Goal: Task Accomplishment & Management: Manage account settings

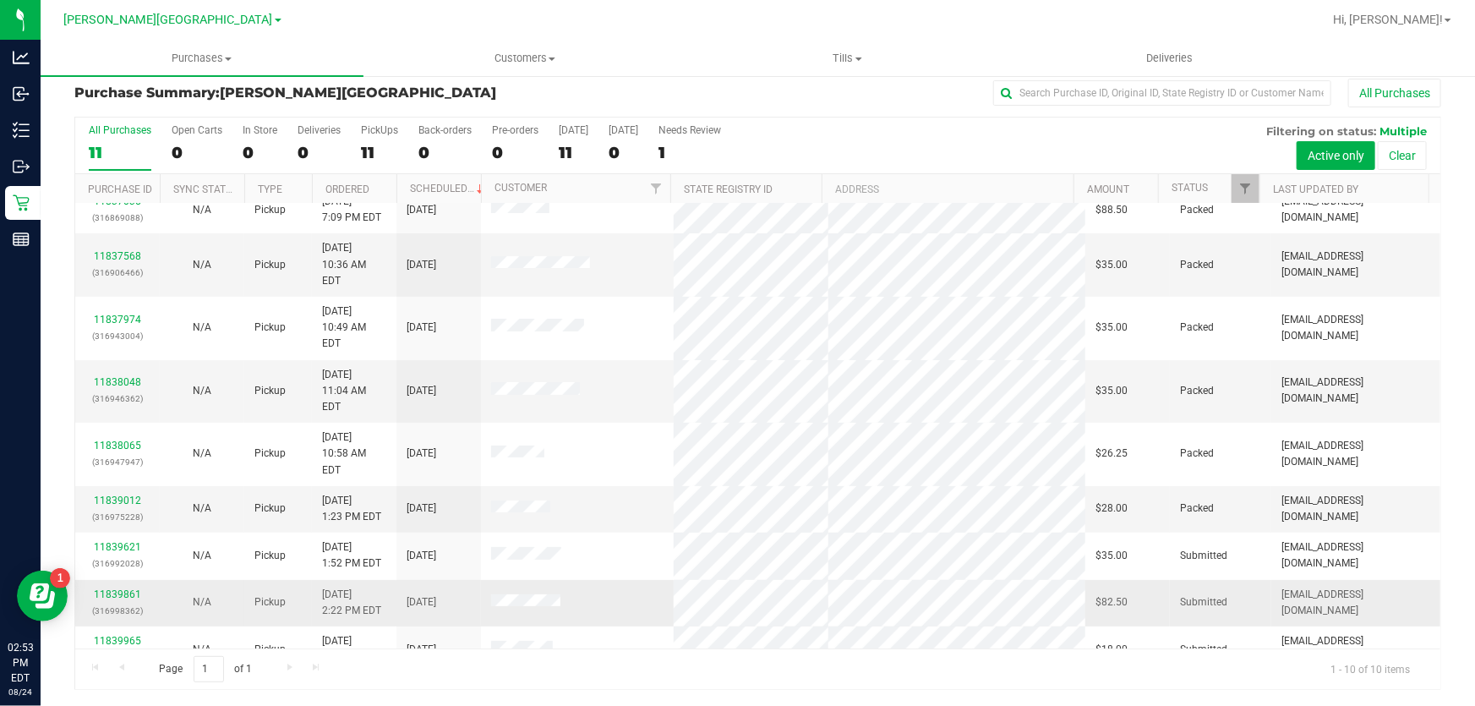
scroll to position [21, 0]
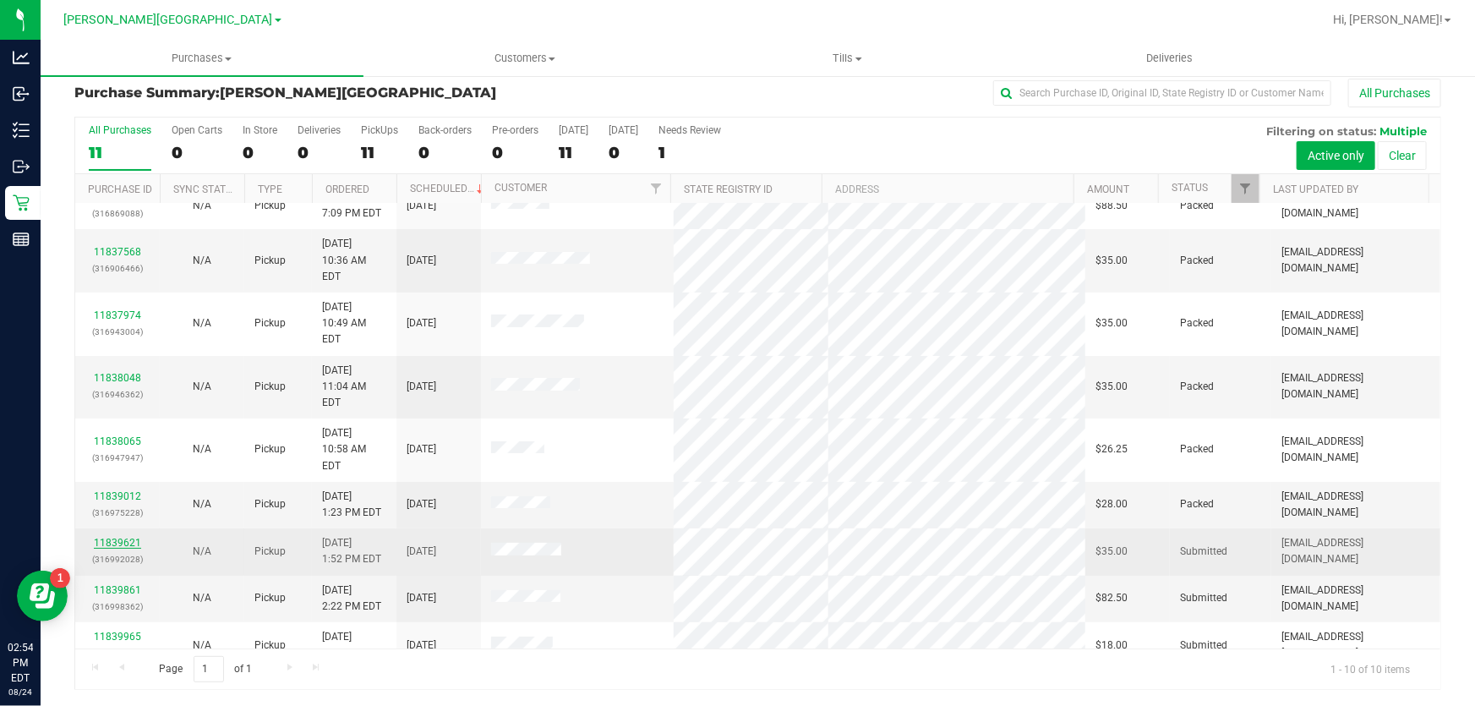
click at [113, 537] on link "11839621" at bounding box center [117, 543] width 47 height 12
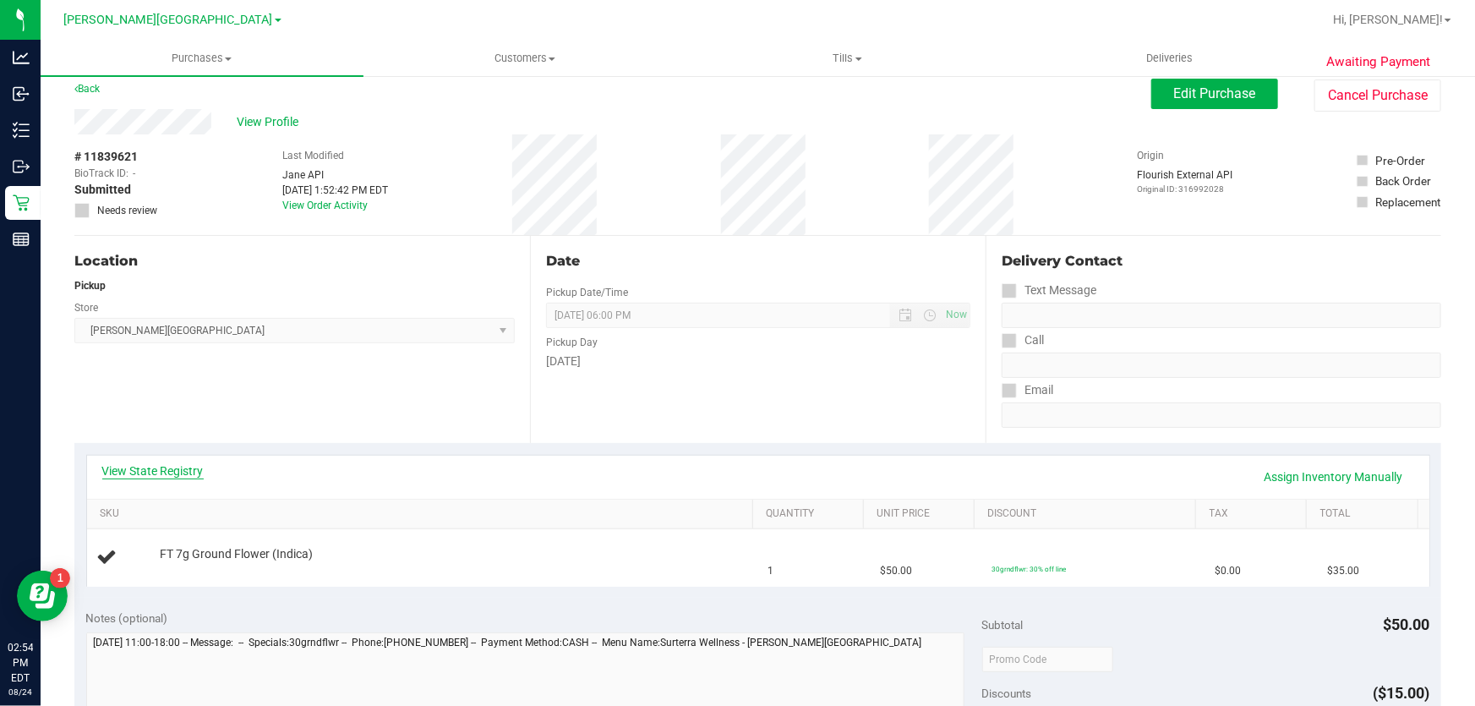
click at [159, 467] on link "View State Registry" at bounding box center [152, 470] width 101 height 17
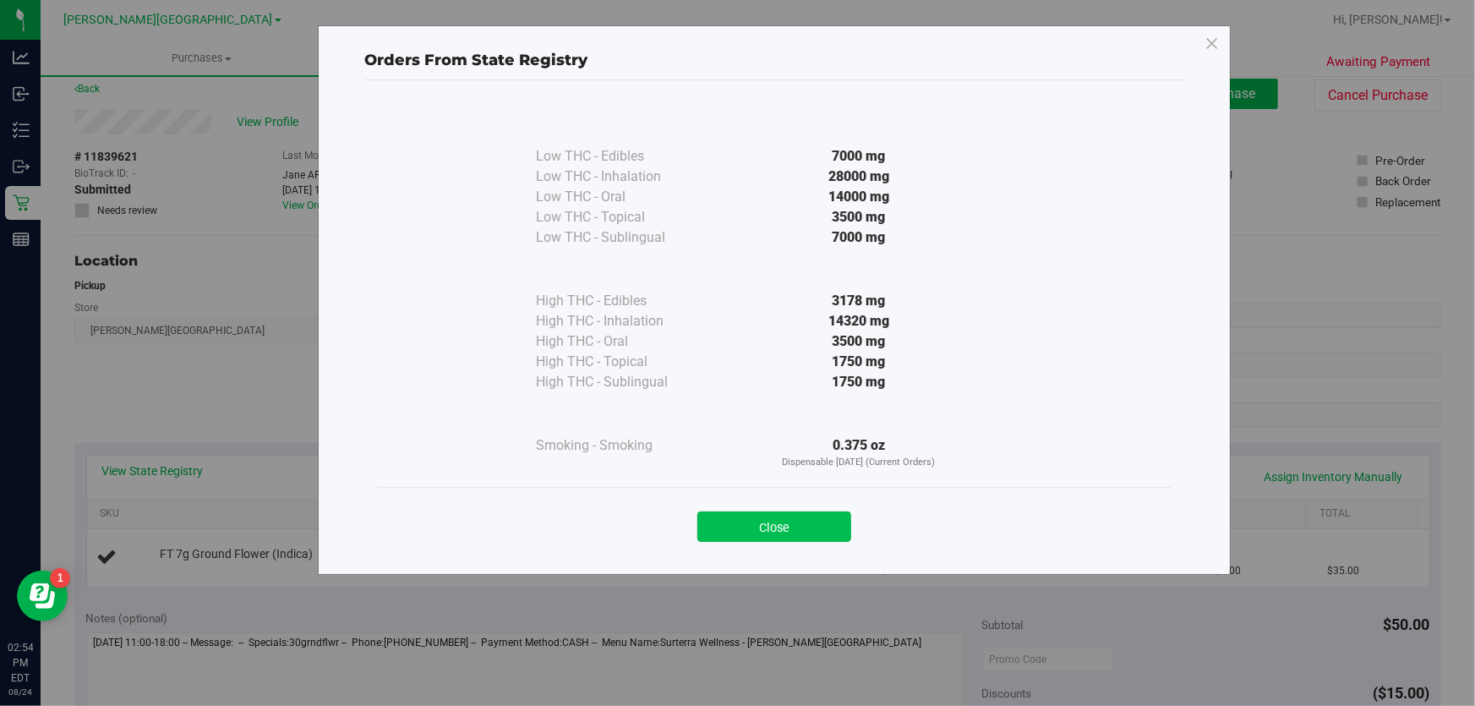
click at [823, 519] on button "Close" at bounding box center [774, 526] width 154 height 30
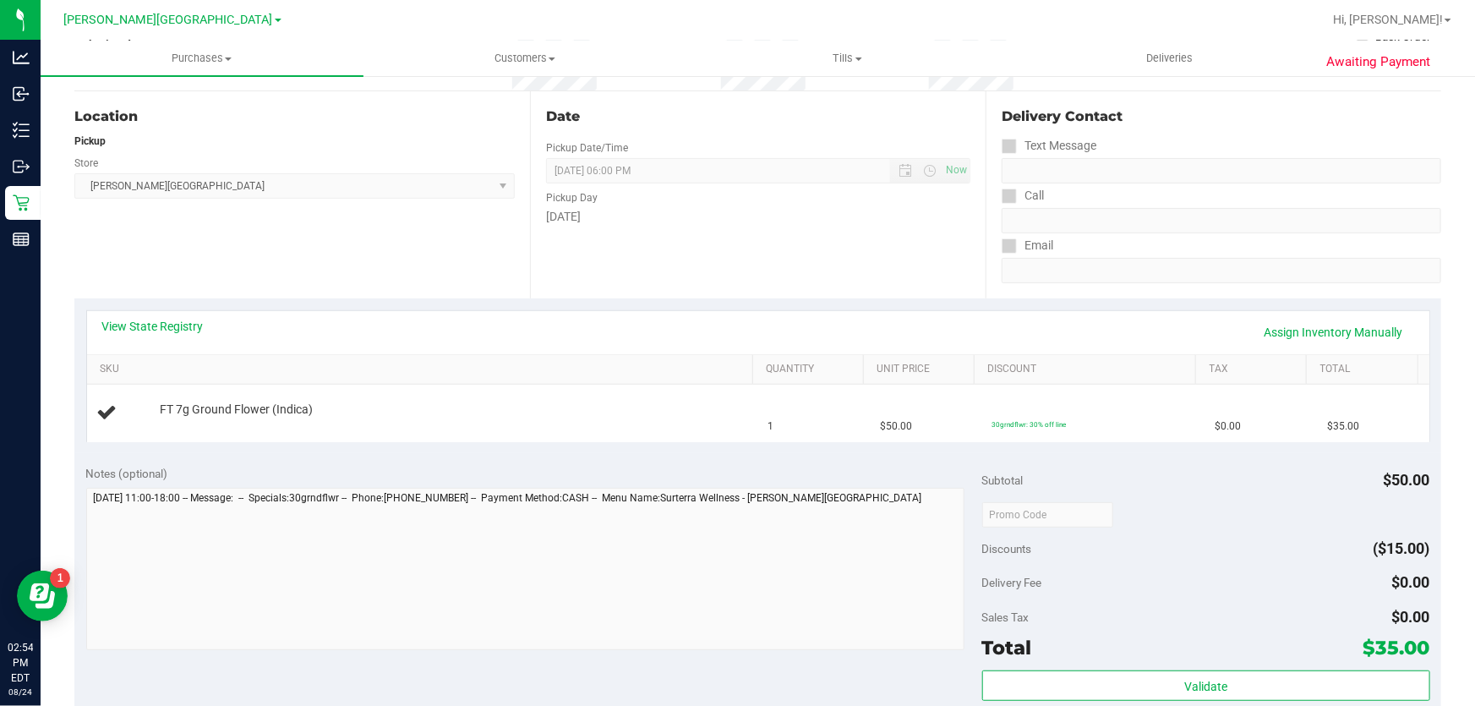
scroll to position [397, 0]
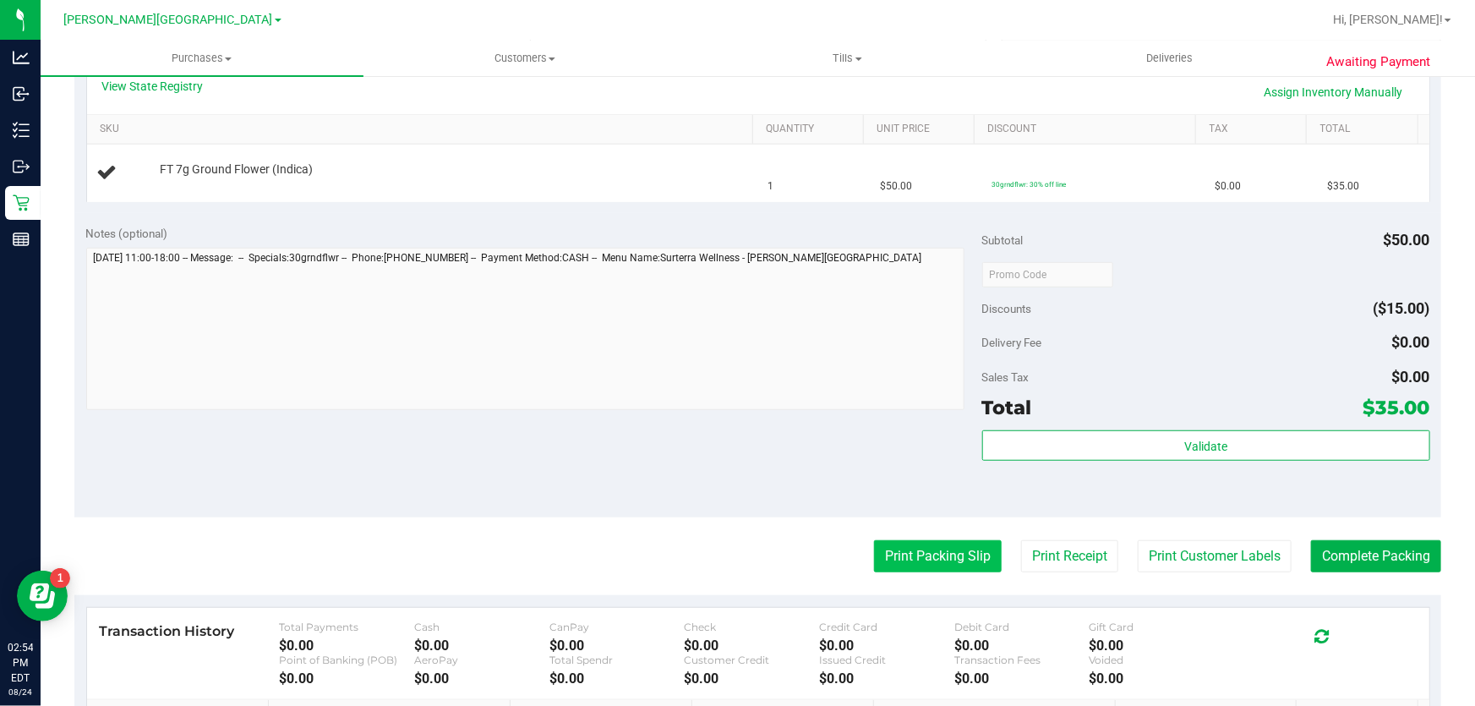
click at [933, 558] on button "Print Packing Slip" at bounding box center [938, 556] width 128 height 32
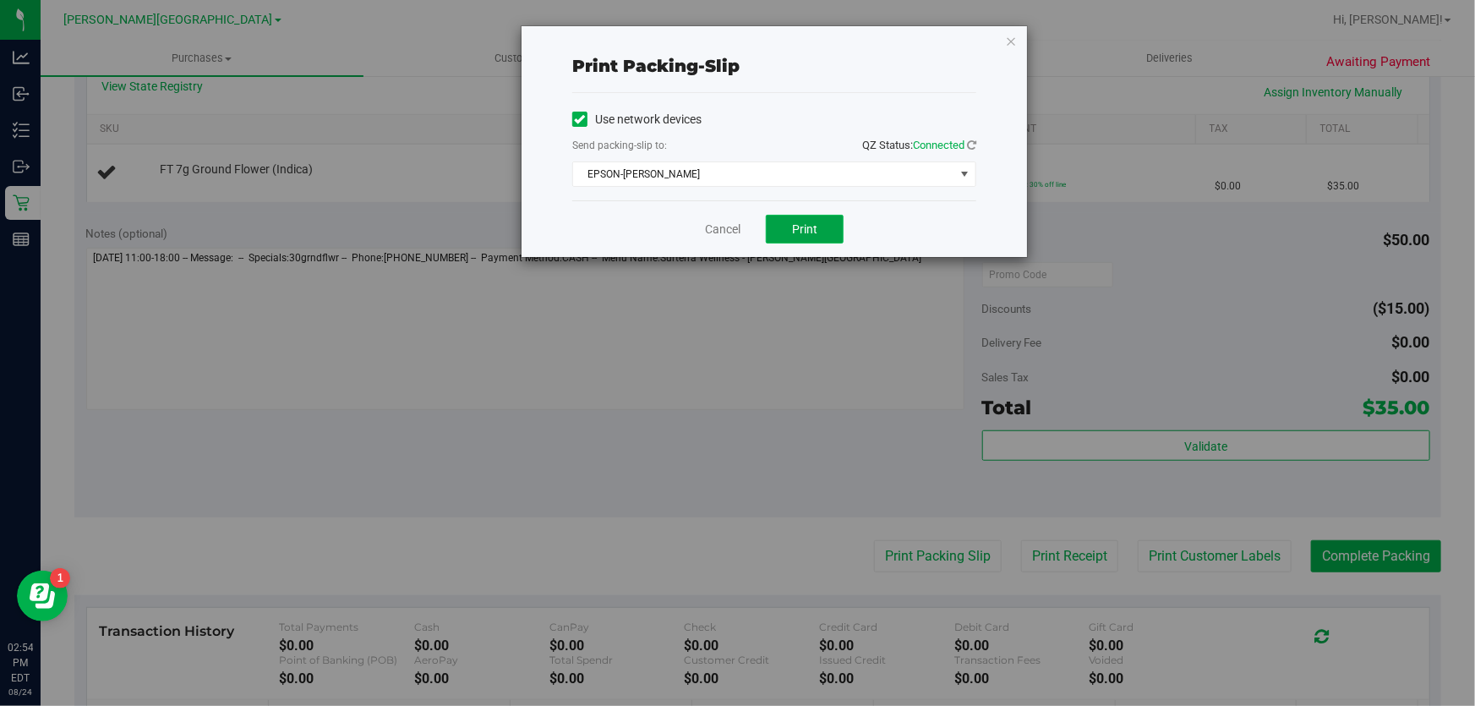
click at [842, 236] on button "Print" at bounding box center [805, 229] width 78 height 29
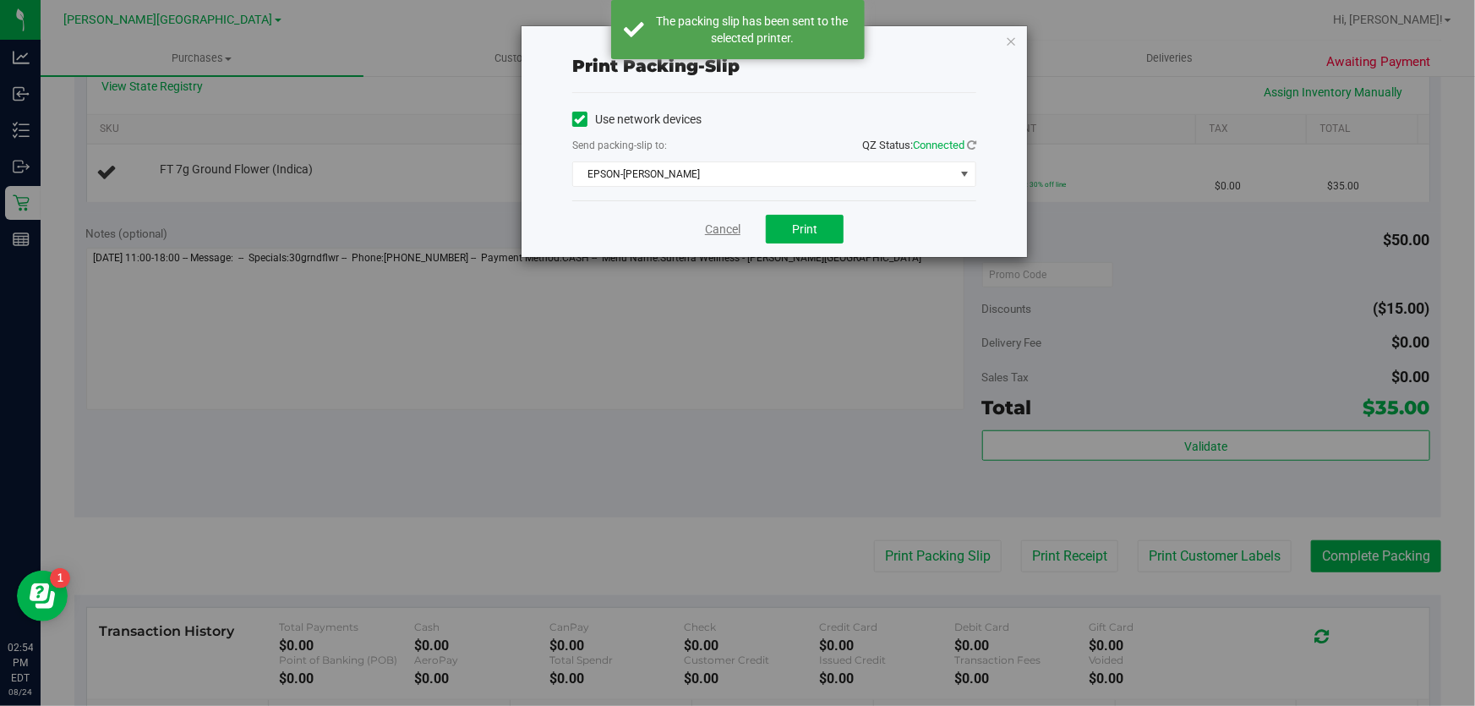
click at [724, 230] on link "Cancel" at bounding box center [723, 230] width 36 height 18
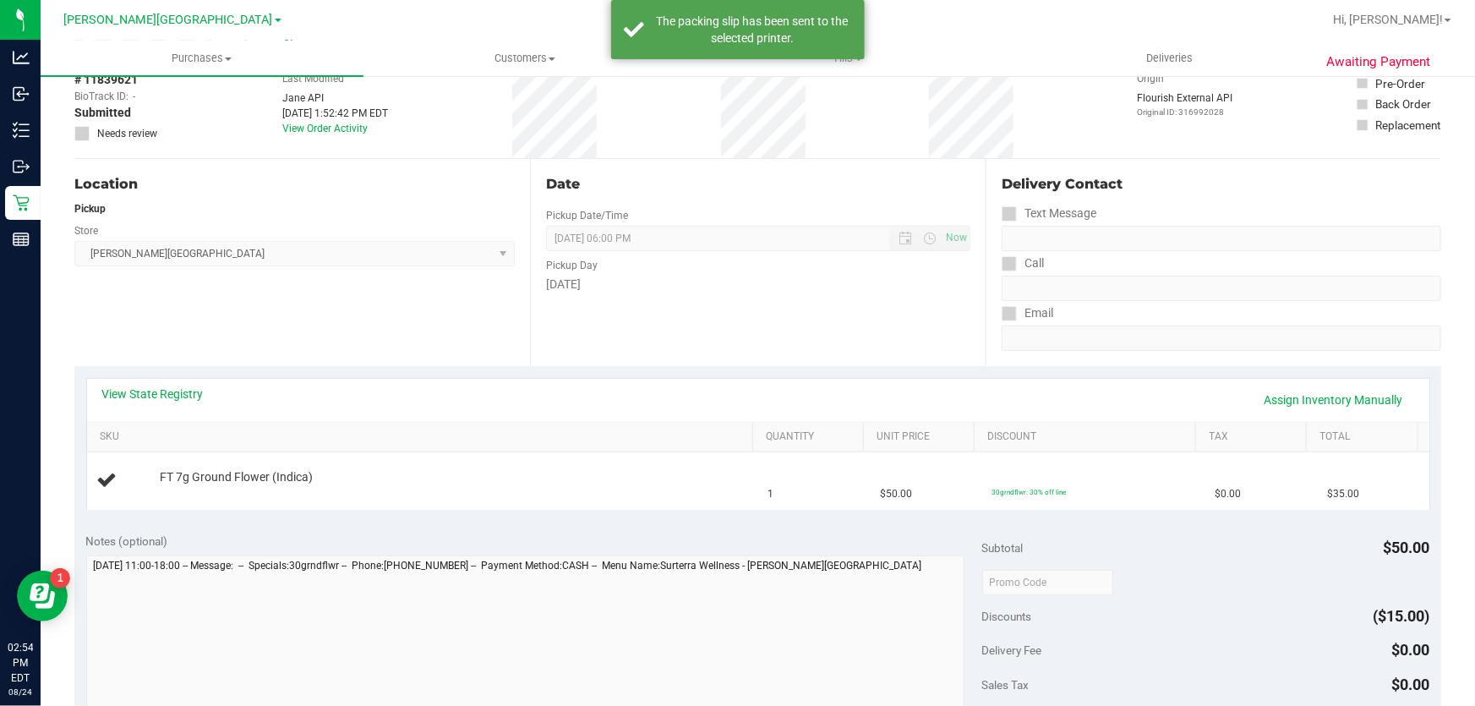
scroll to position [0, 0]
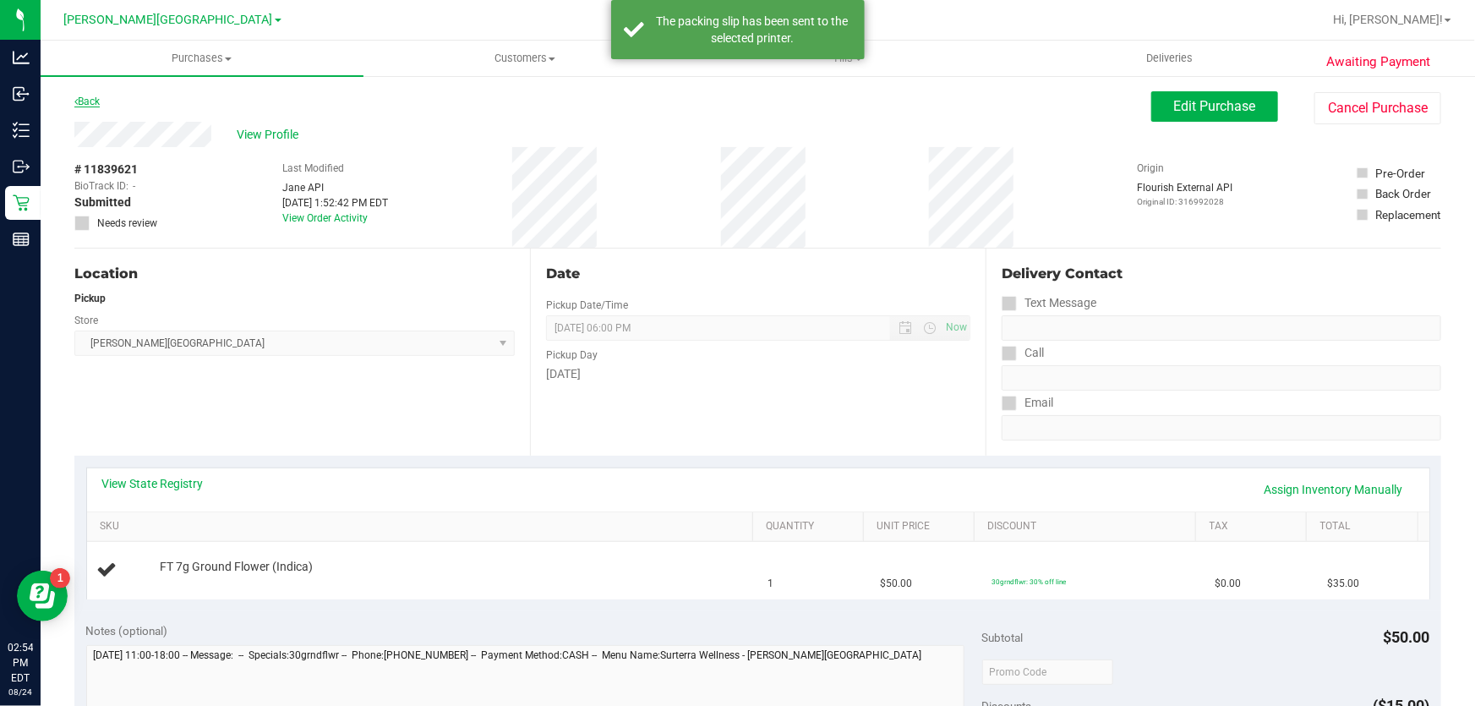
click at [90, 100] on link "Back" at bounding box center [86, 102] width 25 height 12
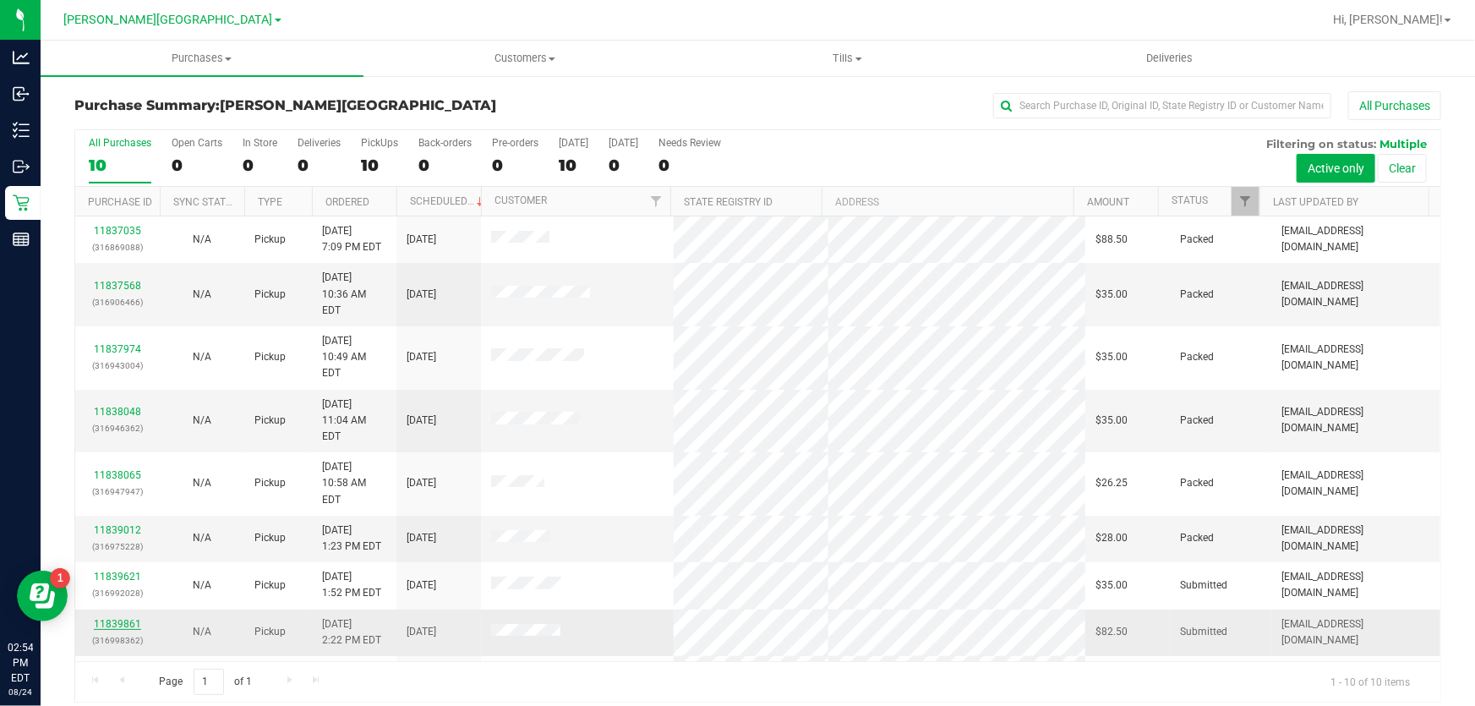
click at [127, 618] on link "11839861" at bounding box center [117, 624] width 47 height 12
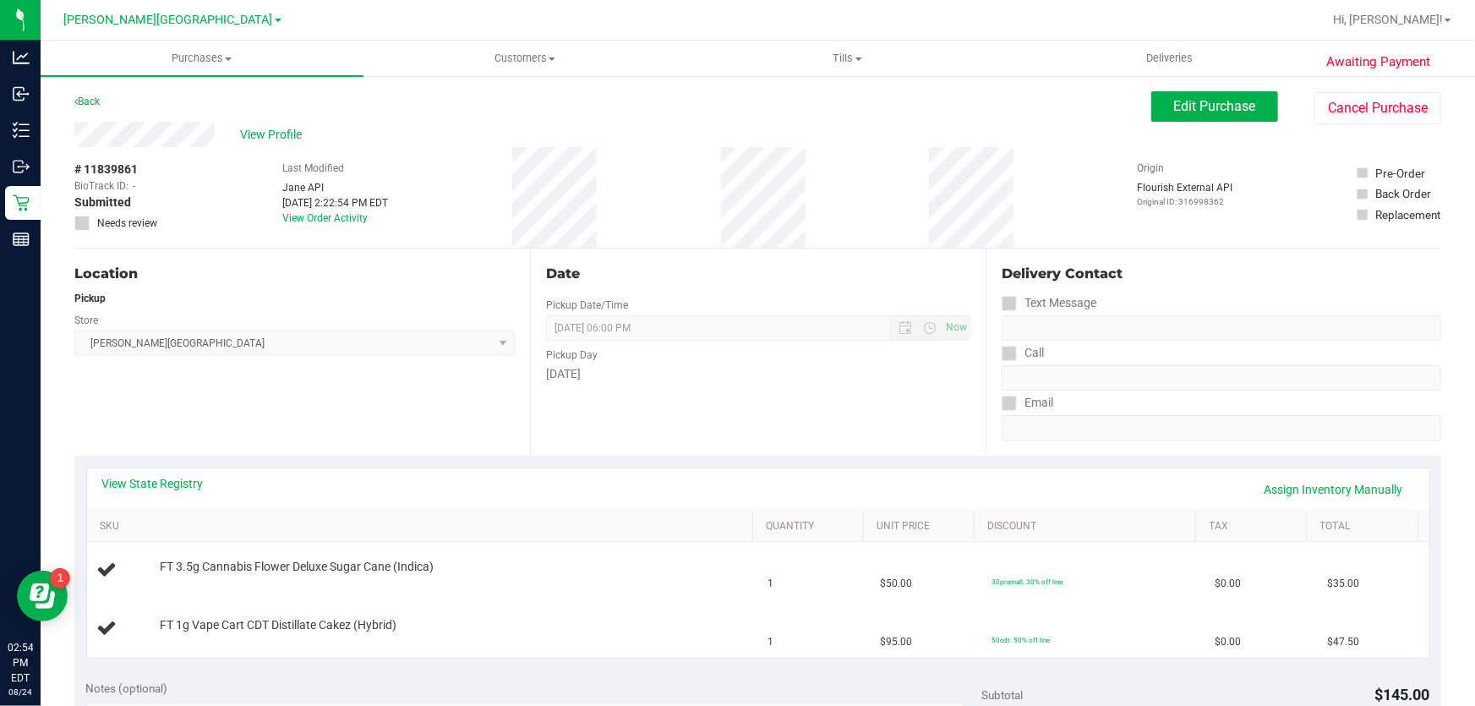
click at [178, 492] on div "View State Registry Assign Inventory Manually" at bounding box center [758, 489] width 1312 height 29
click at [220, 473] on div "View State Registry Assign Inventory Manually" at bounding box center [758, 489] width 1342 height 43
click at [194, 492] on div "View State Registry Assign Inventory Manually" at bounding box center [758, 489] width 1312 height 29
click at [196, 482] on link "View State Registry" at bounding box center [152, 483] width 101 height 17
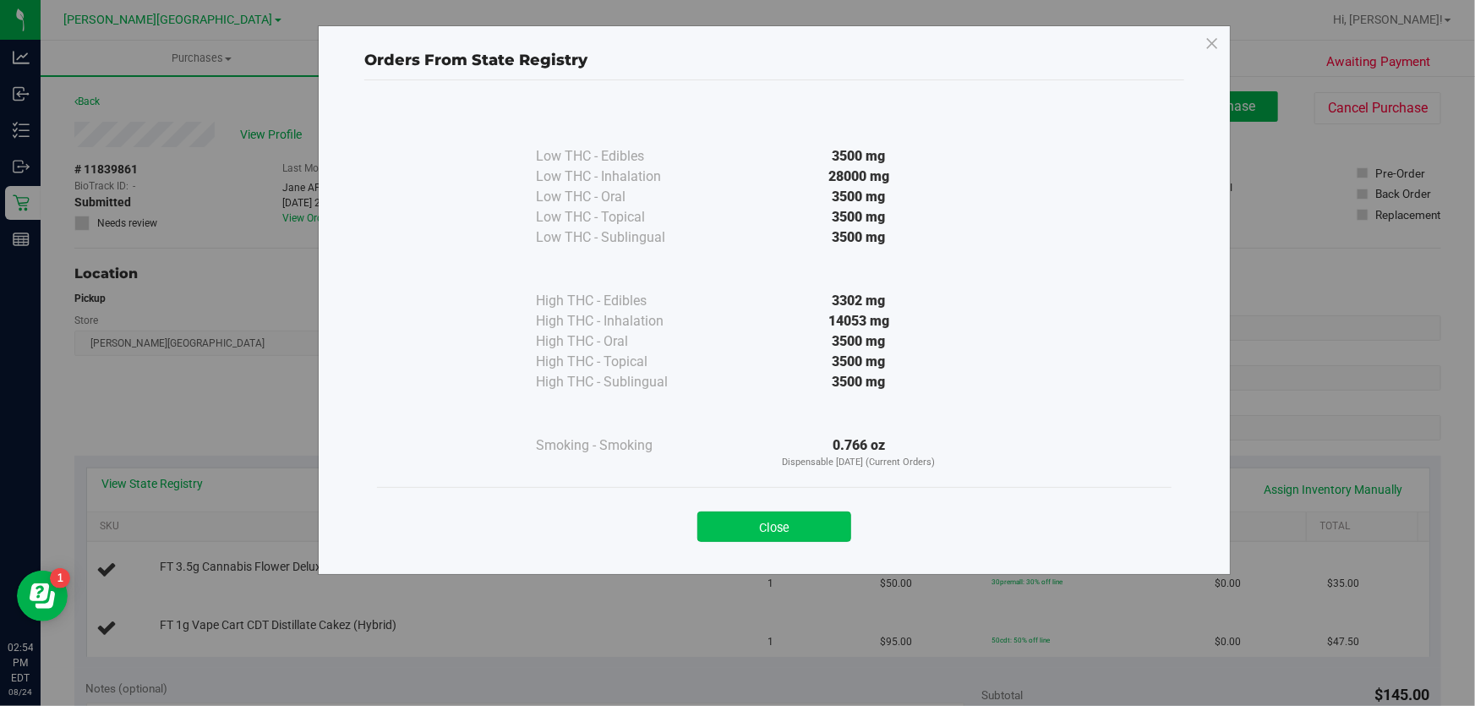
click at [762, 517] on button "Close" at bounding box center [774, 526] width 154 height 30
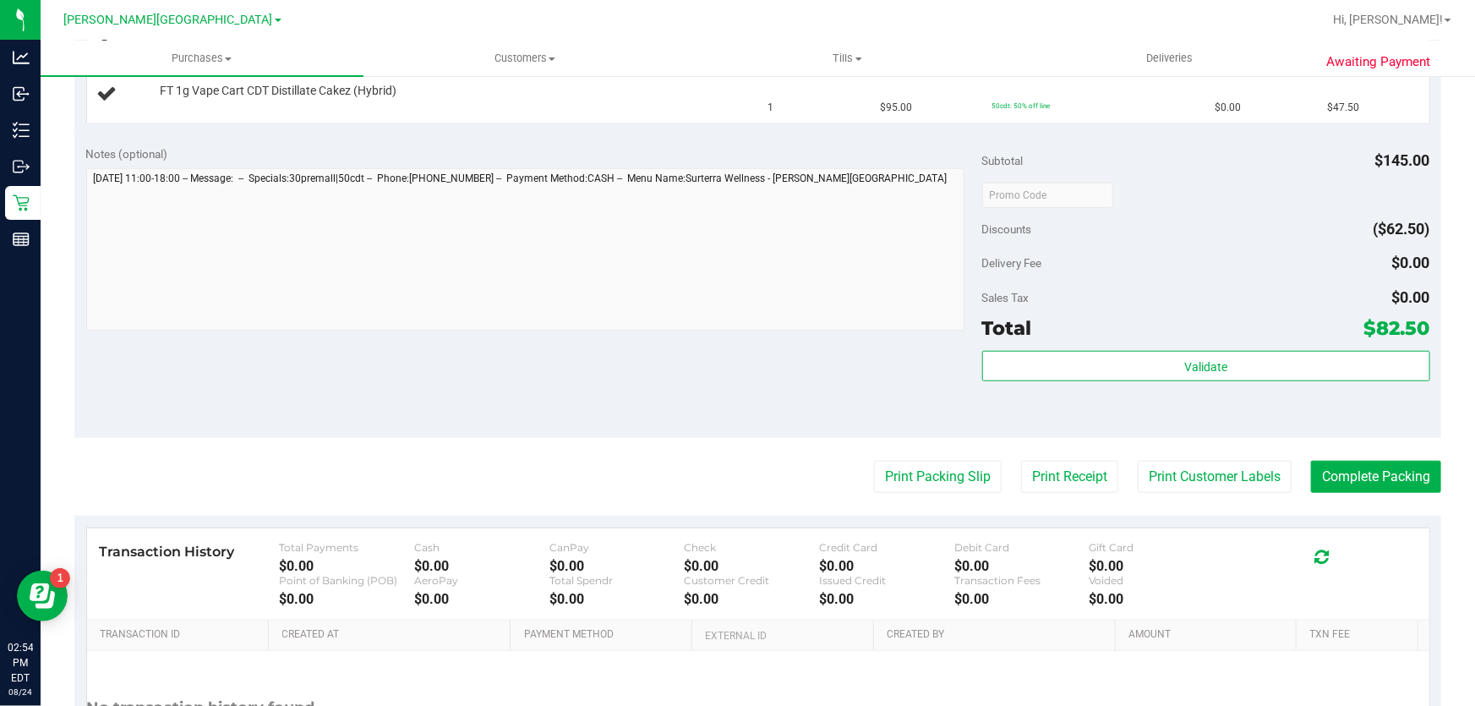
scroll to position [538, 0]
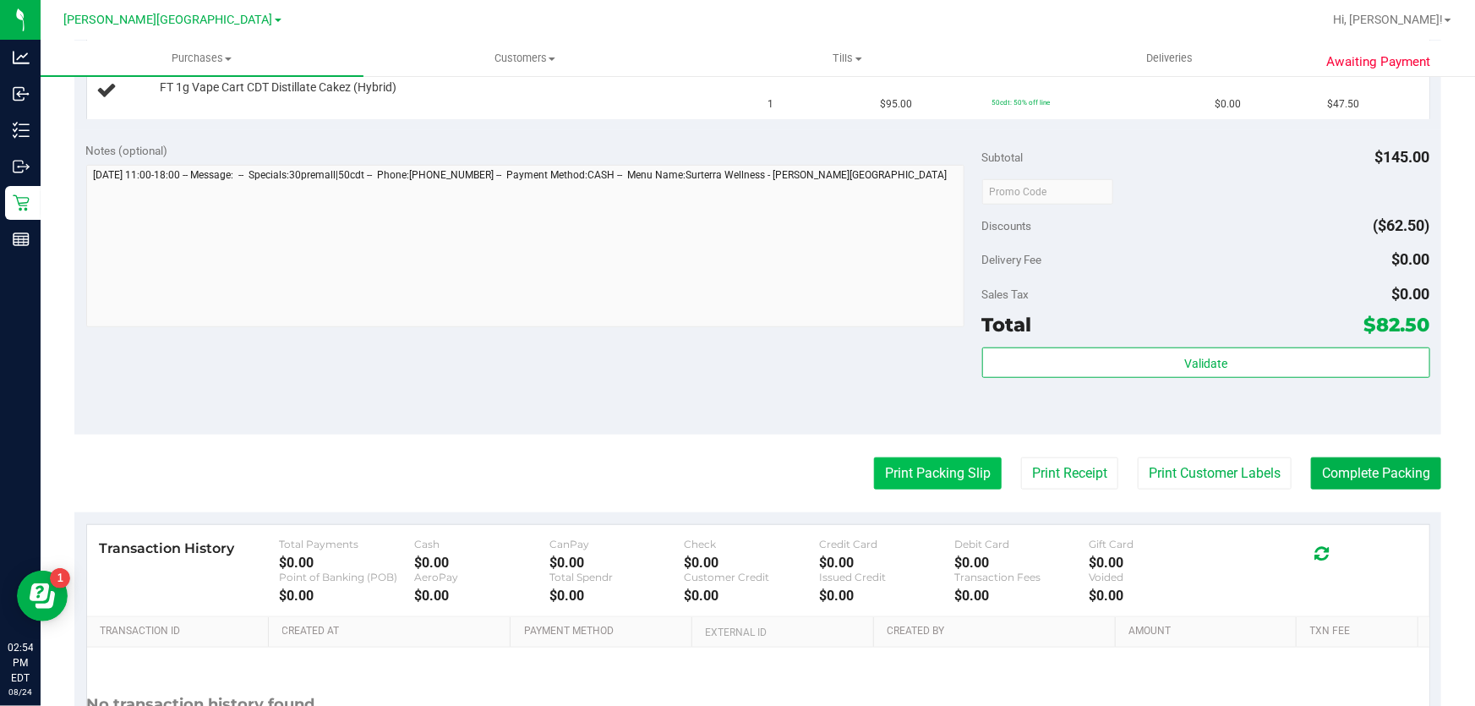
click at [874, 477] on button "Print Packing Slip" at bounding box center [938, 473] width 128 height 32
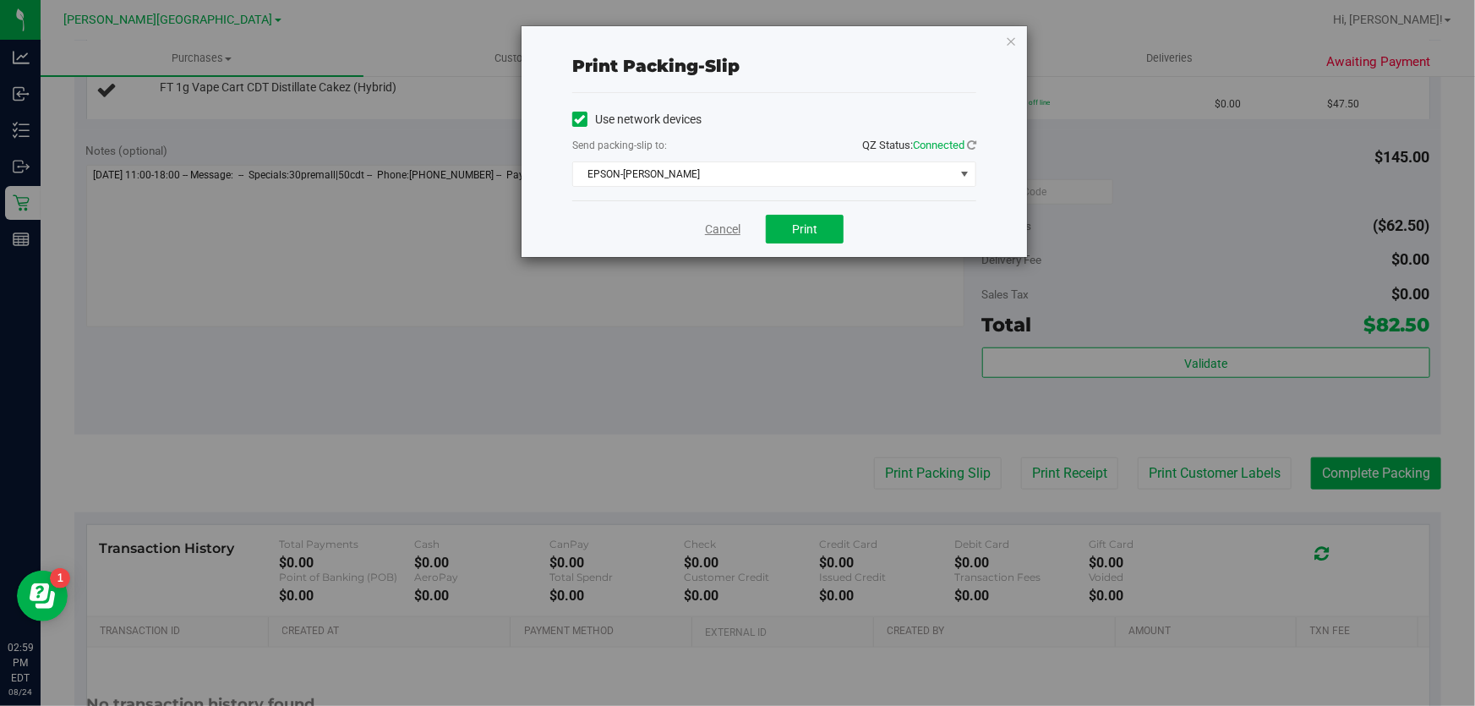
click at [730, 232] on link "Cancel" at bounding box center [723, 230] width 36 height 18
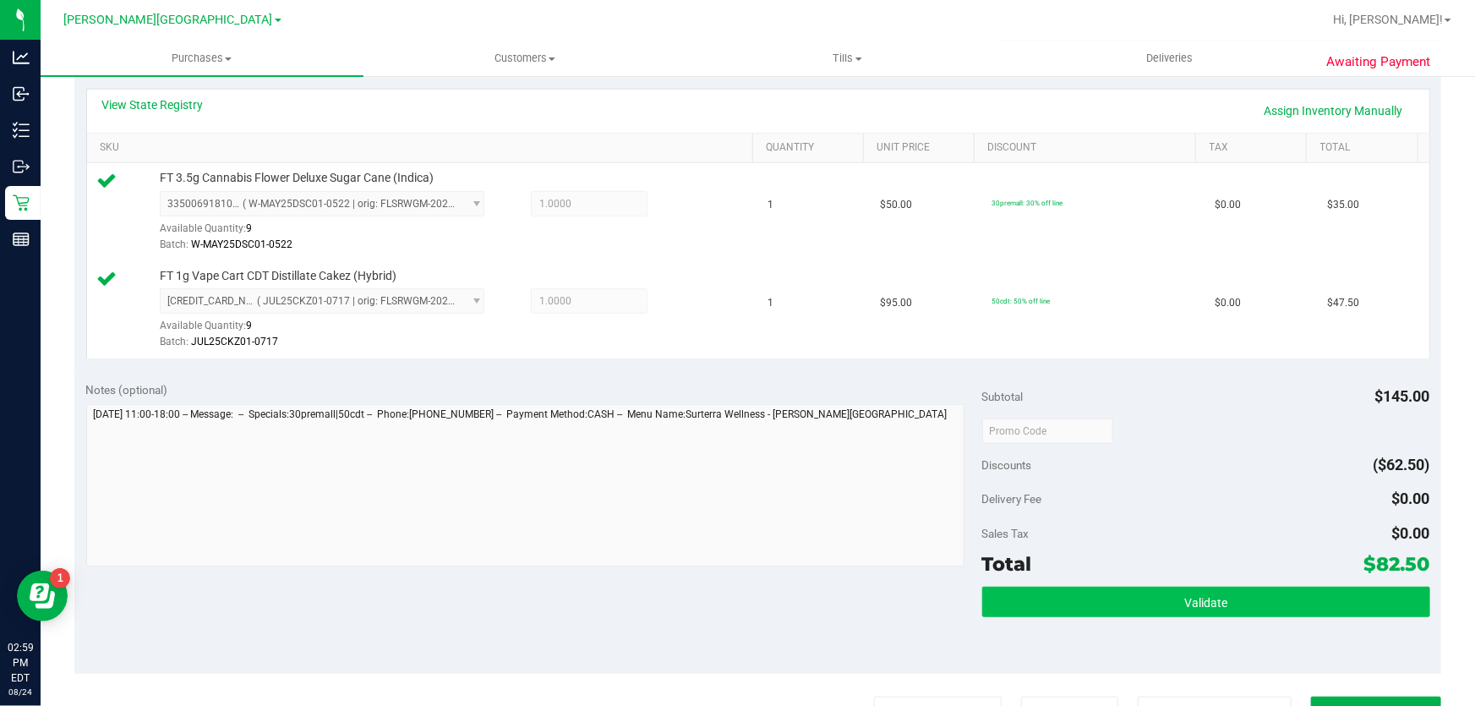
scroll to position [615, 0]
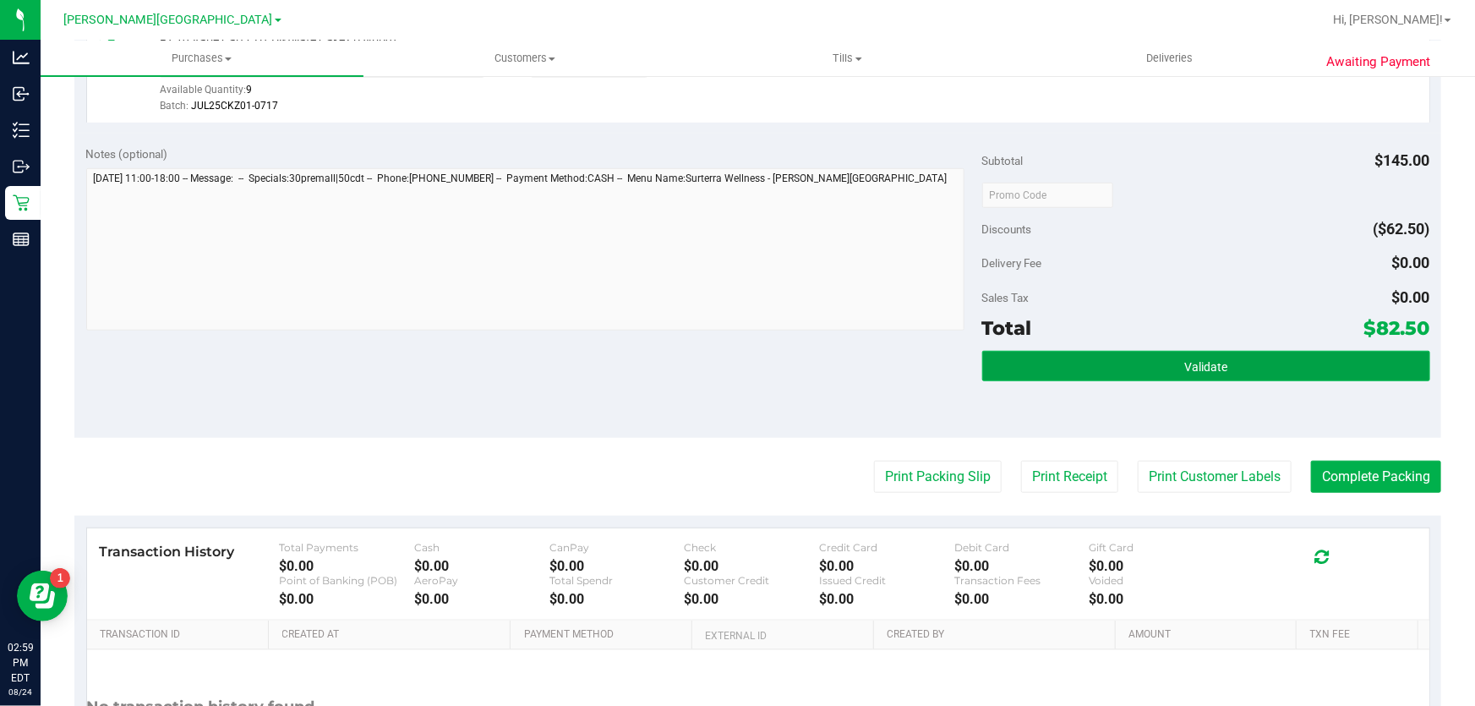
click at [1074, 351] on button "Validate" at bounding box center [1206, 366] width 448 height 30
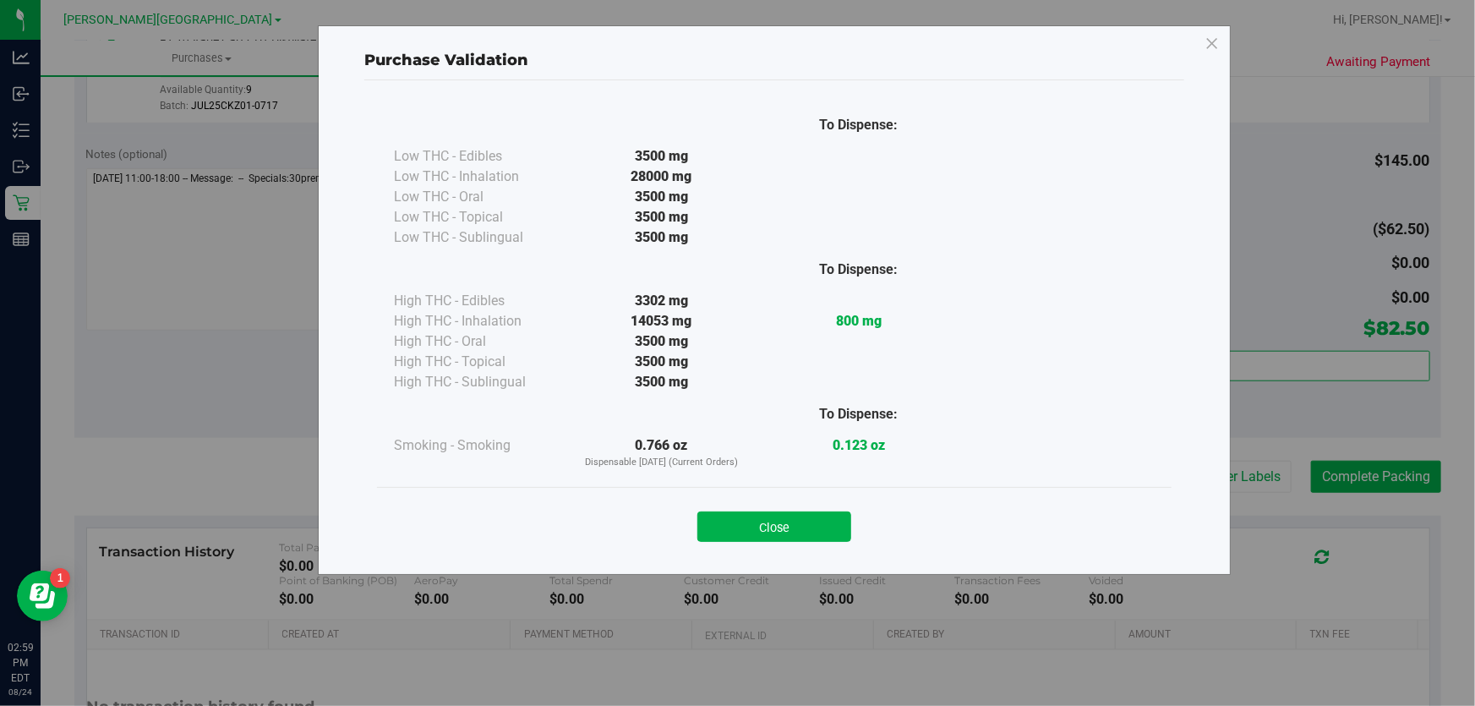
drag, startPoint x: 805, startPoint y: 542, endPoint x: 857, endPoint y: 512, distance: 60.2
click at [812, 530] on div "Close" at bounding box center [774, 521] width 795 height 68
drag, startPoint x: 825, startPoint y: 523, endPoint x: 1159, endPoint y: 488, distance: 335.8
click at [832, 522] on button "Close" at bounding box center [774, 526] width 154 height 30
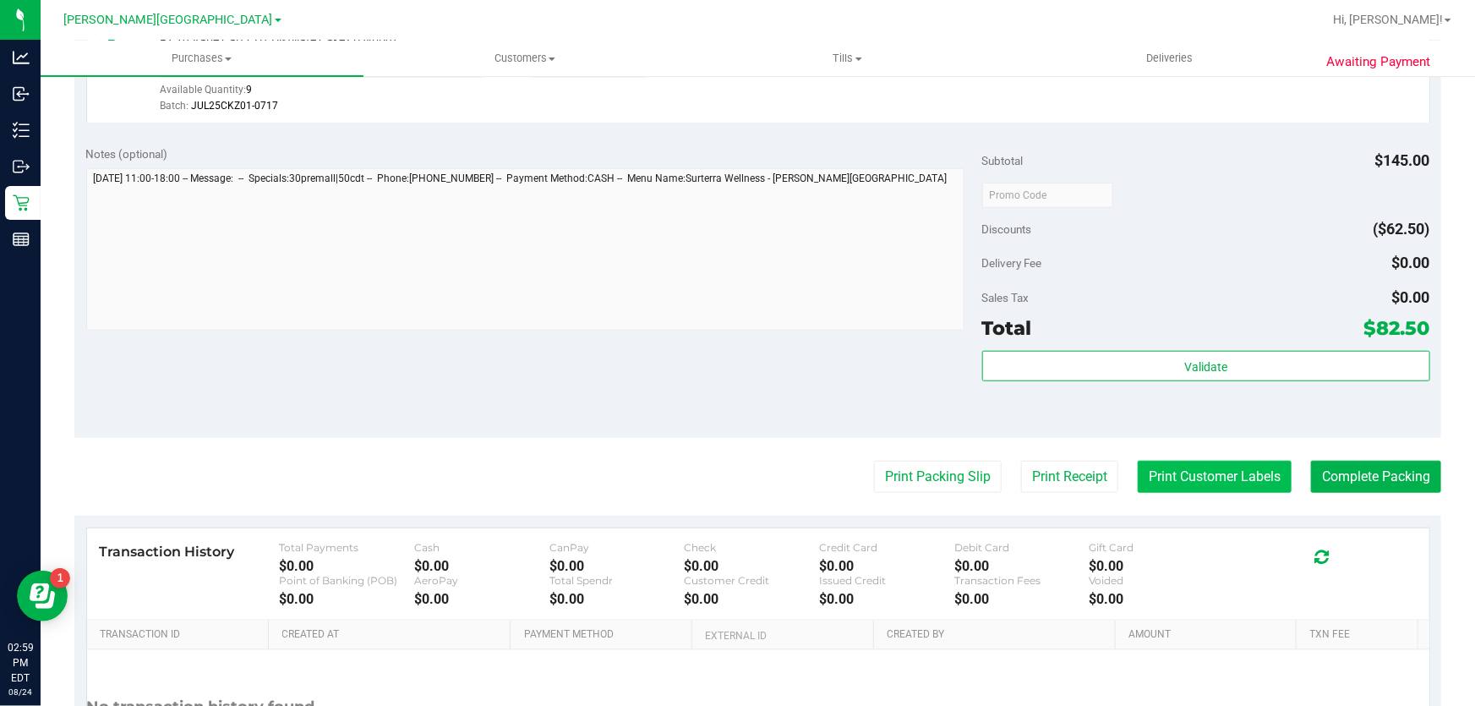
click at [1212, 464] on button "Print Customer Labels" at bounding box center [1215, 477] width 154 height 32
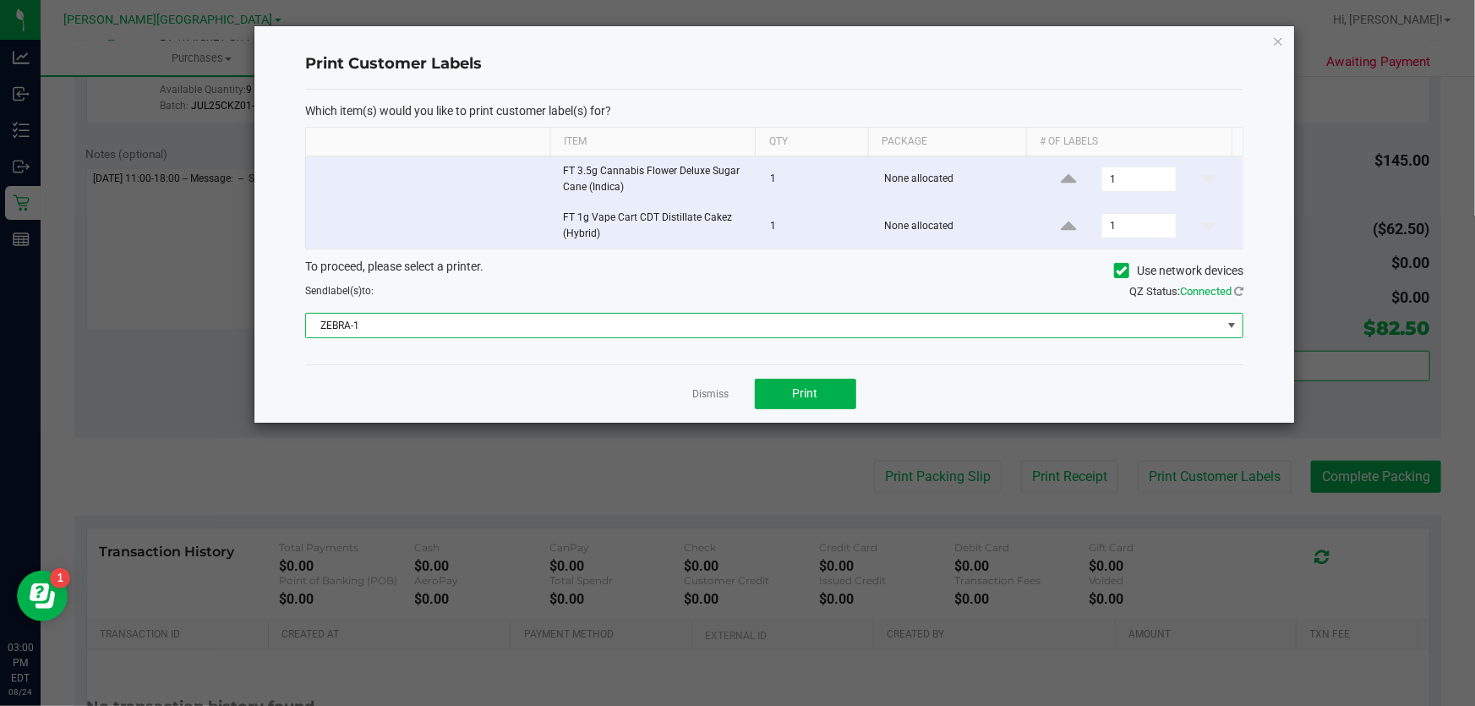
drag, startPoint x: 634, startPoint y: 323, endPoint x: 594, endPoint y: 309, distance: 42.3
click at [634, 323] on span "ZEBRA-1" at bounding box center [764, 326] width 916 height 24
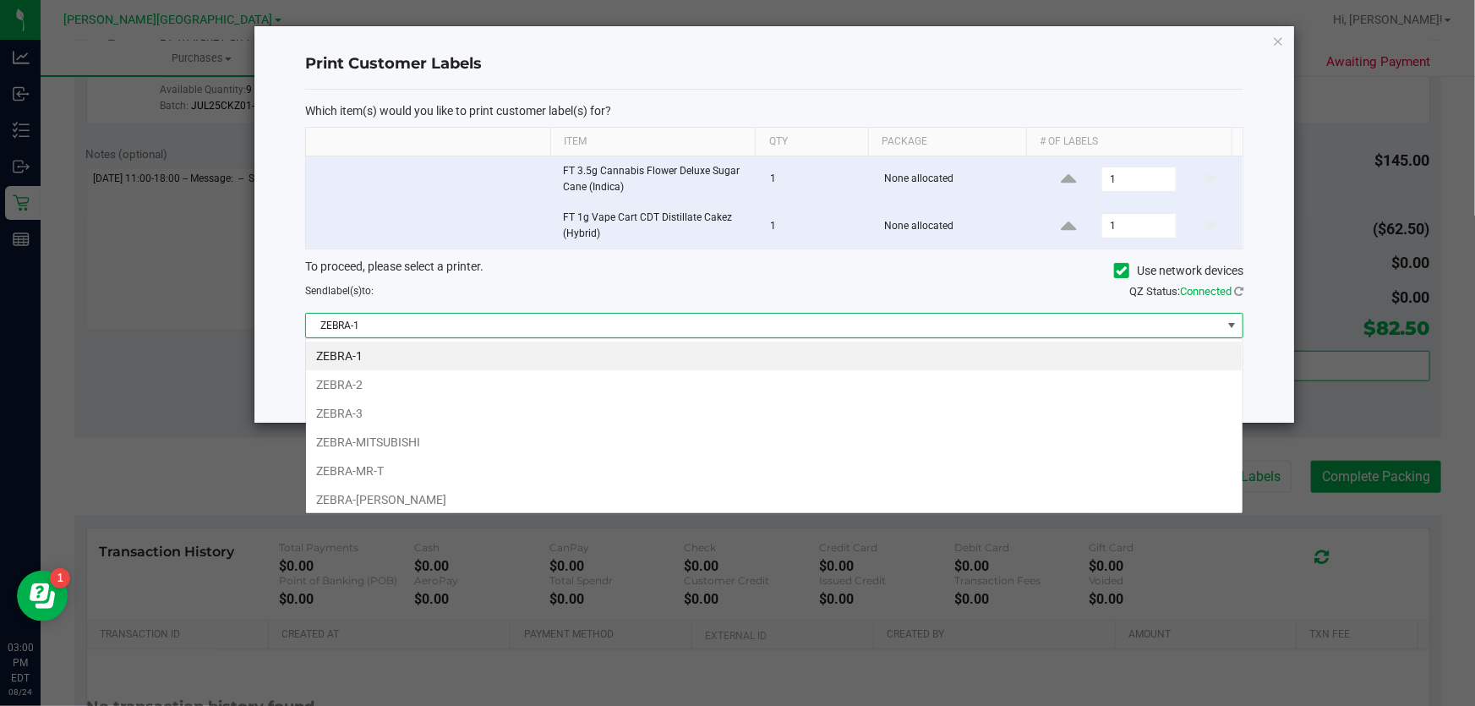
scroll to position [25, 938]
click at [429, 485] on li "ZEBRA-[PERSON_NAME]" at bounding box center [774, 499] width 937 height 29
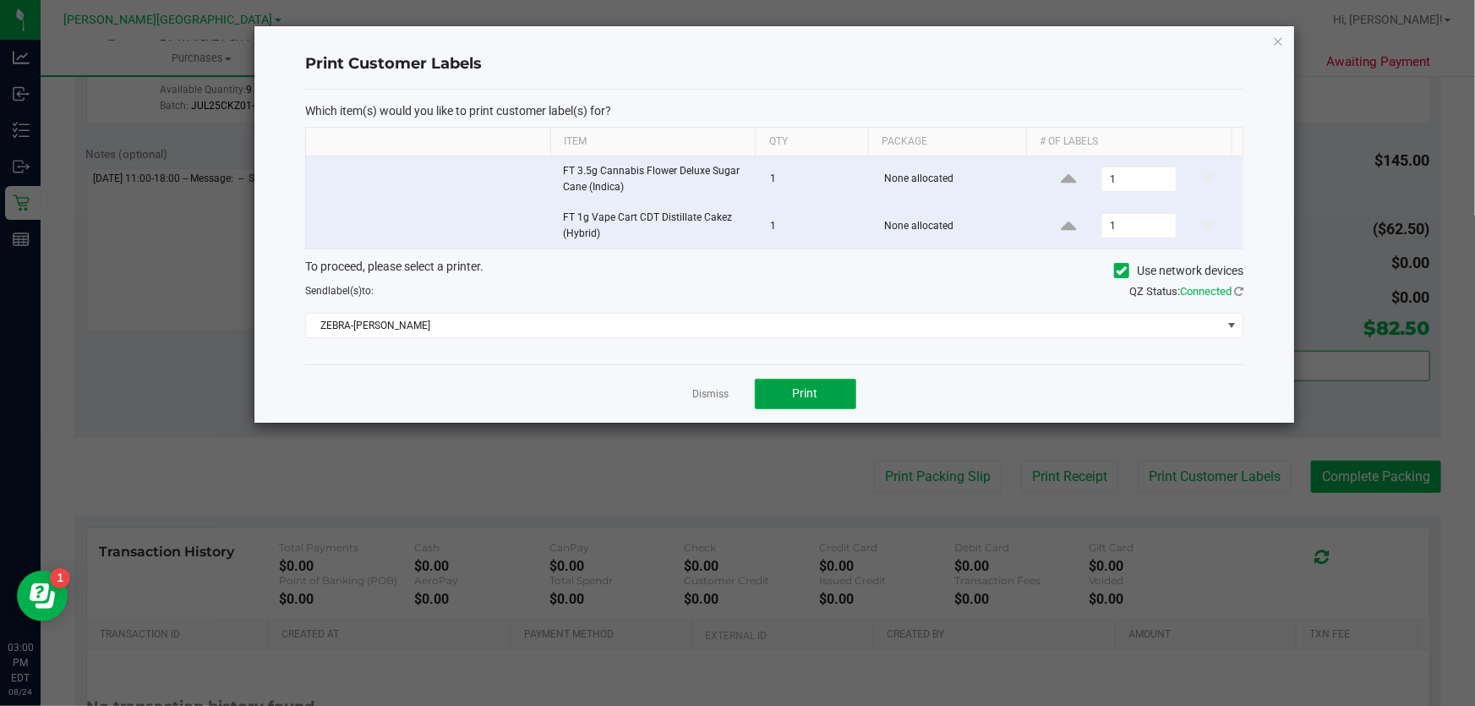
click at [779, 383] on button "Print" at bounding box center [805, 394] width 101 height 30
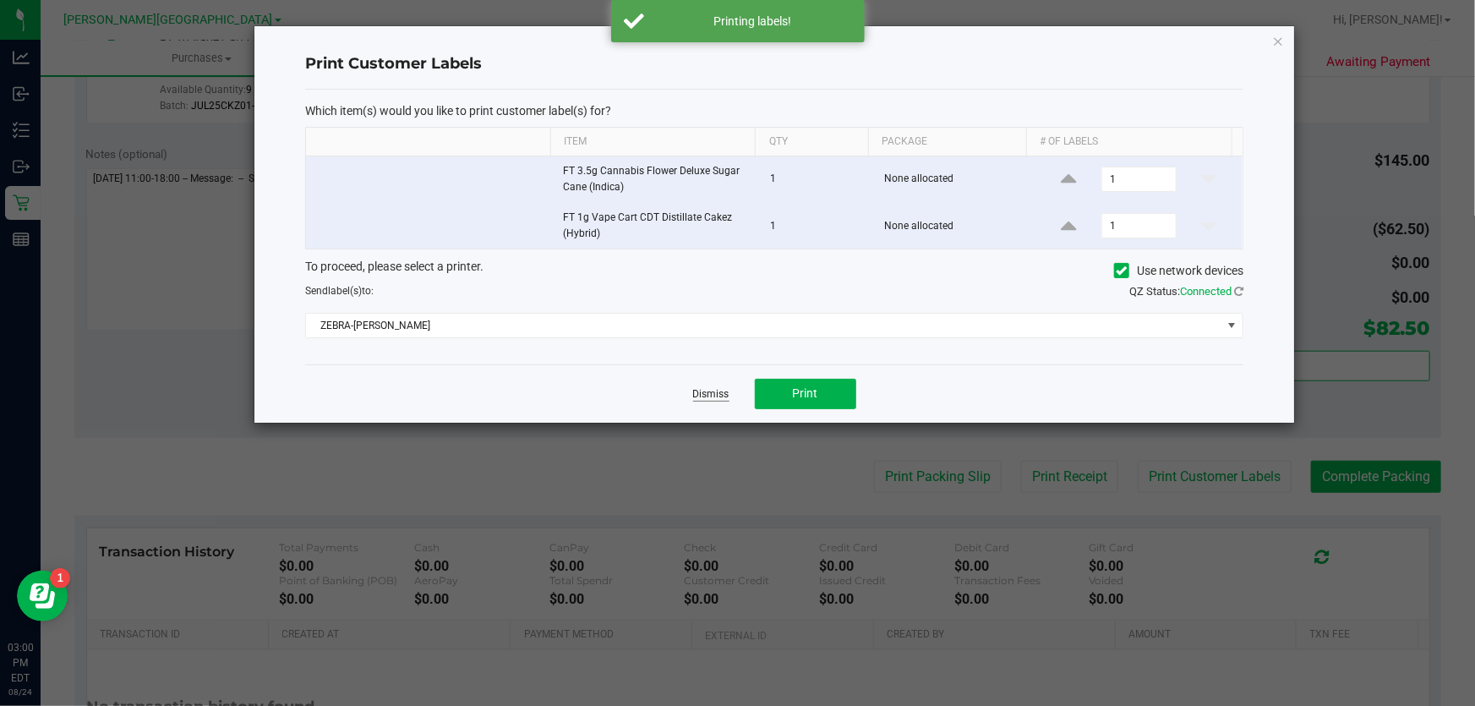
click at [719, 394] on link "Dismiss" at bounding box center [711, 394] width 36 height 14
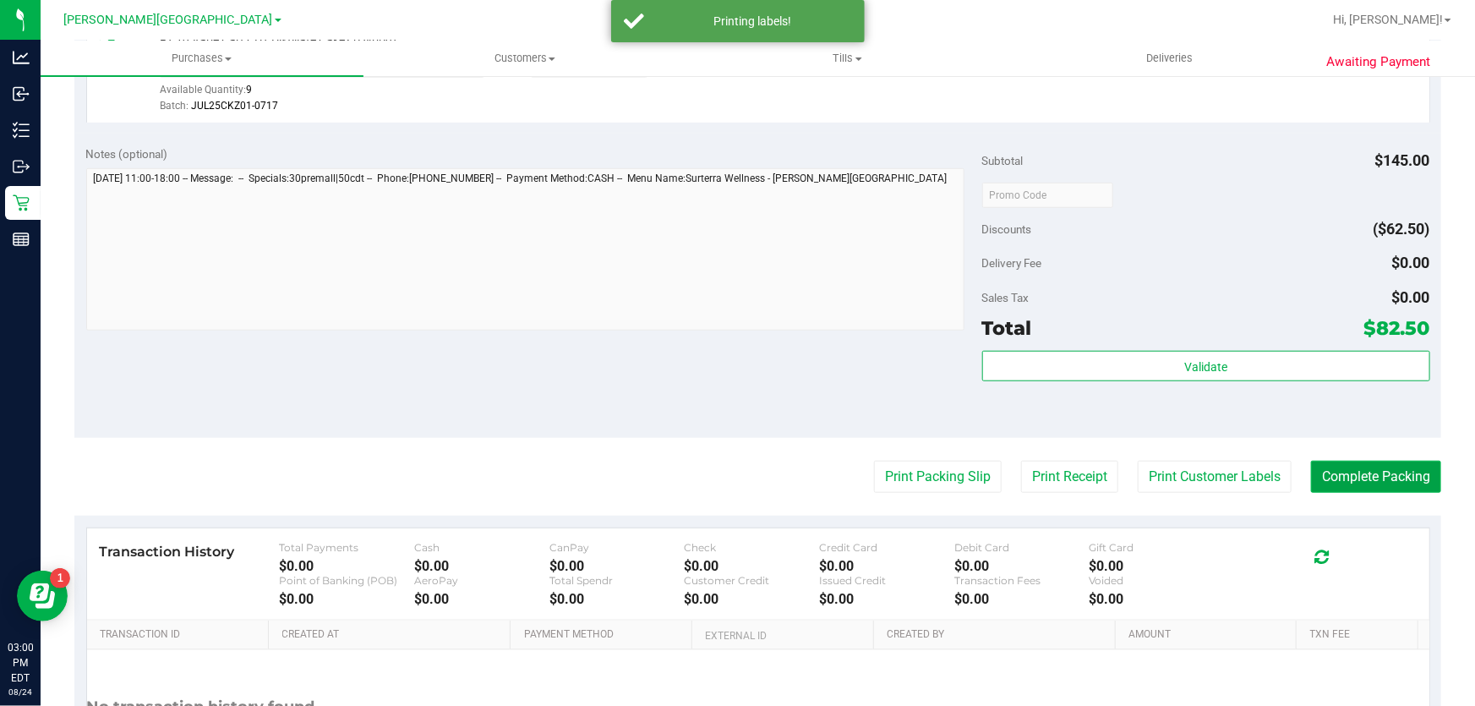
click at [1385, 484] on button "Complete Packing" at bounding box center [1376, 477] width 130 height 32
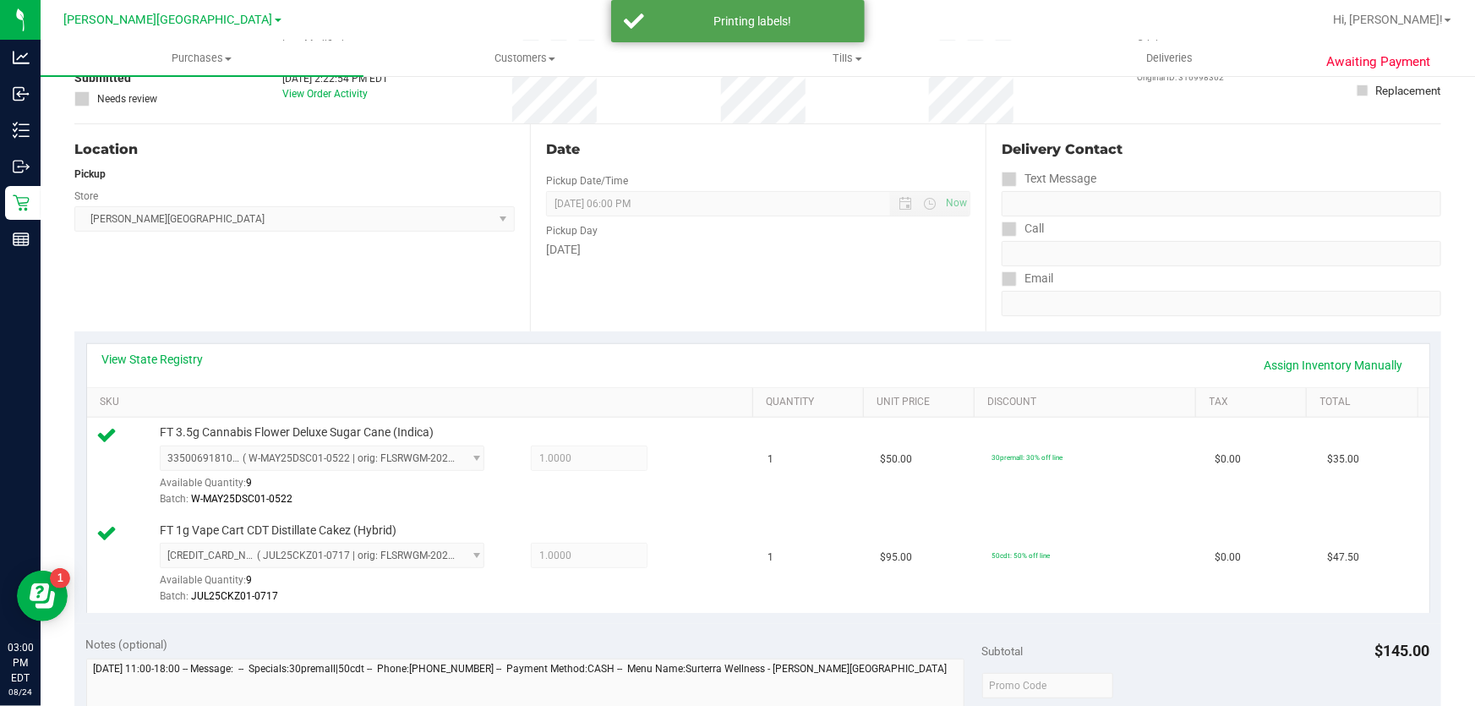
scroll to position [0, 0]
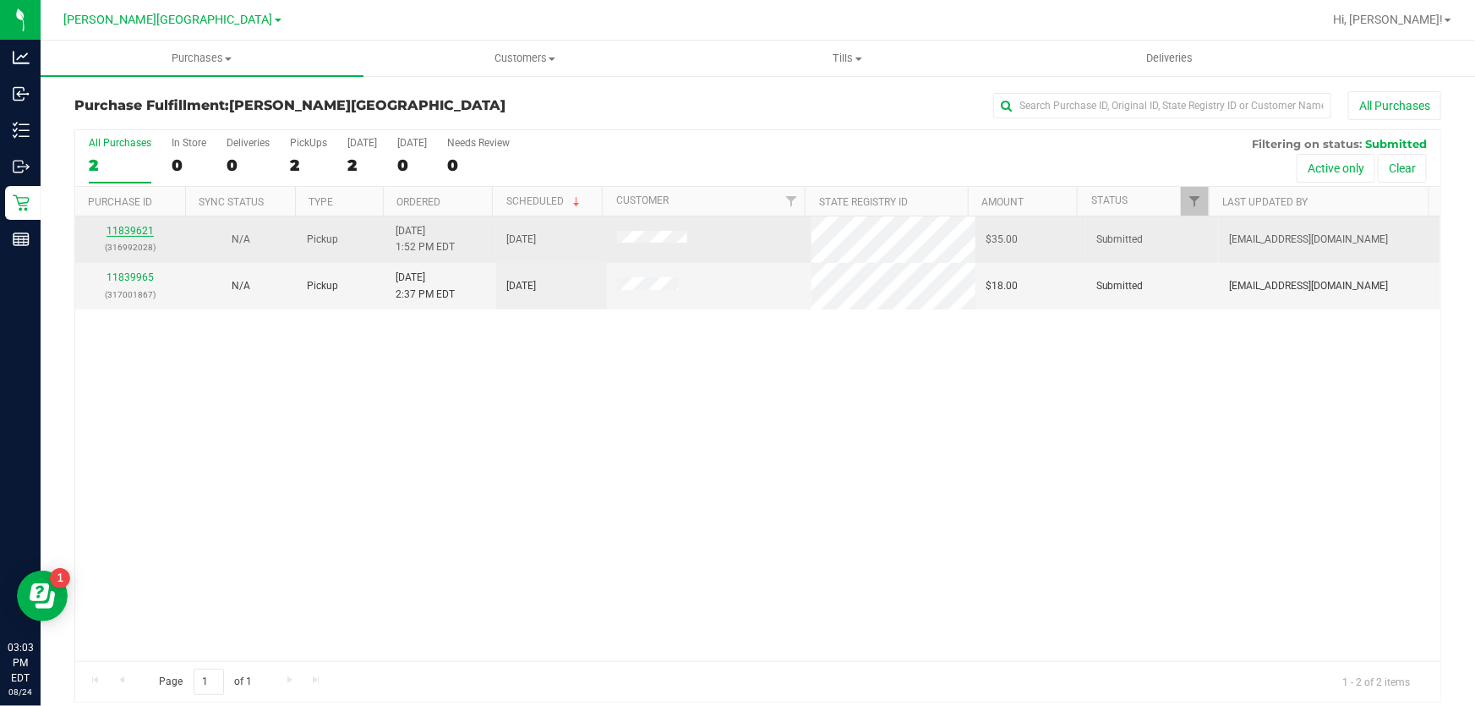
click at [143, 233] on link "11839621" at bounding box center [130, 231] width 47 height 12
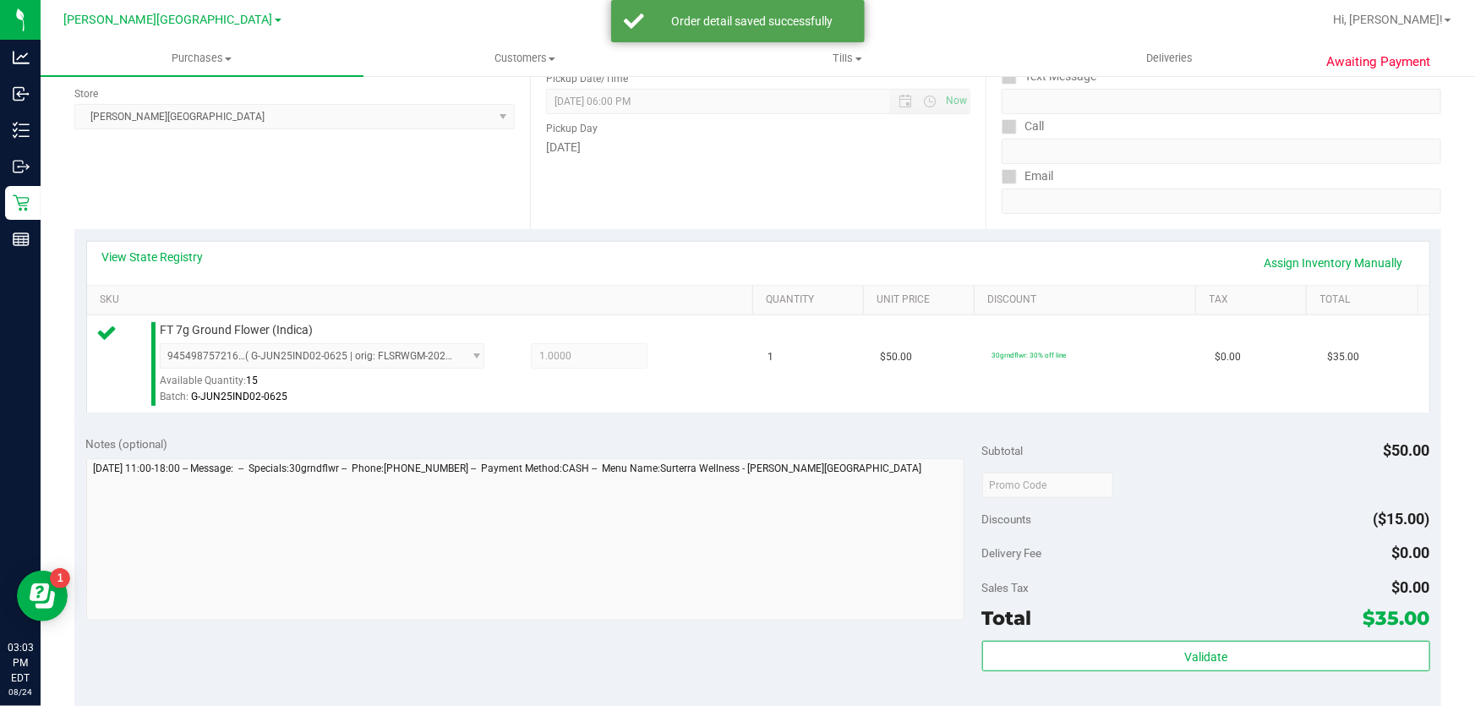
scroll to position [461, 0]
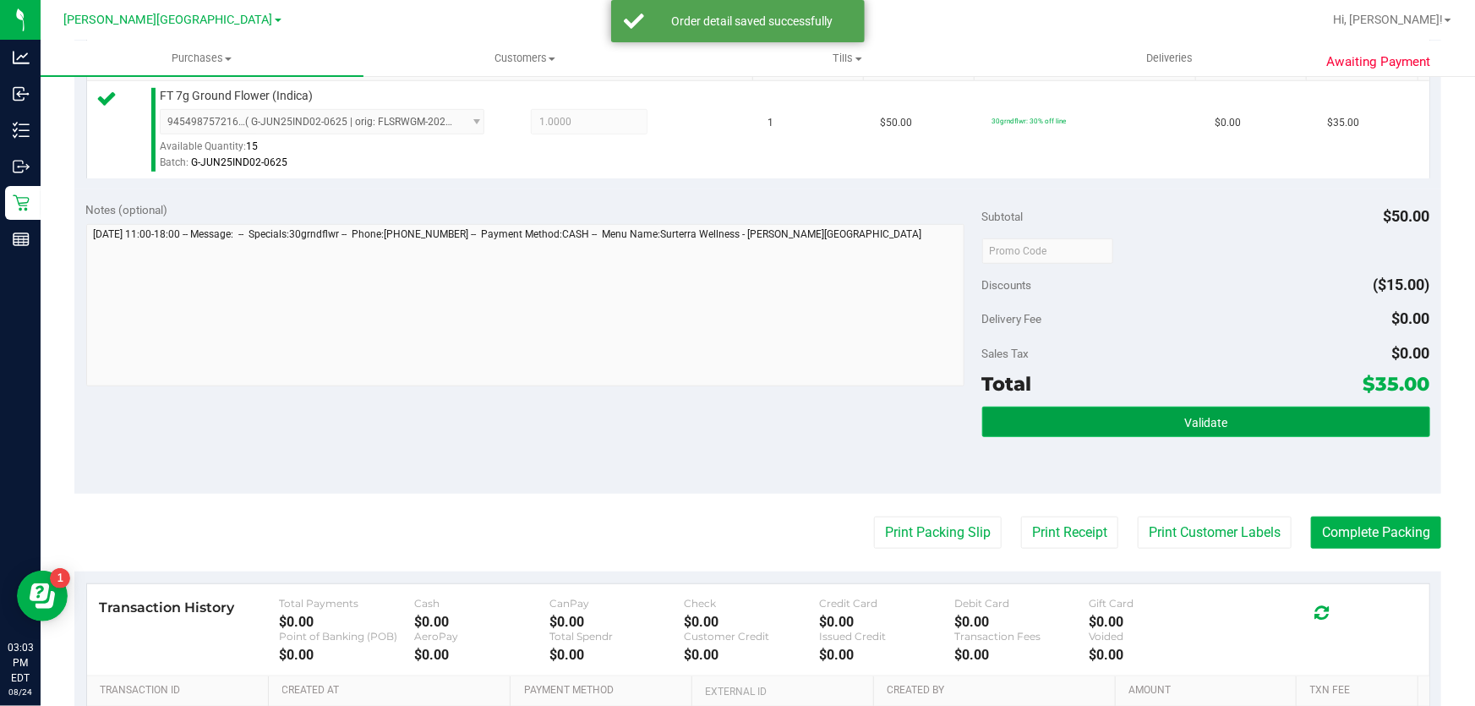
drag, startPoint x: 1036, startPoint y: 421, endPoint x: 998, endPoint y: 414, distance: 38.6
click at [1036, 421] on button "Validate" at bounding box center [1206, 422] width 448 height 30
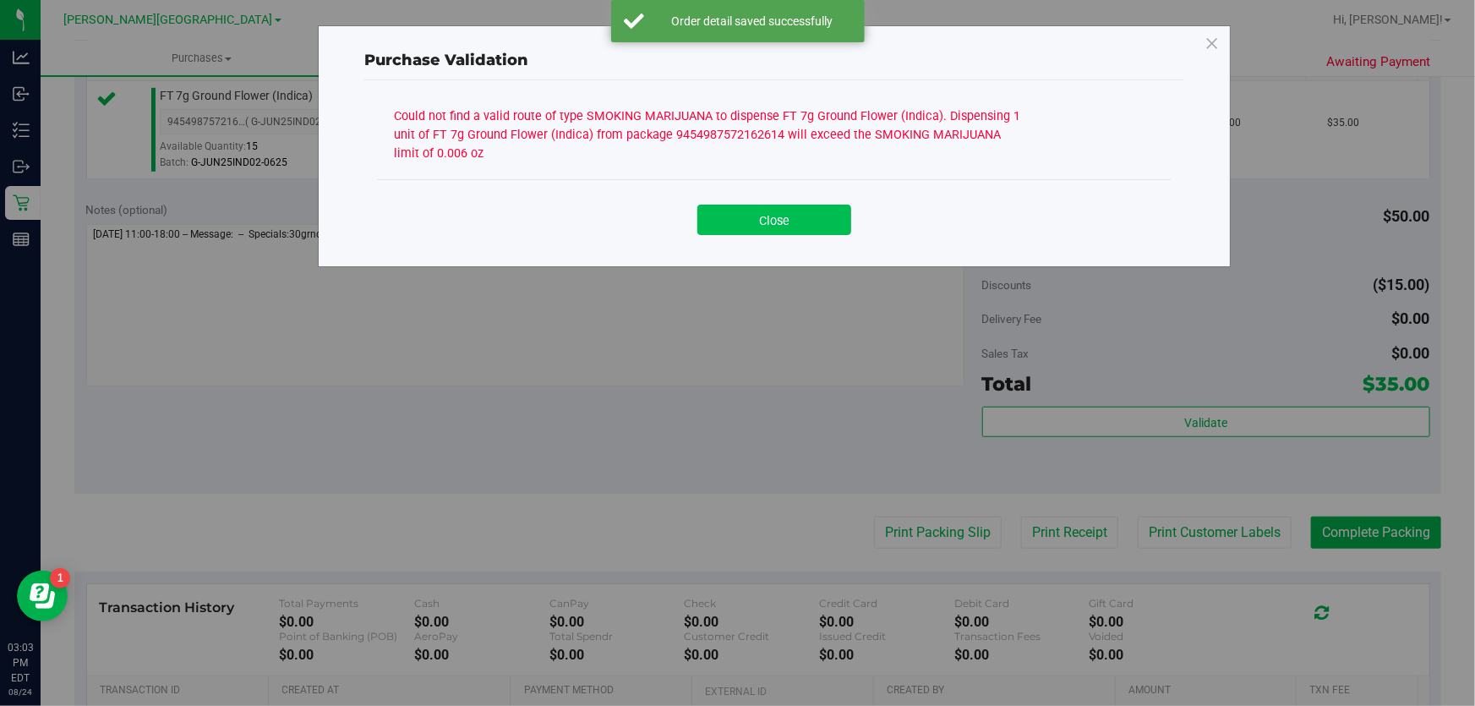
click at [774, 221] on button "Close" at bounding box center [774, 220] width 154 height 30
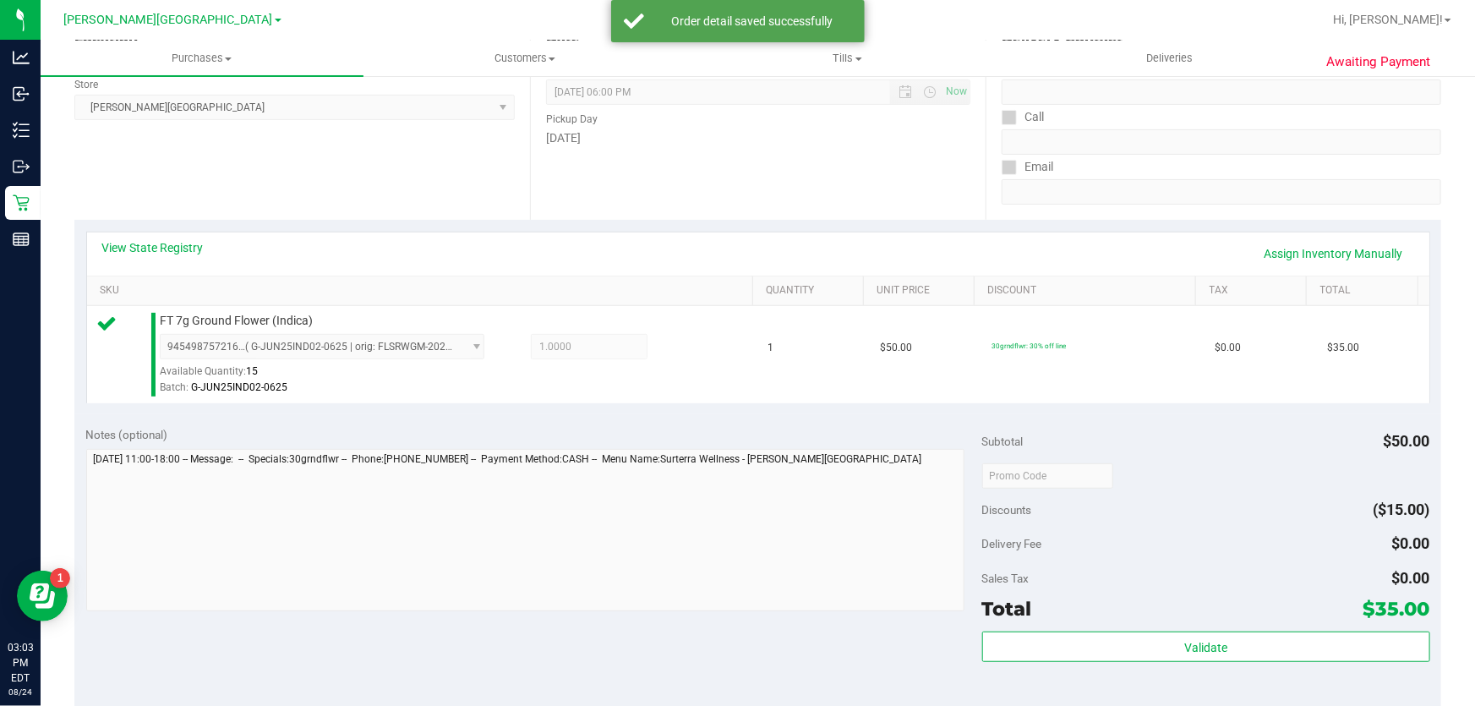
scroll to position [76, 0]
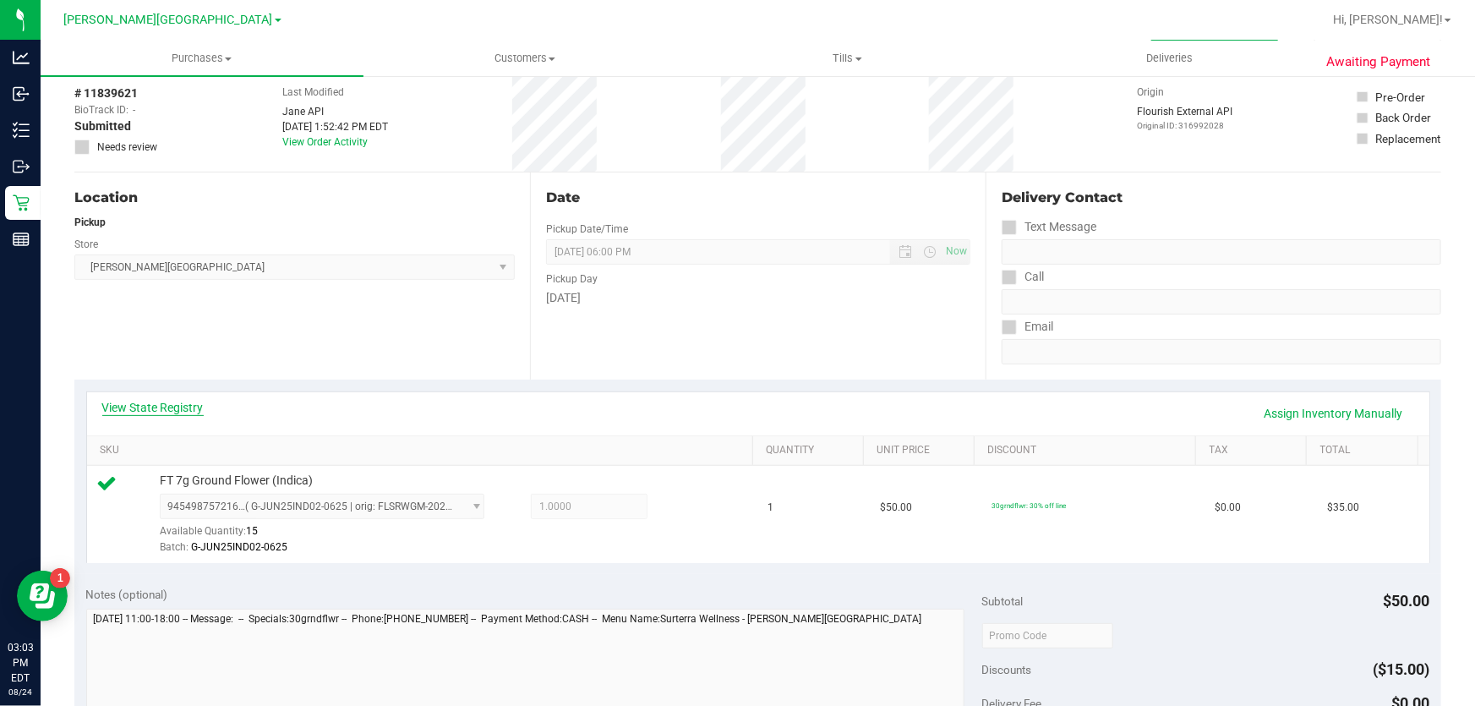
click at [140, 401] on link "View State Registry" at bounding box center [152, 407] width 101 height 17
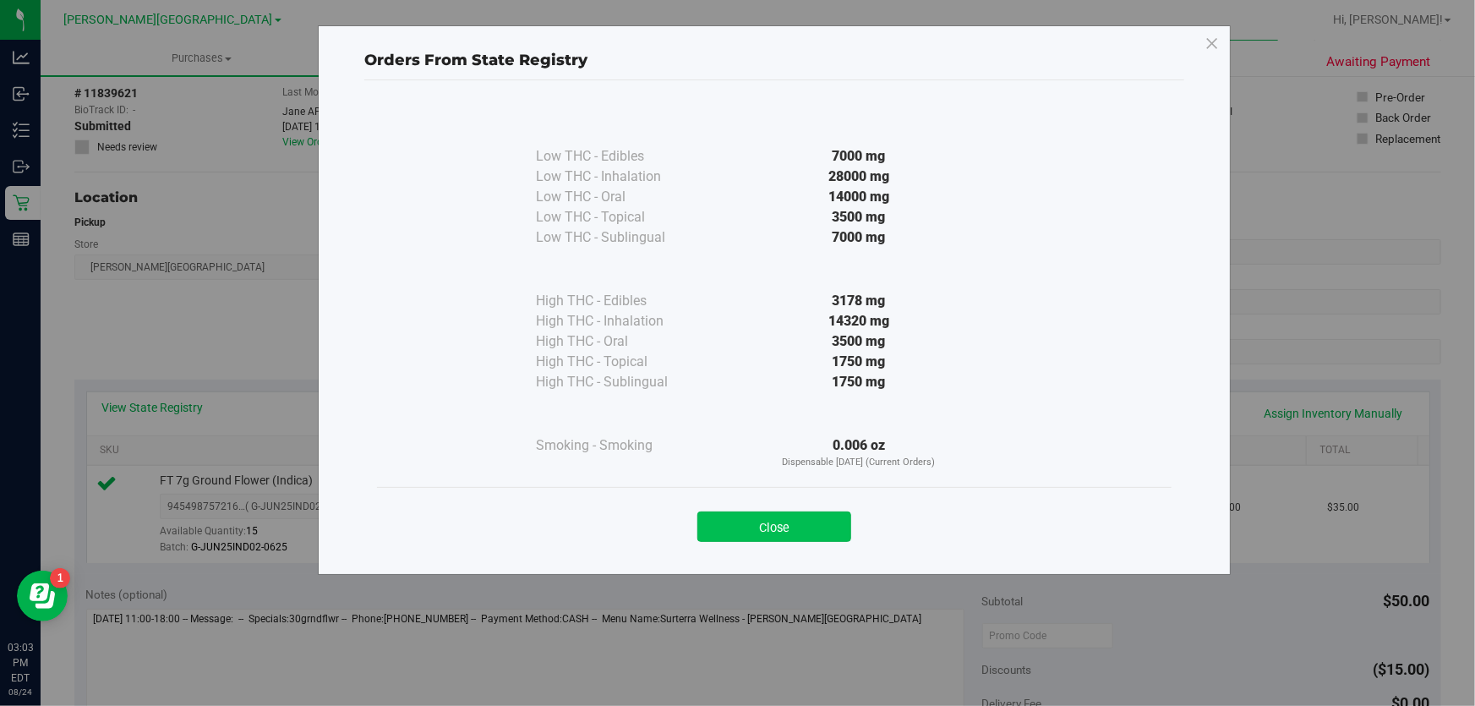
click at [819, 533] on button "Close" at bounding box center [774, 526] width 154 height 30
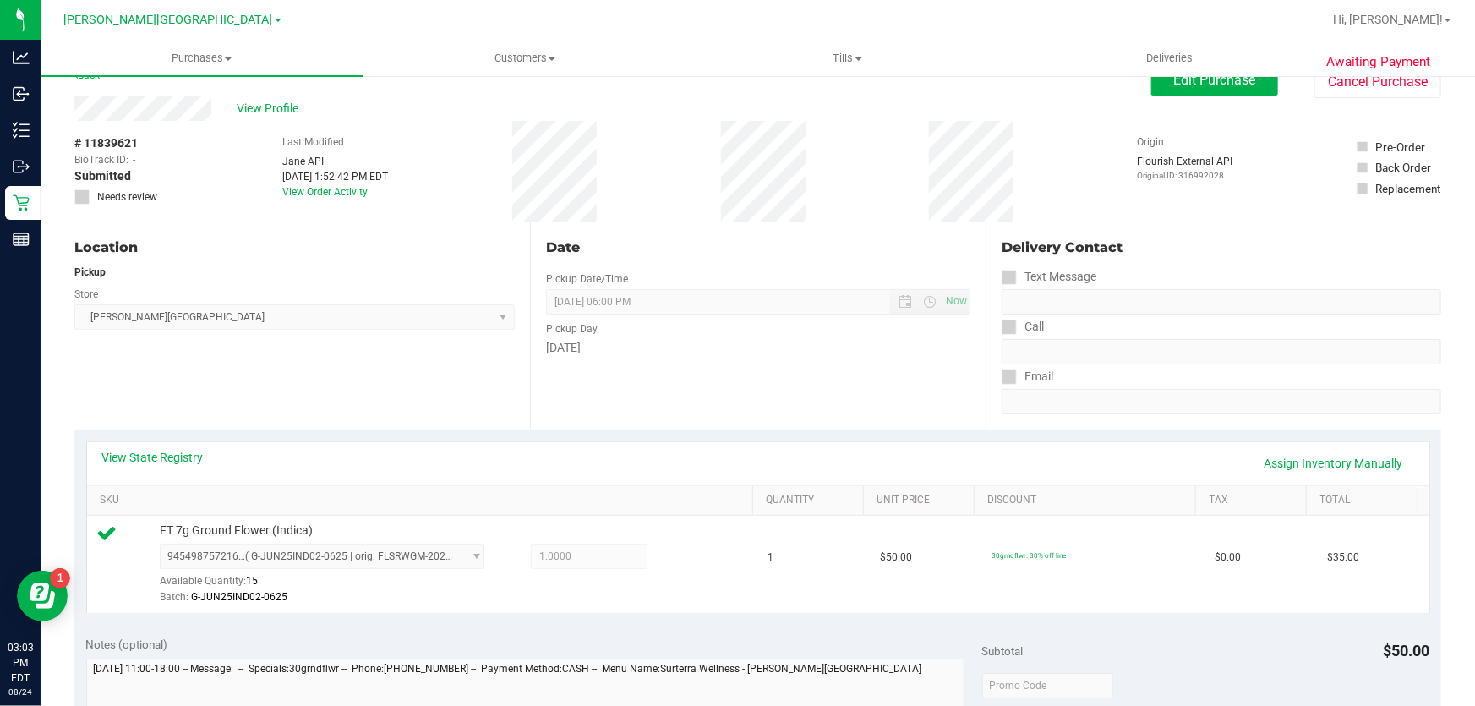
scroll to position [0, 0]
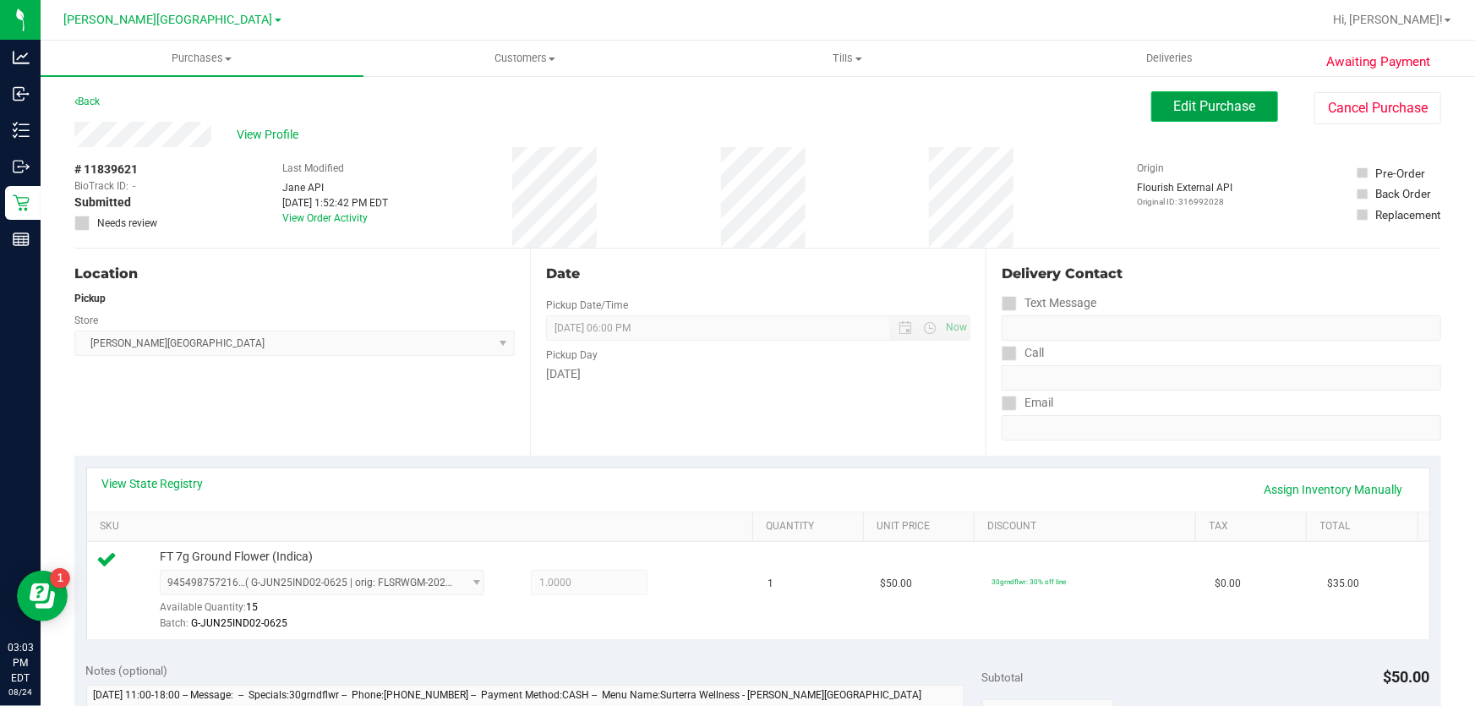
click at [1220, 112] on span "Edit Purchase" at bounding box center [1215, 106] width 82 height 16
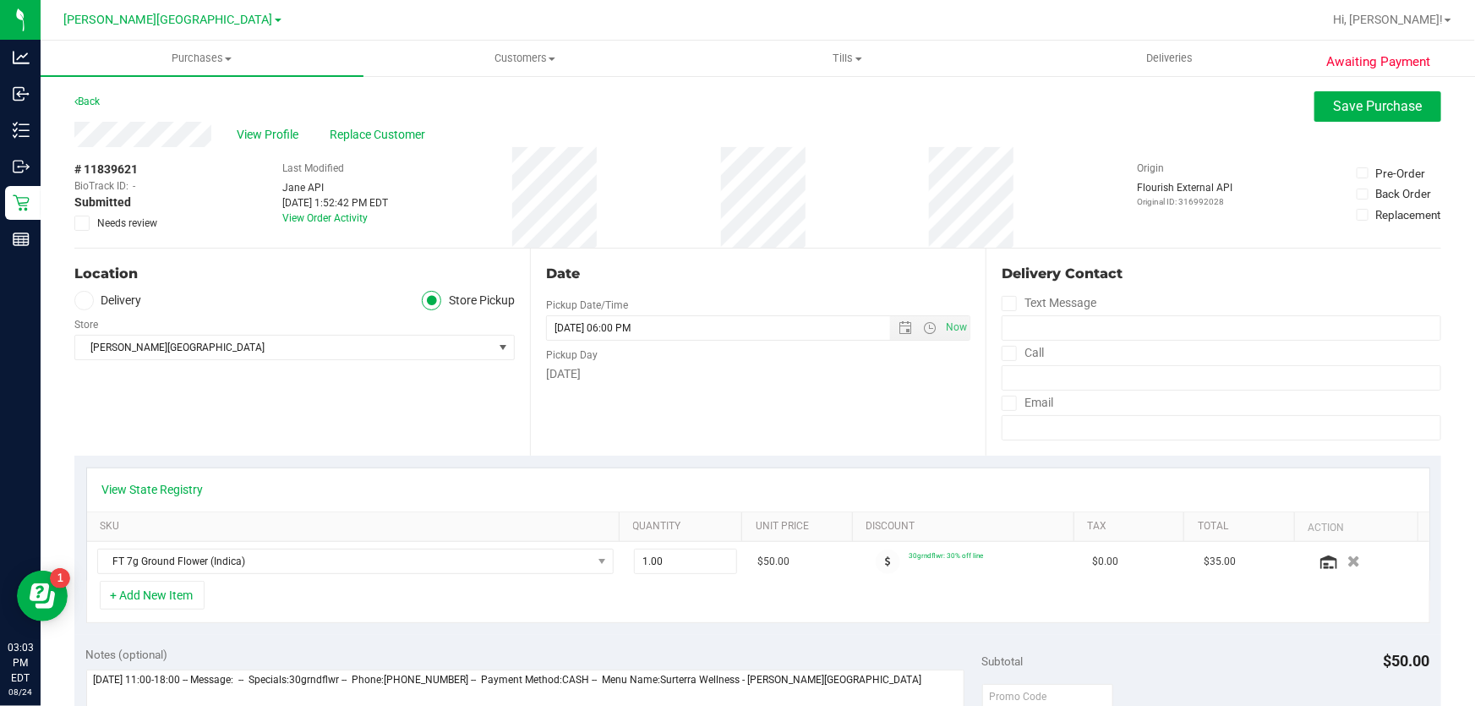
click at [85, 223] on icon at bounding box center [82, 223] width 11 height 0
click at [0, 0] on input "Needs review" at bounding box center [0, 0] width 0 height 0
click at [1337, 98] on span "Save Purchase" at bounding box center [1378, 106] width 89 height 16
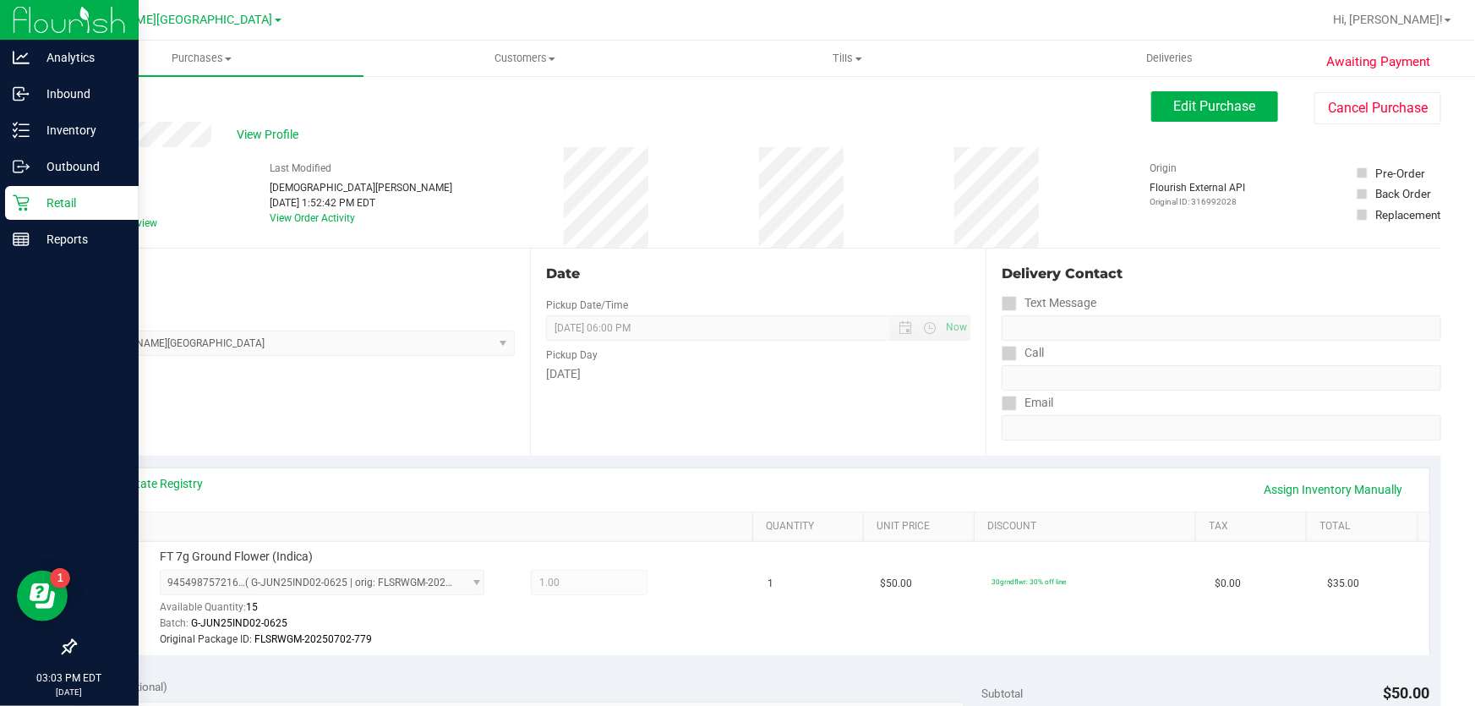
click at [25, 202] on icon at bounding box center [21, 202] width 17 height 17
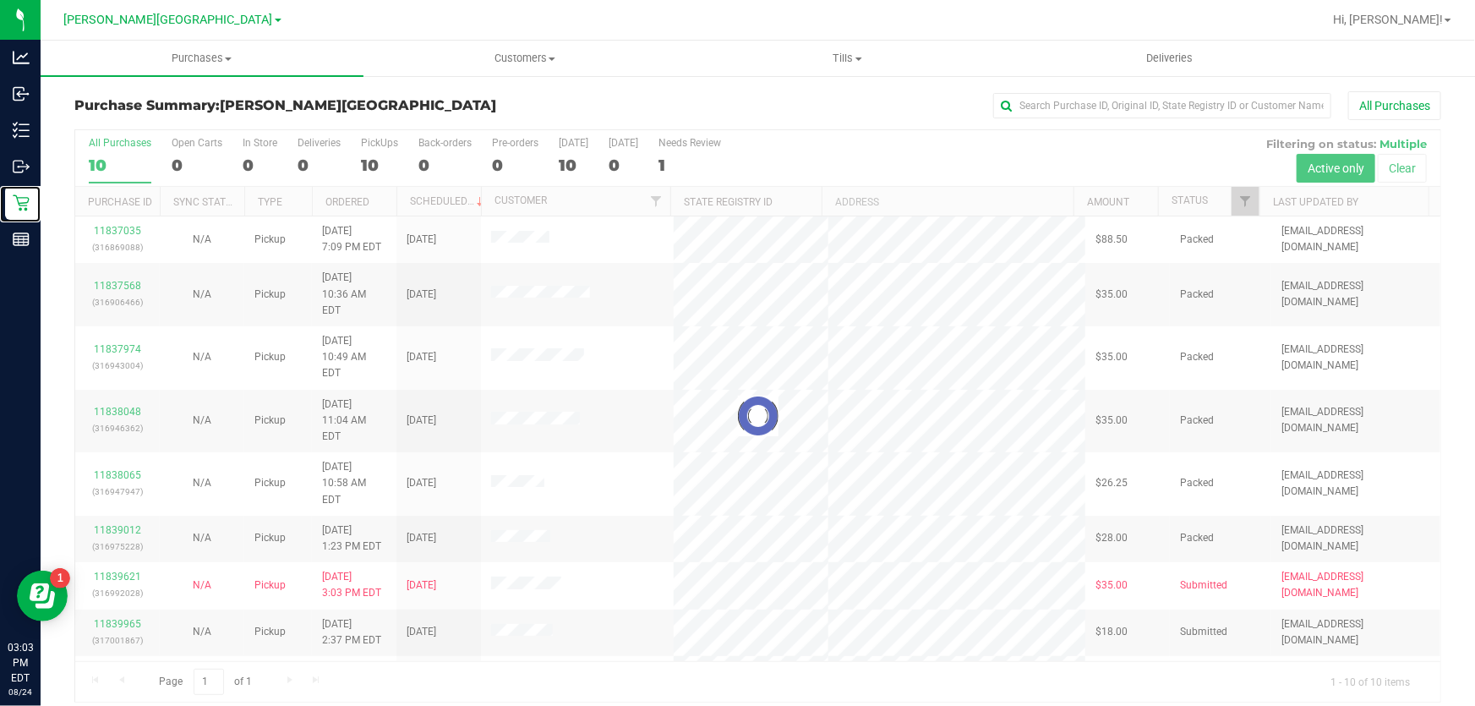
scroll to position [13, 0]
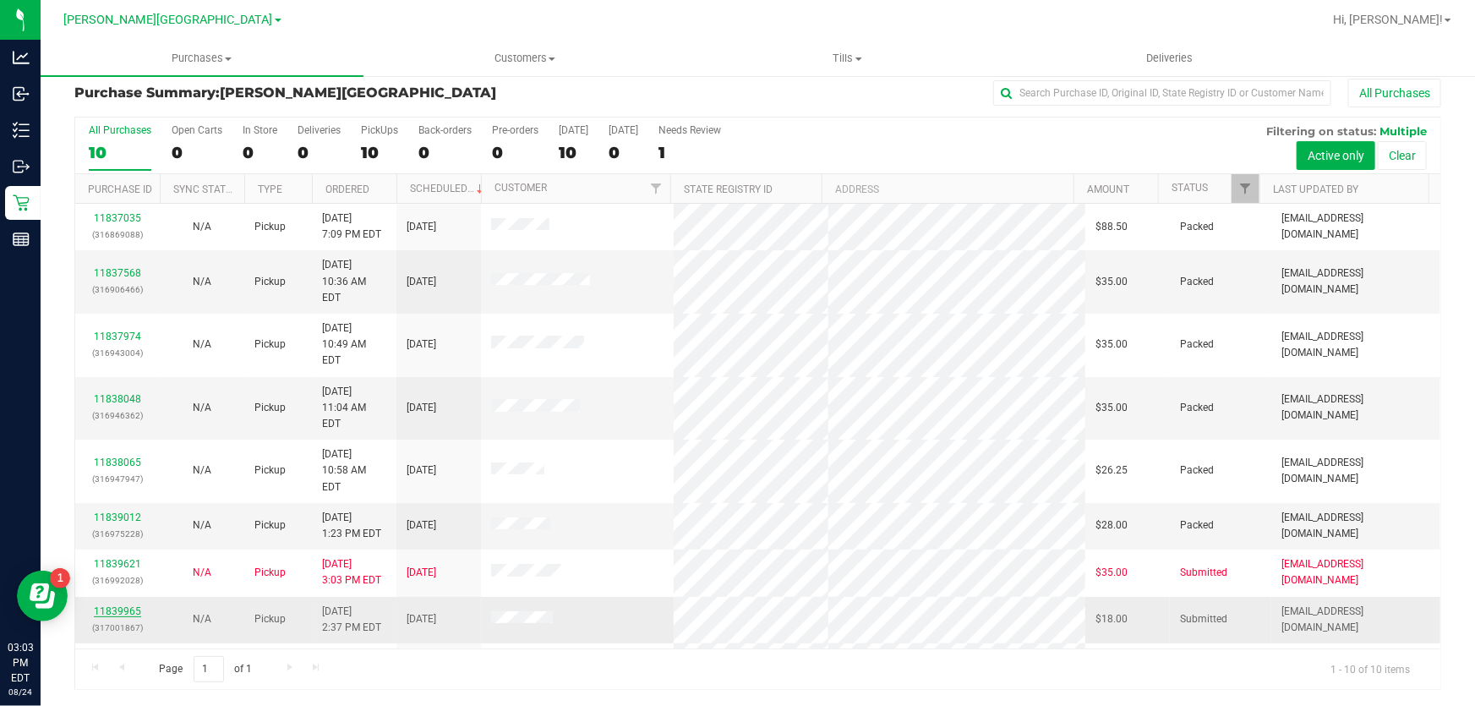
click at [127, 605] on link "11839965" at bounding box center [117, 611] width 47 height 12
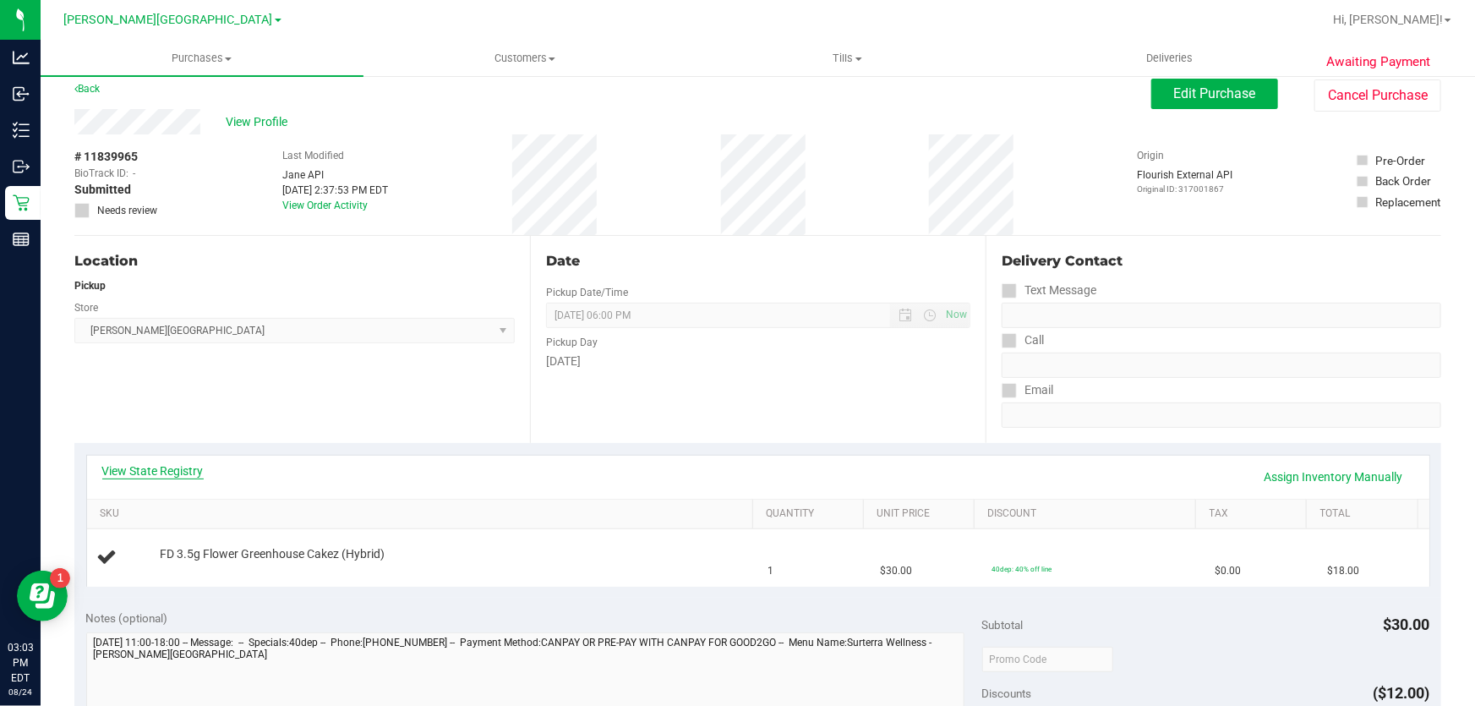
click at [190, 467] on link "View State Registry" at bounding box center [152, 470] width 101 height 17
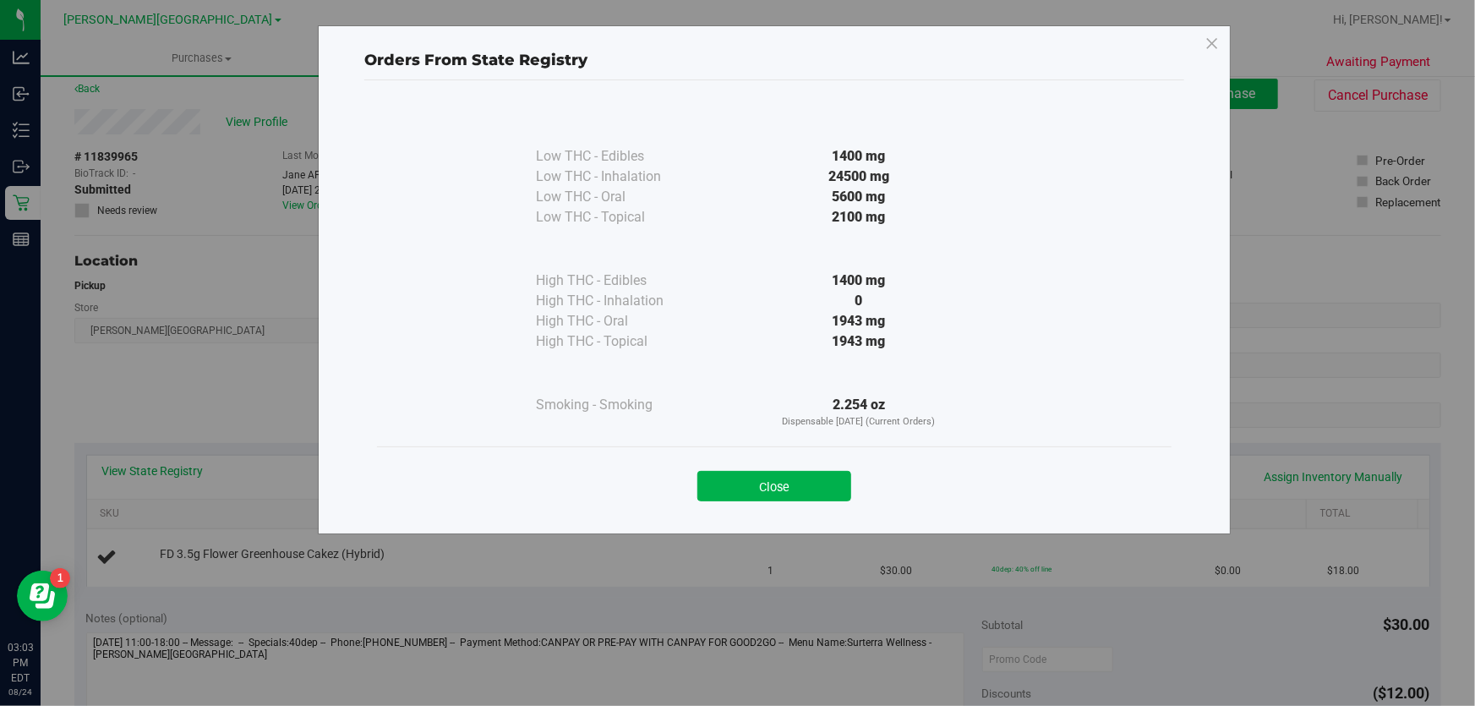
click at [785, 465] on div "Close" at bounding box center [774, 481] width 769 height 42
click at [792, 484] on button "Close" at bounding box center [774, 486] width 154 height 30
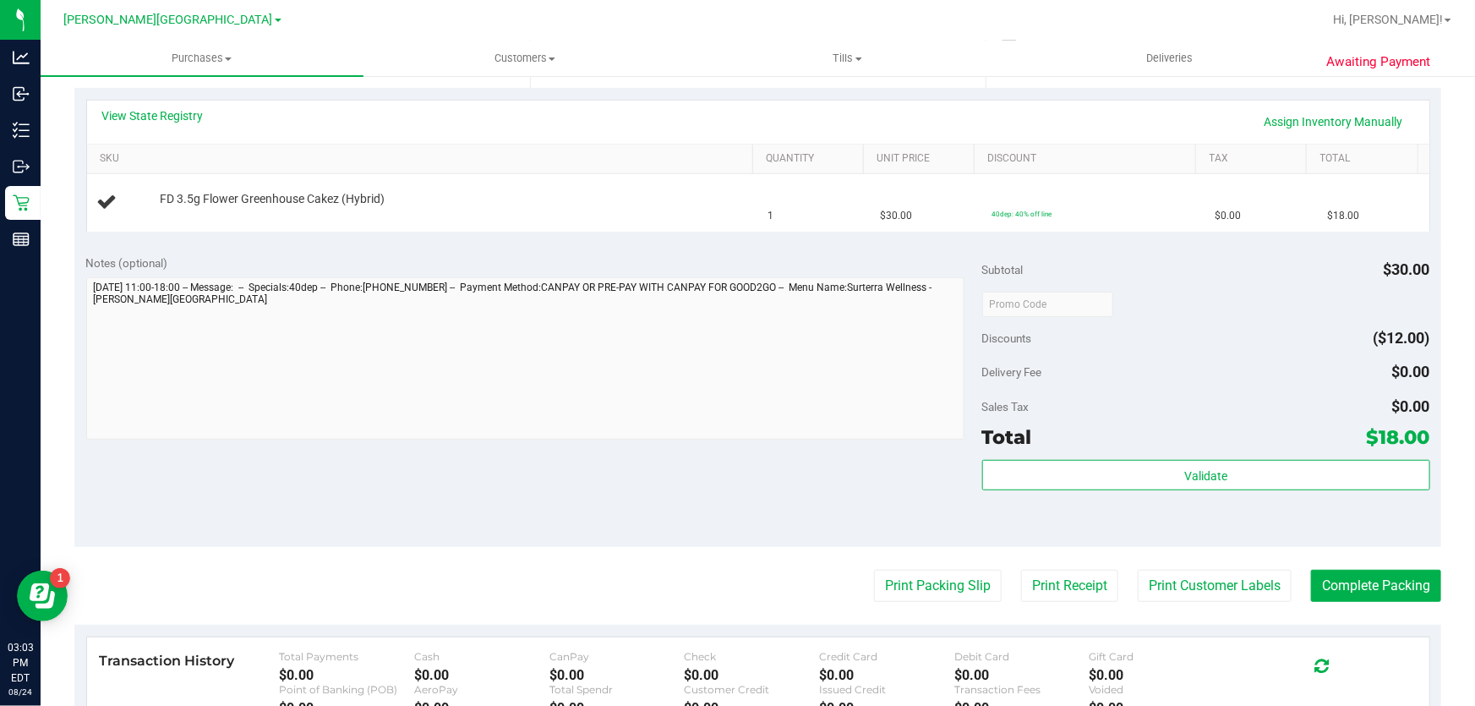
scroll to position [550, 0]
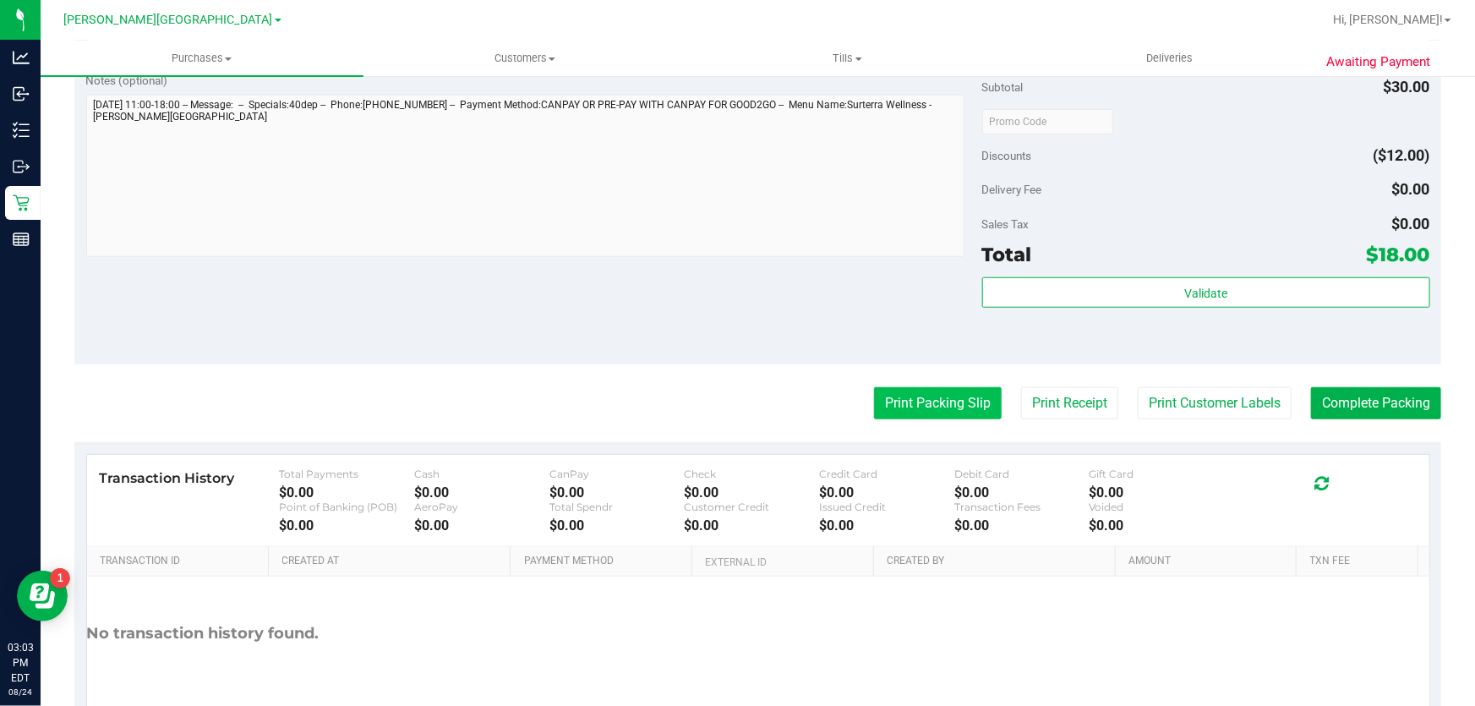
click at [933, 402] on button "Print Packing Slip" at bounding box center [938, 403] width 128 height 32
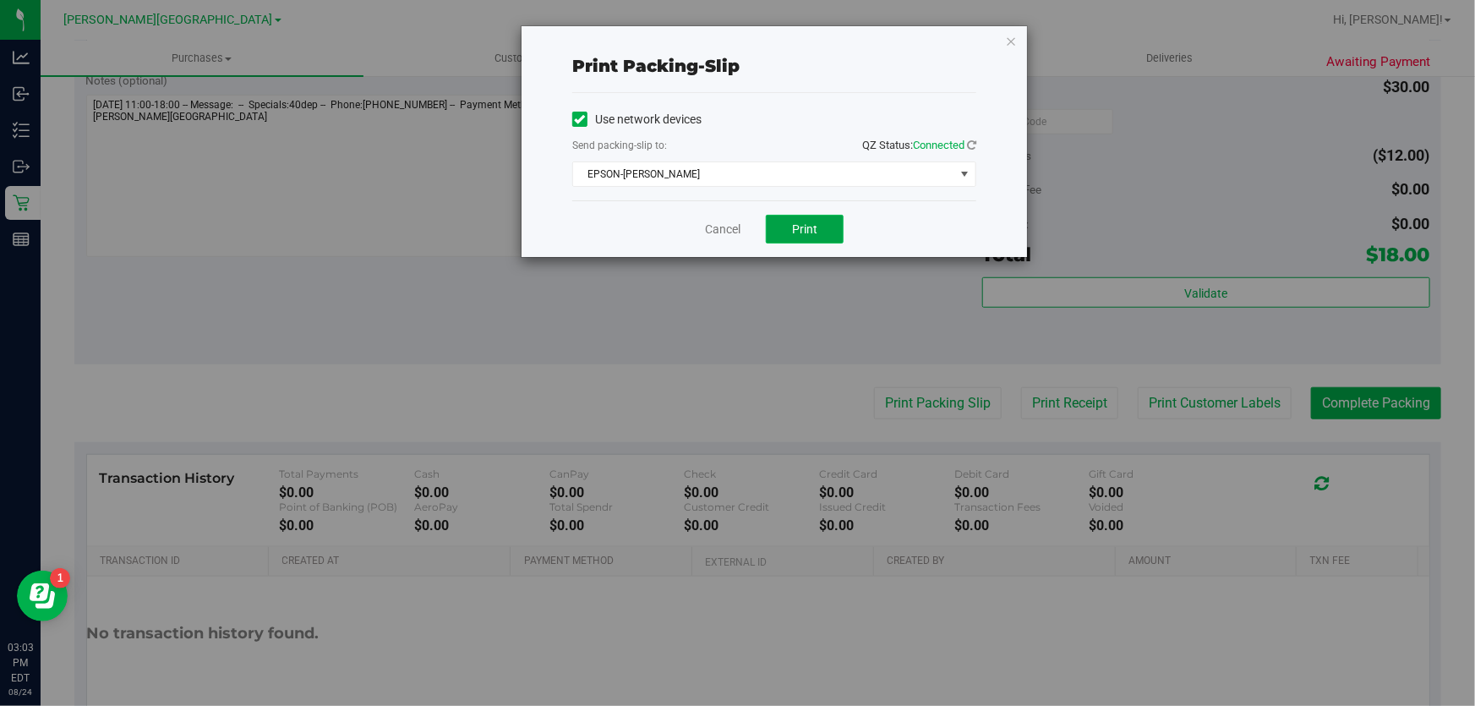
click at [794, 235] on span "Print" at bounding box center [804, 229] width 25 height 14
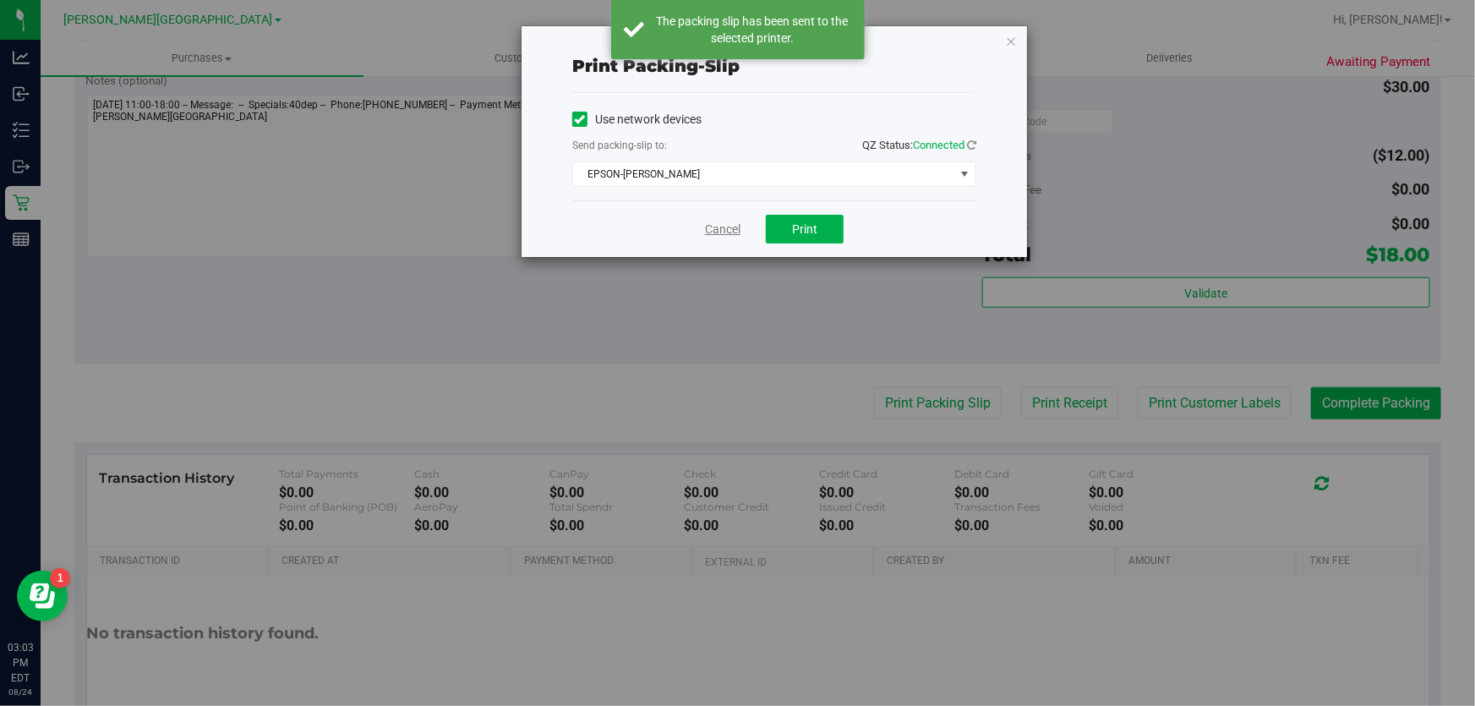
click at [709, 229] on link "Cancel" at bounding box center [723, 230] width 36 height 18
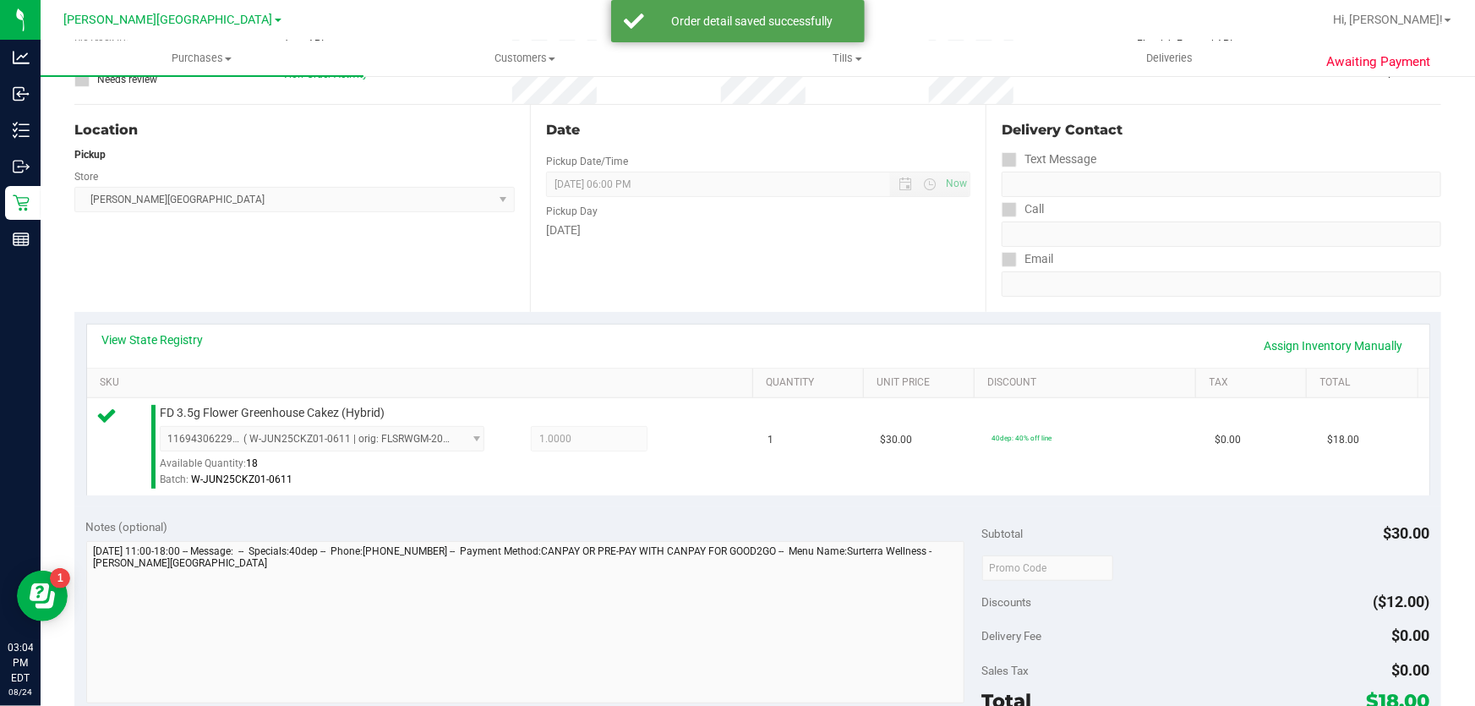
scroll to position [461, 0]
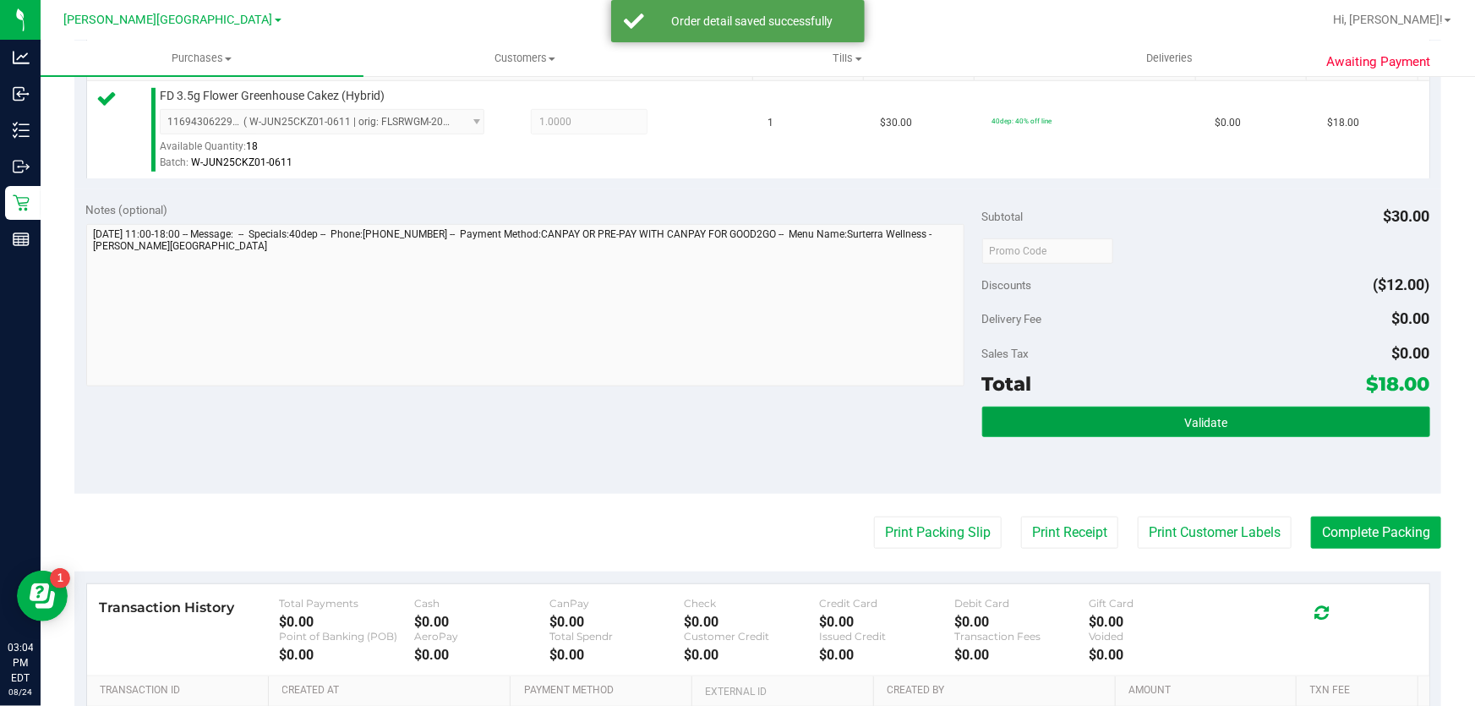
drag, startPoint x: 1036, startPoint y: 417, endPoint x: 975, endPoint y: 402, distance: 63.6
click at [1036, 416] on button "Validate" at bounding box center [1206, 422] width 448 height 30
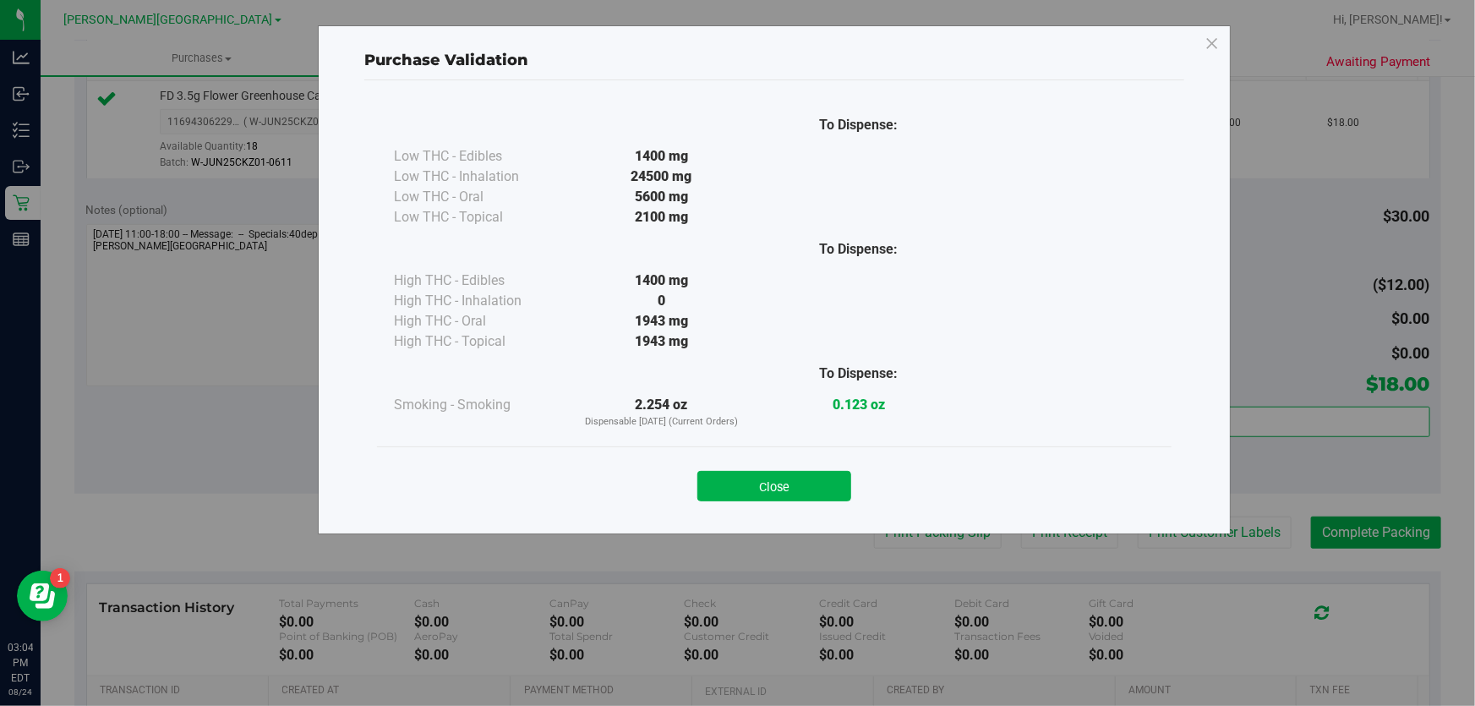
drag, startPoint x: 795, startPoint y: 478, endPoint x: 975, endPoint y: 488, distance: 179.5
click at [856, 478] on div "Close" at bounding box center [774, 481] width 769 height 42
click at [836, 496] on button "Close" at bounding box center [774, 486] width 154 height 30
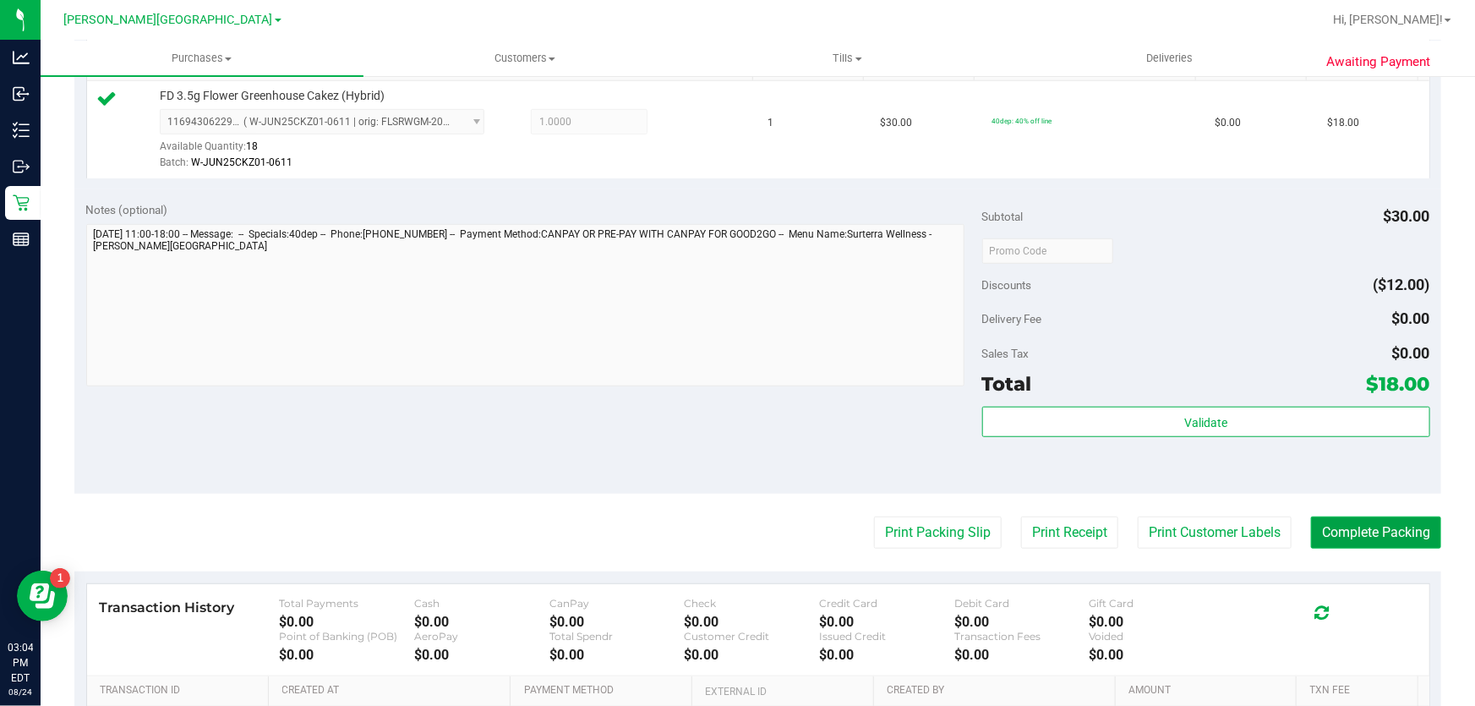
click at [1338, 536] on button "Complete Packing" at bounding box center [1376, 533] width 130 height 32
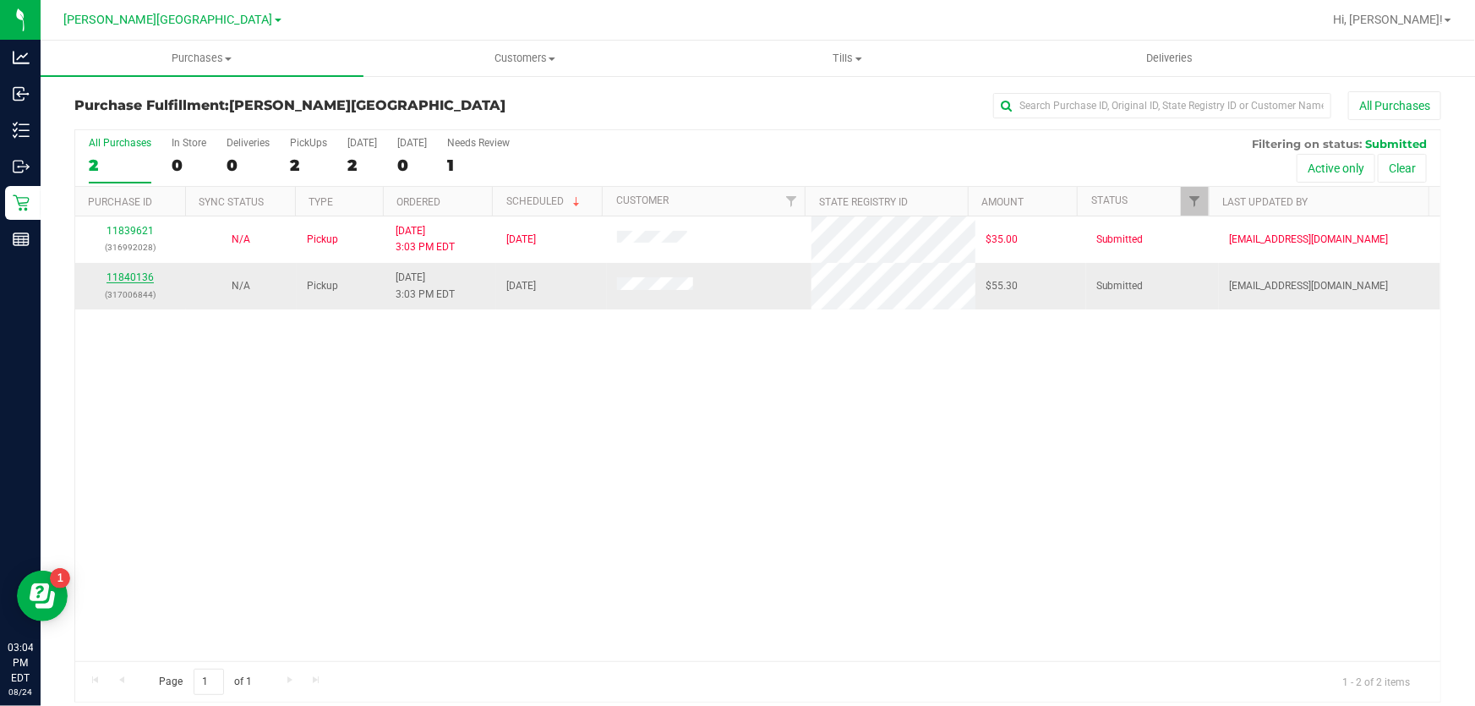
click at [135, 276] on link "11840136" at bounding box center [130, 277] width 47 height 12
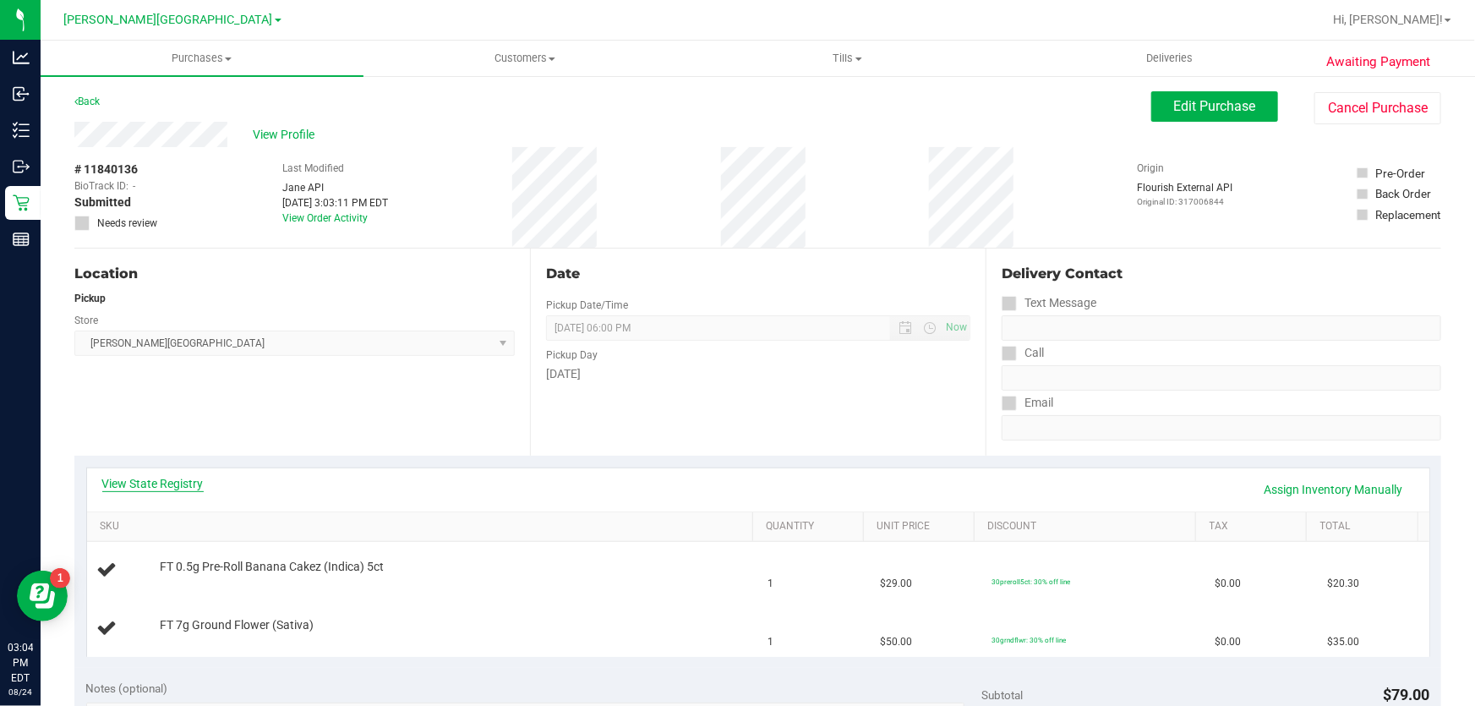
click at [160, 478] on link "View State Registry" at bounding box center [152, 483] width 101 height 17
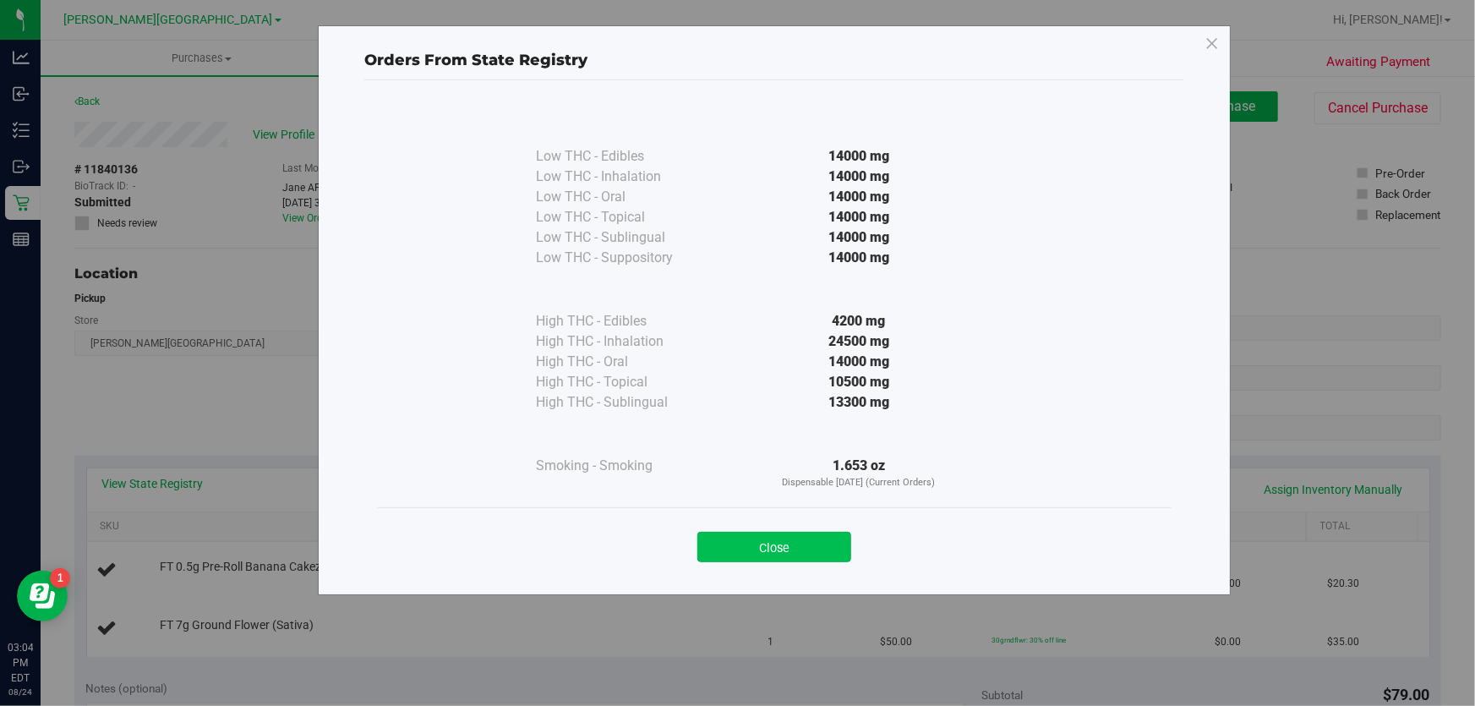
click at [817, 549] on button "Close" at bounding box center [774, 547] width 154 height 30
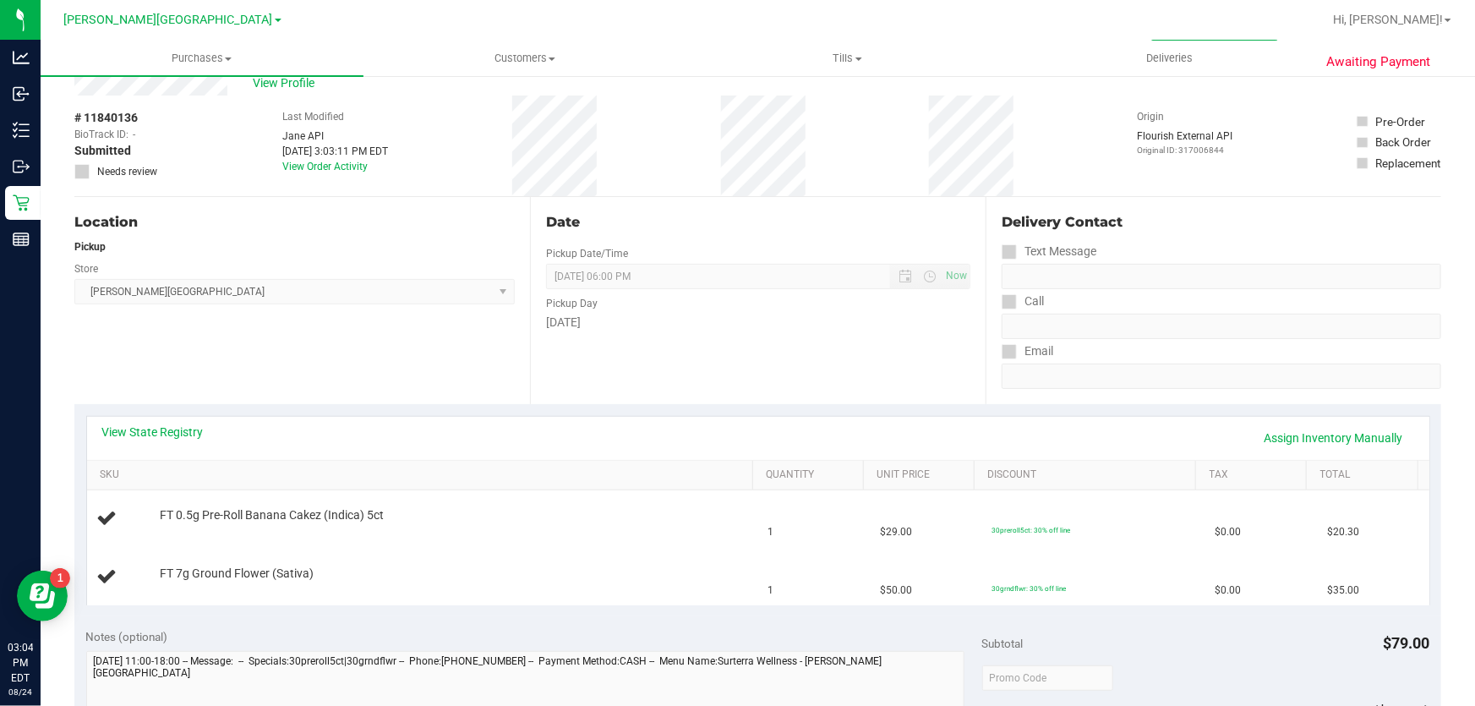
scroll to position [461, 0]
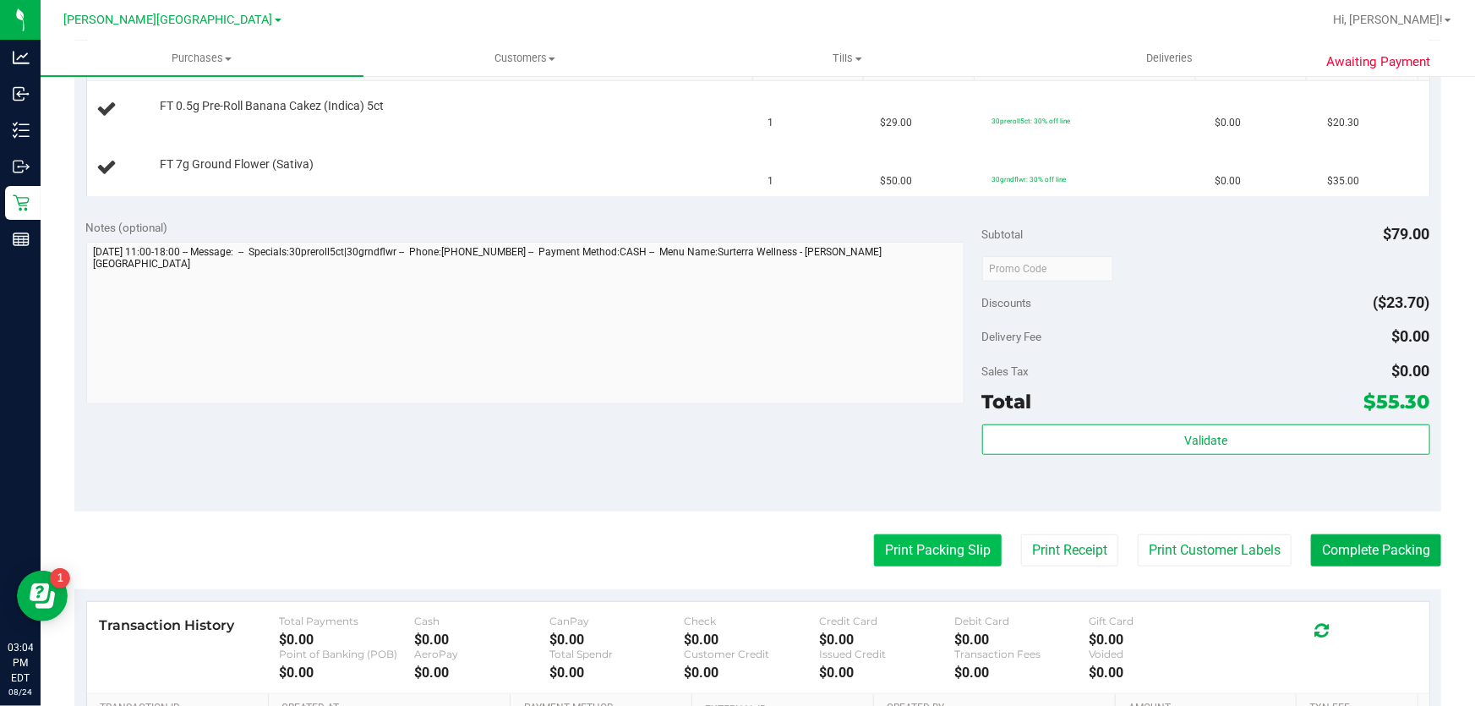
click at [970, 551] on button "Print Packing Slip" at bounding box center [938, 550] width 128 height 32
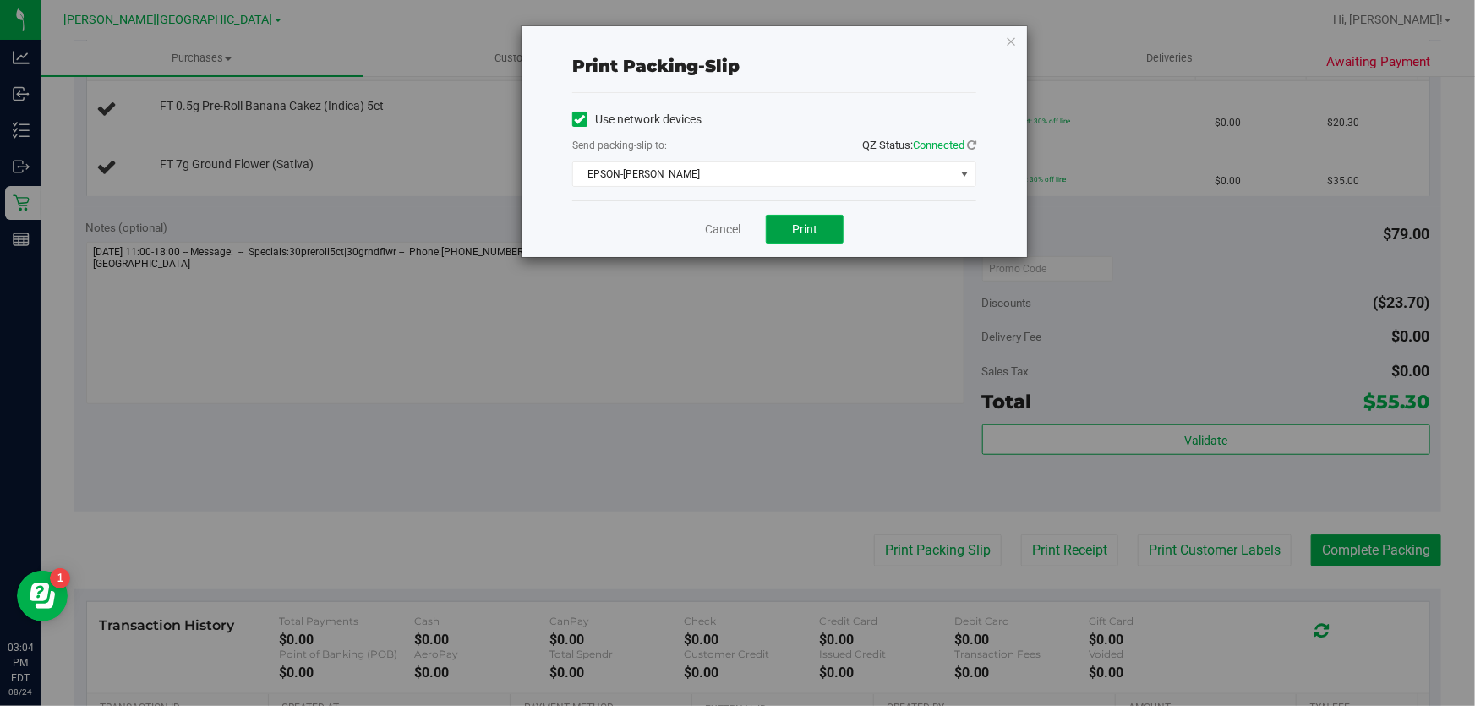
click at [803, 226] on span "Print" at bounding box center [804, 229] width 25 height 14
click at [708, 228] on link "Cancel" at bounding box center [723, 230] width 36 height 18
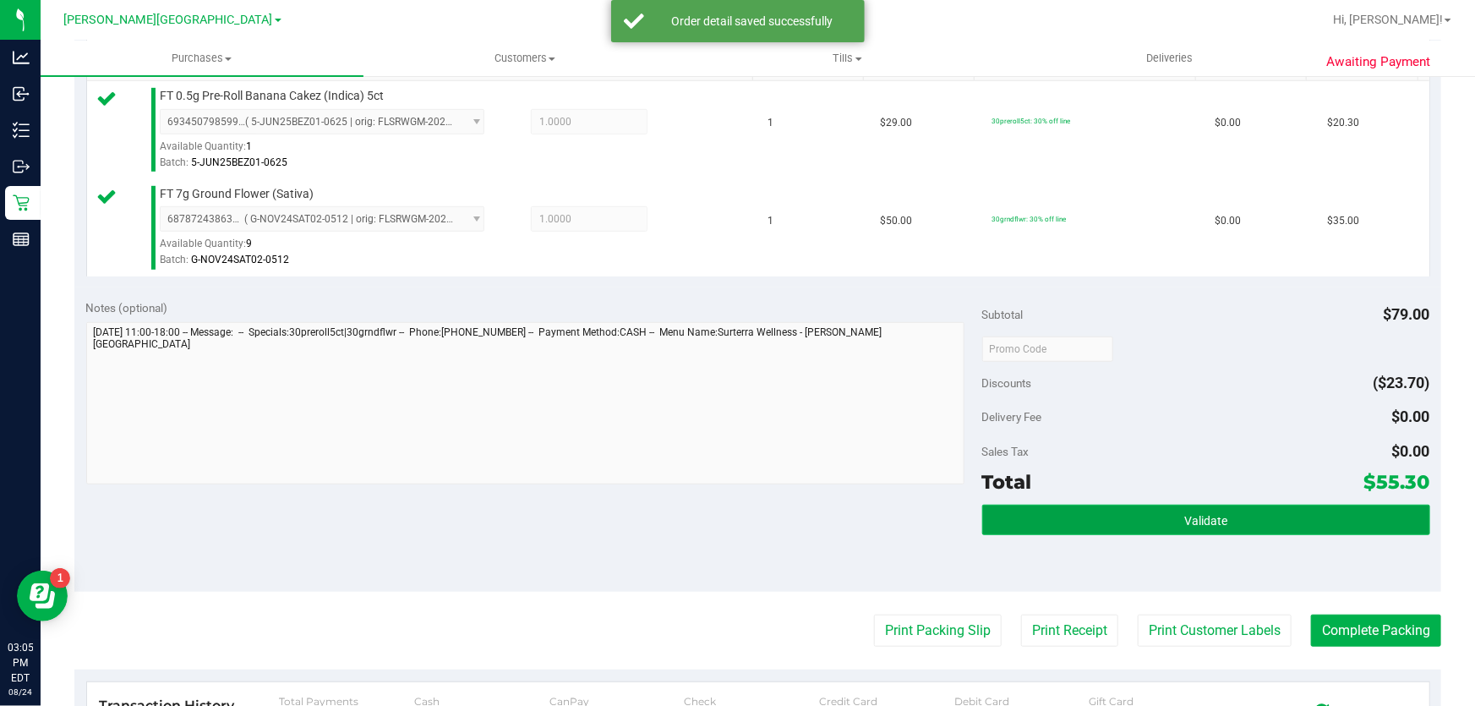
click at [1196, 521] on span "Validate" at bounding box center [1205, 521] width 43 height 14
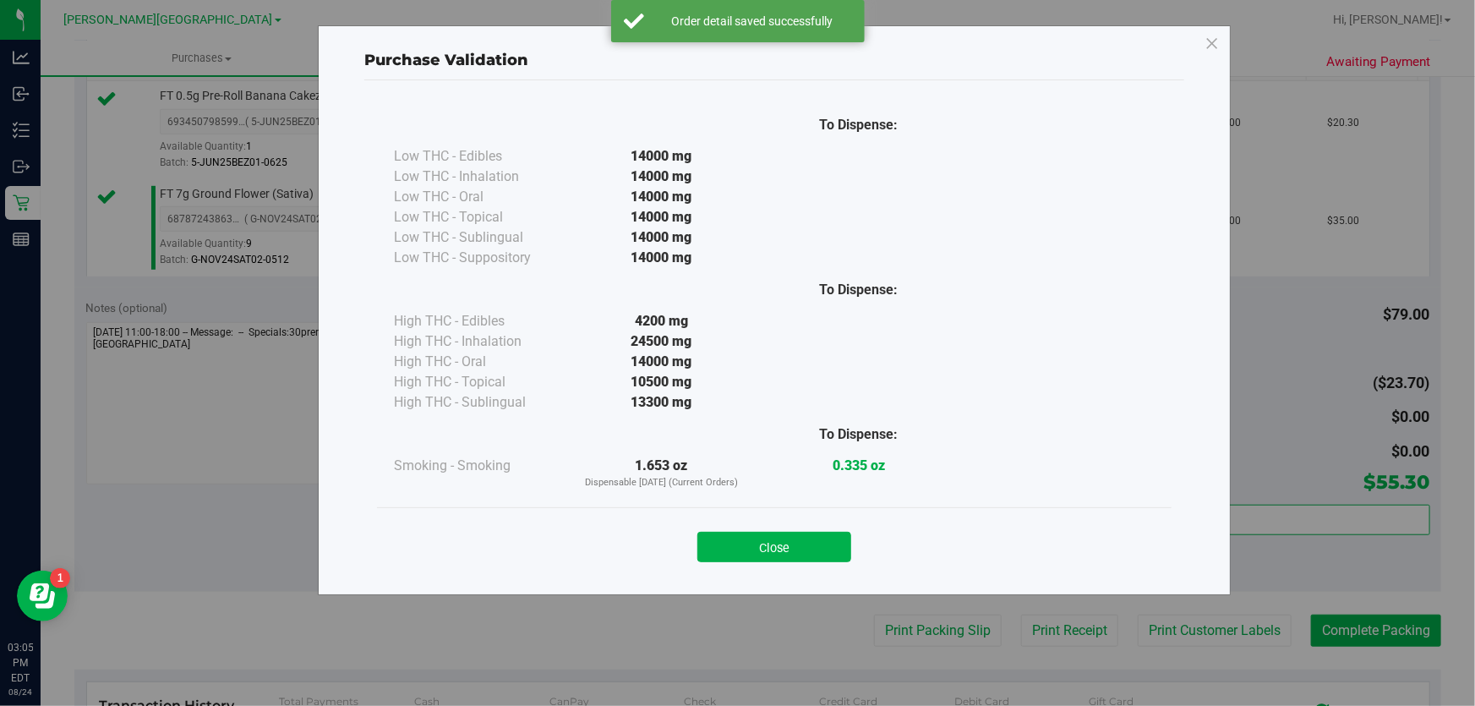
drag, startPoint x: 763, startPoint y: 536, endPoint x: 919, endPoint y: 574, distance: 160.1
click at [770, 538] on button "Close" at bounding box center [774, 547] width 154 height 30
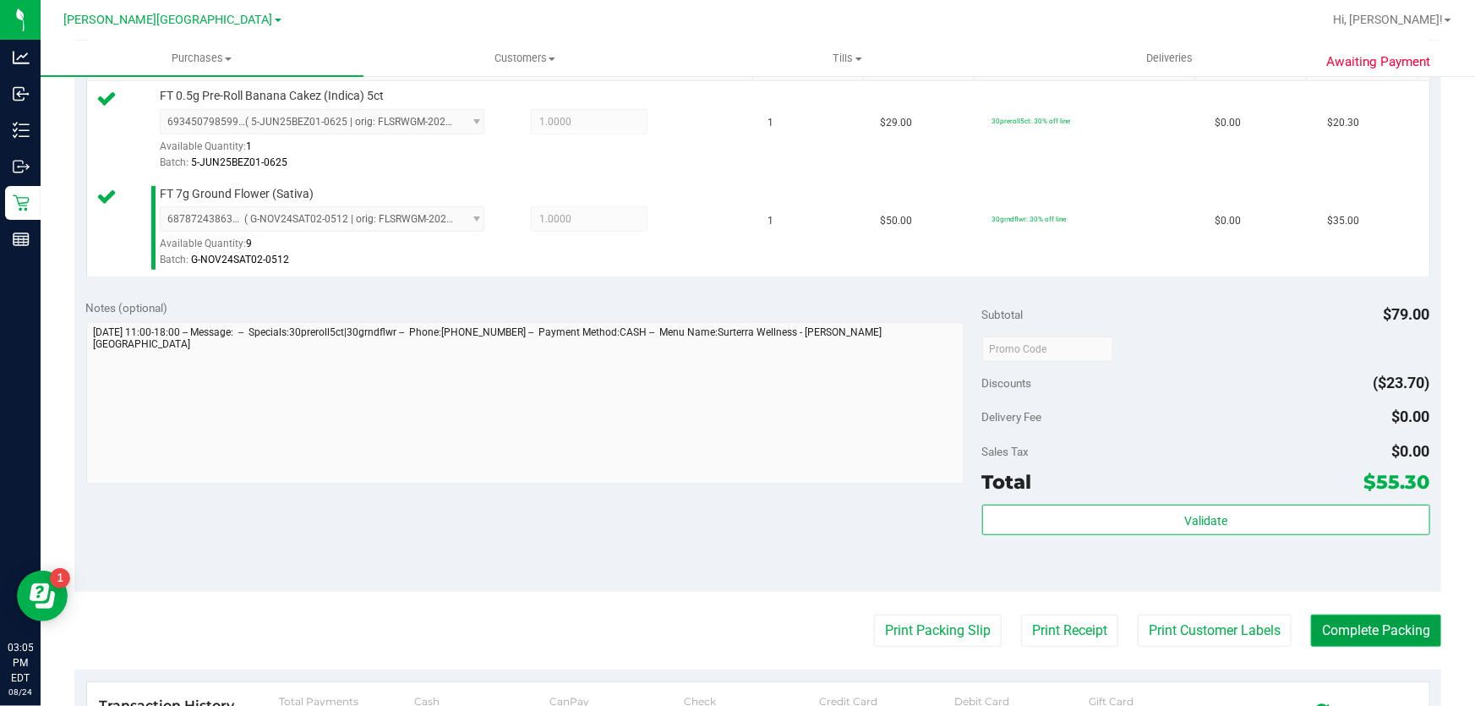
click at [1347, 631] on button "Complete Packing" at bounding box center [1376, 631] width 130 height 32
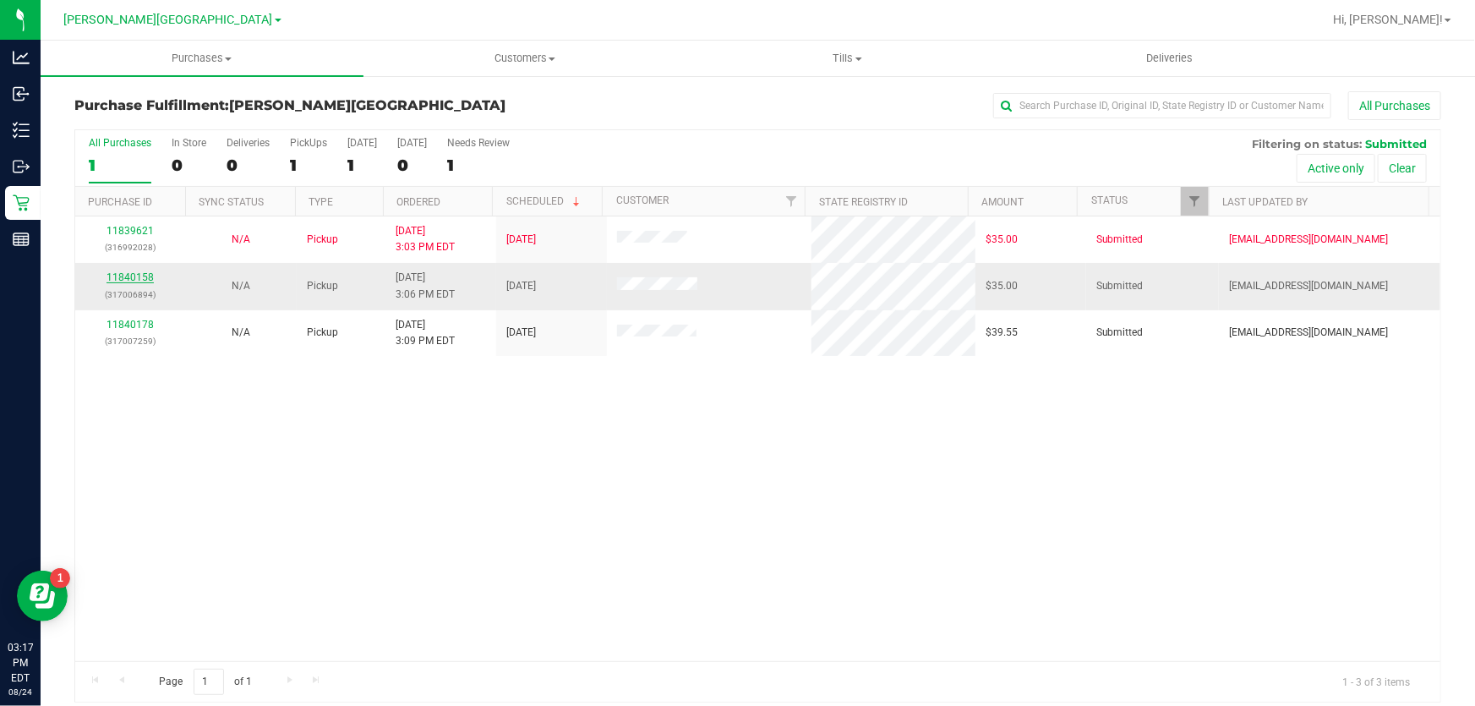
click at [136, 279] on link "11840158" at bounding box center [130, 277] width 47 height 12
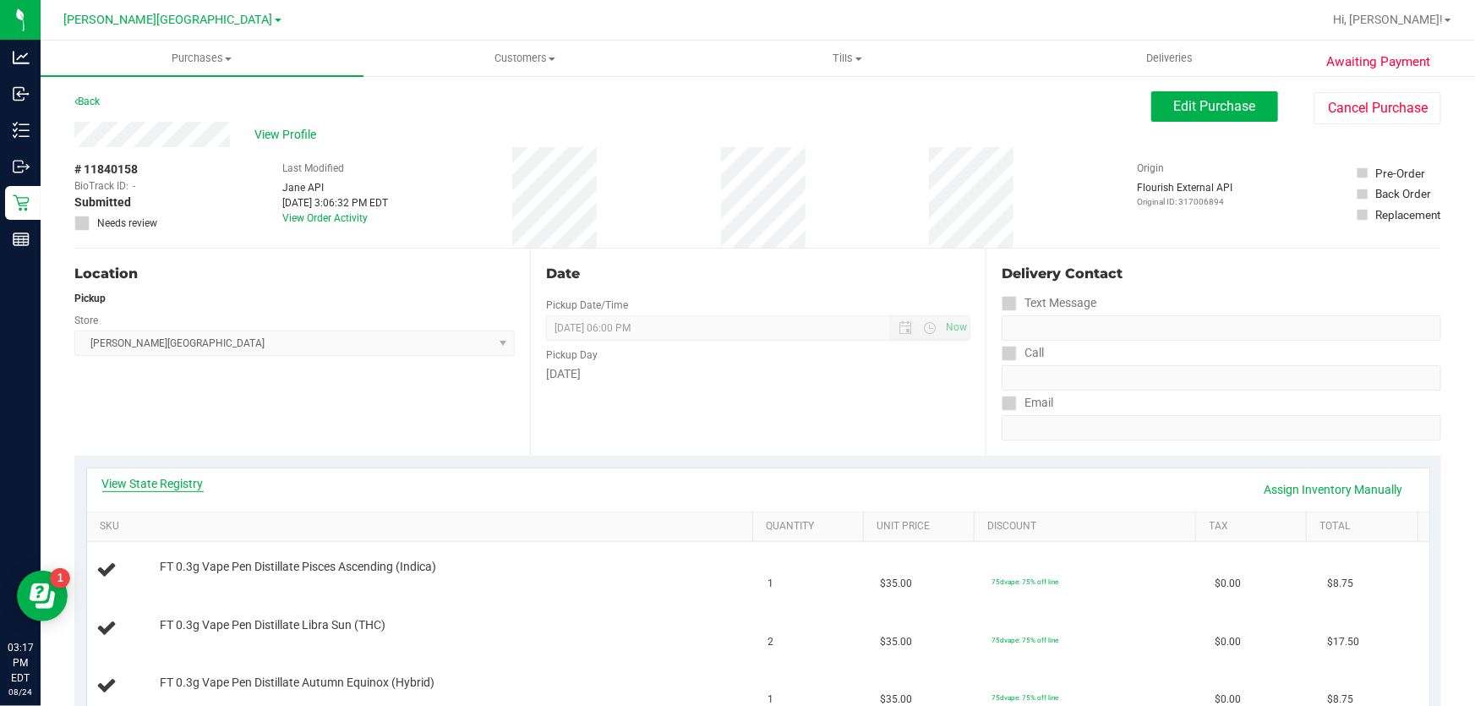
click at [188, 479] on link "View State Registry" at bounding box center [152, 483] width 101 height 17
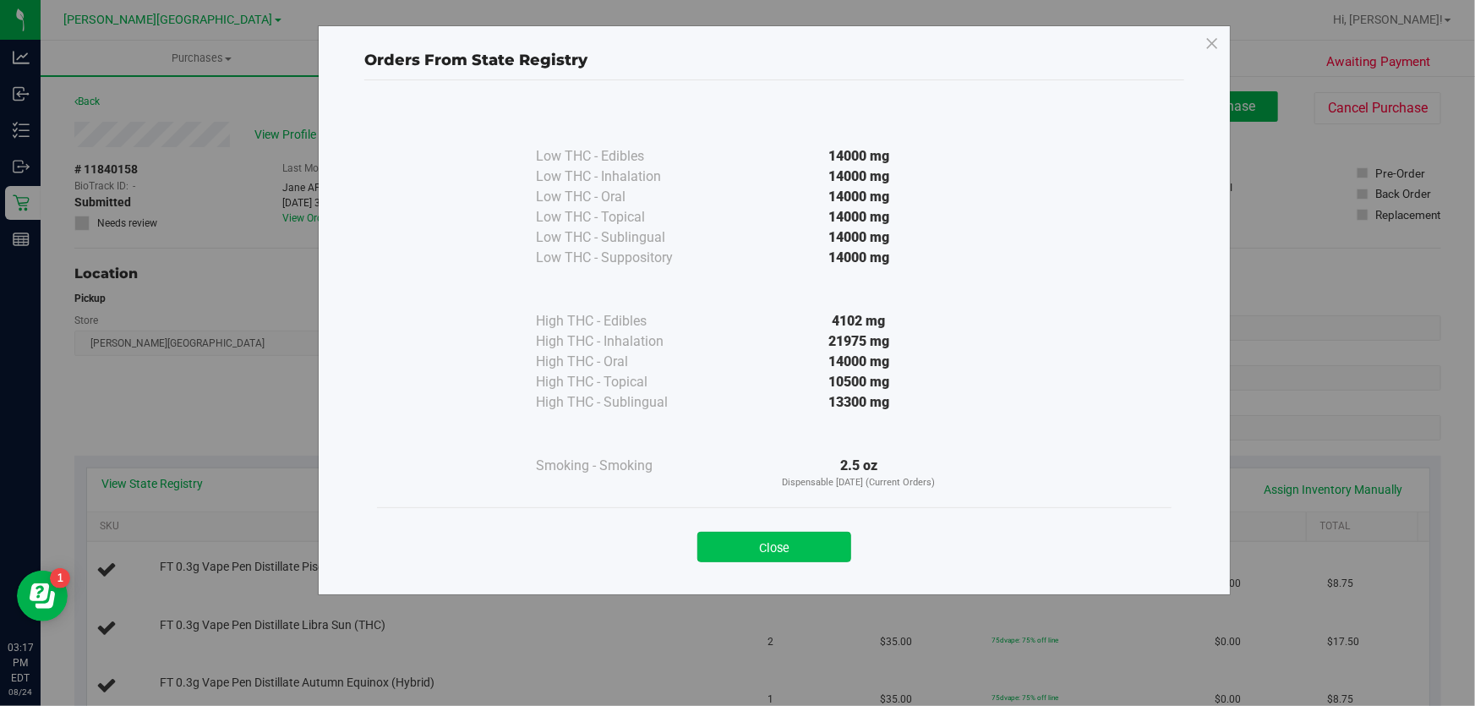
click at [782, 541] on button "Close" at bounding box center [774, 547] width 154 height 30
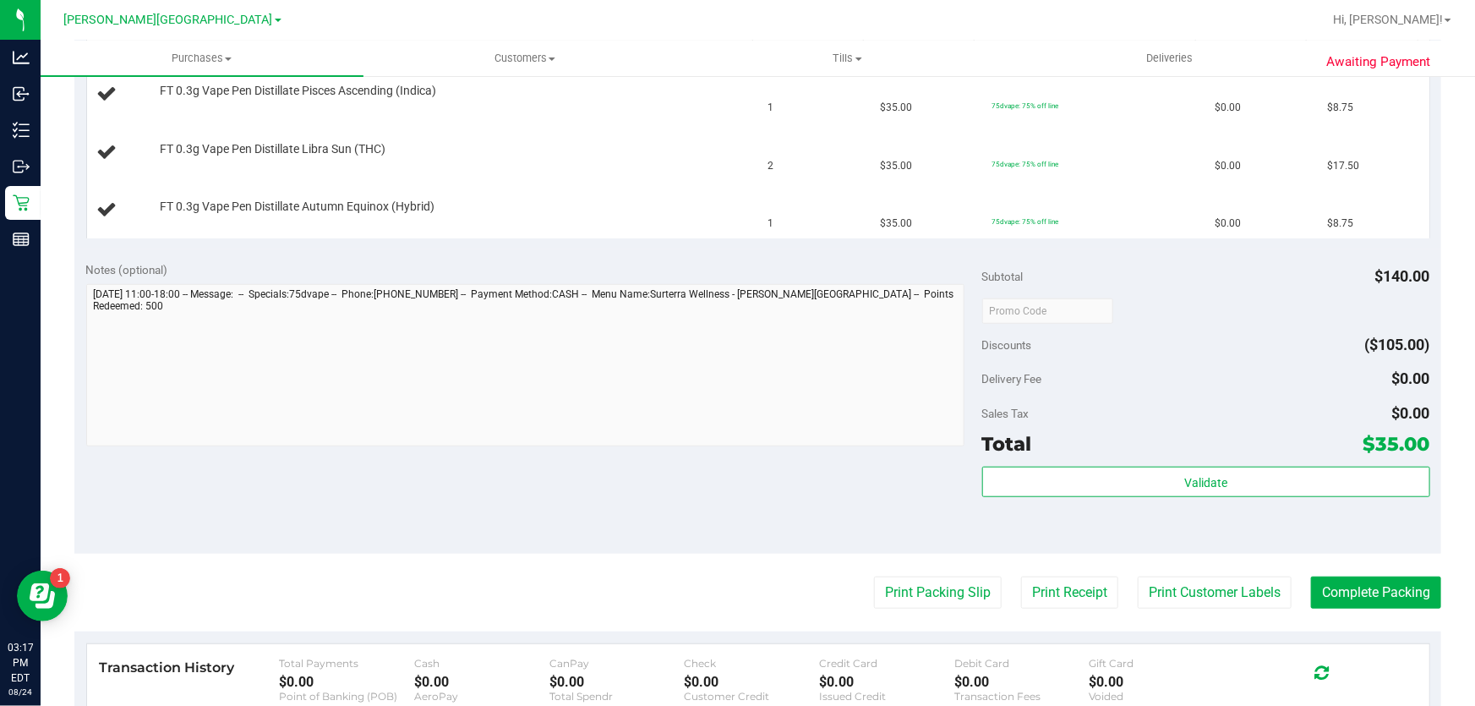
scroll to position [615, 0]
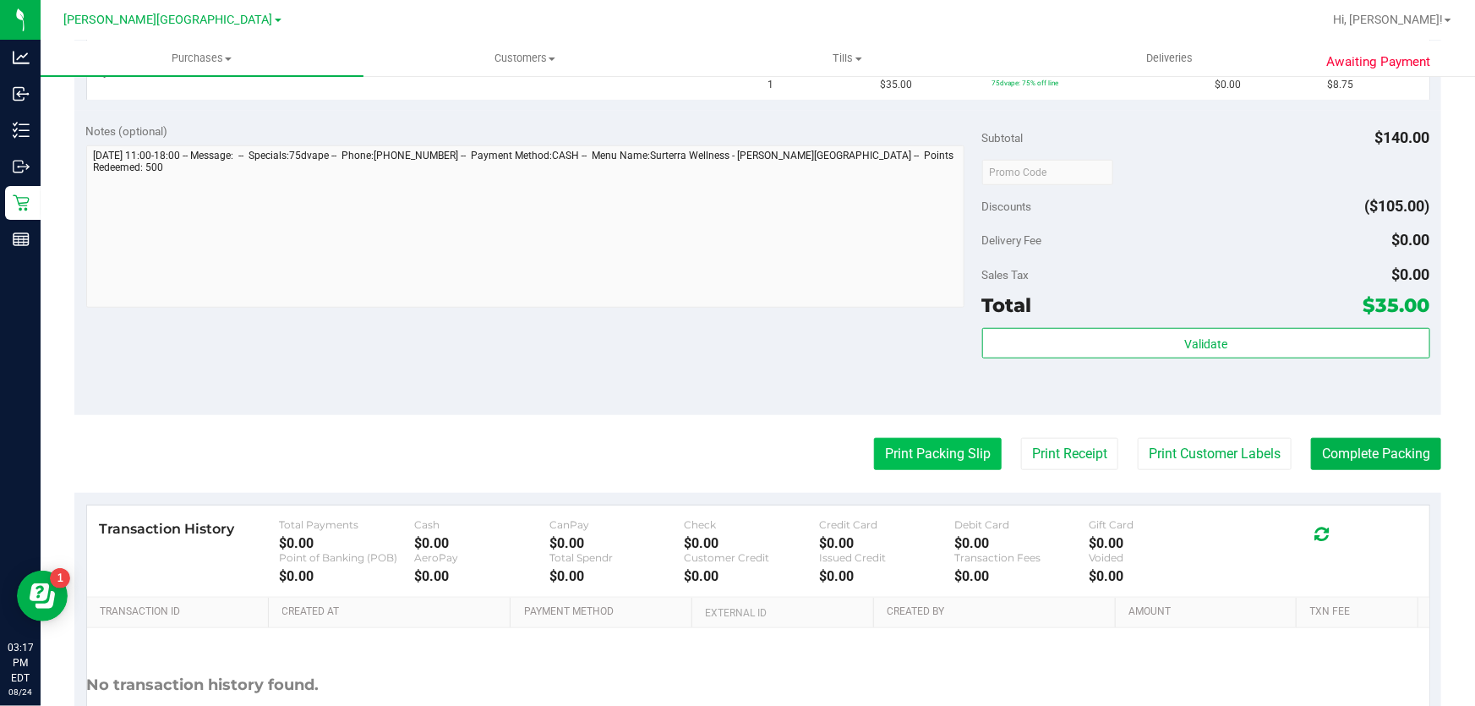
click at [874, 455] on button "Print Packing Slip" at bounding box center [938, 454] width 128 height 32
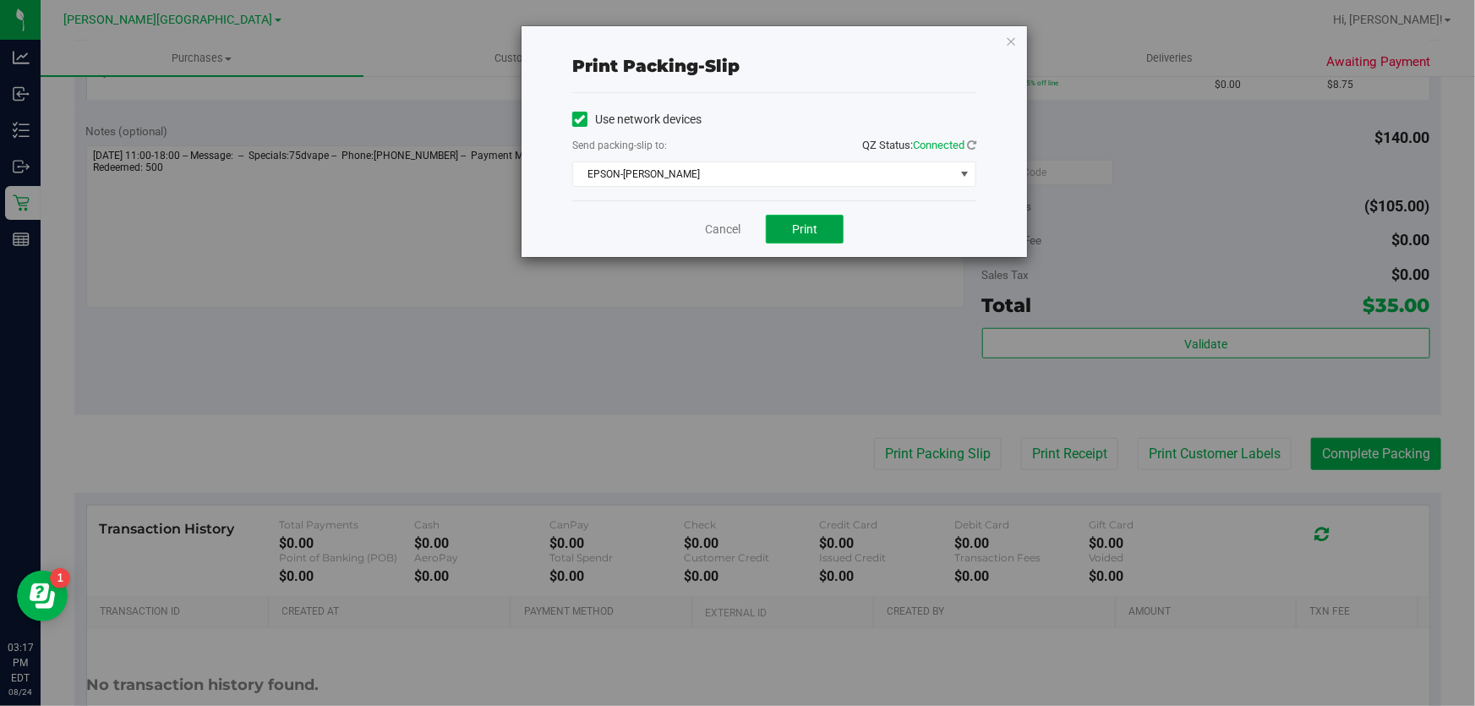
click at [811, 223] on span "Print" at bounding box center [804, 229] width 25 height 14
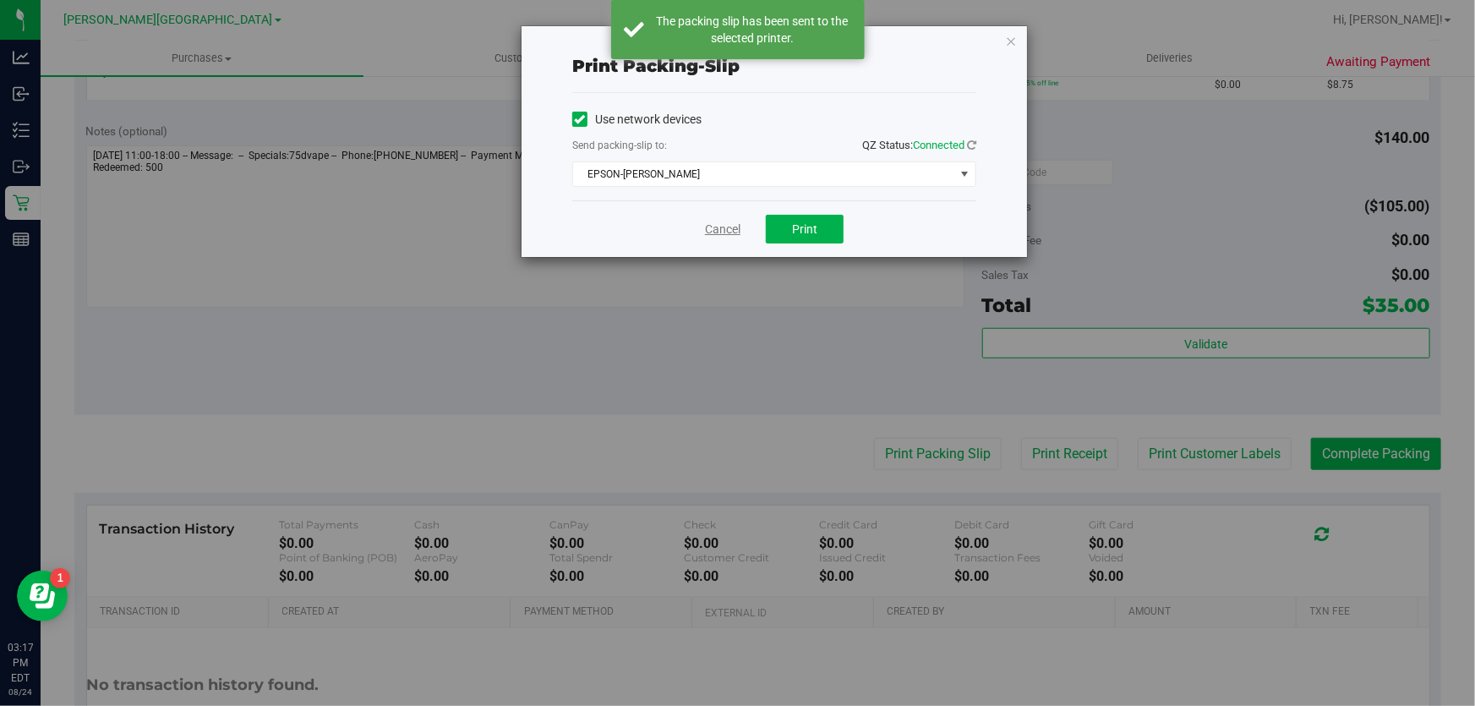
click at [731, 227] on link "Cancel" at bounding box center [723, 230] width 36 height 18
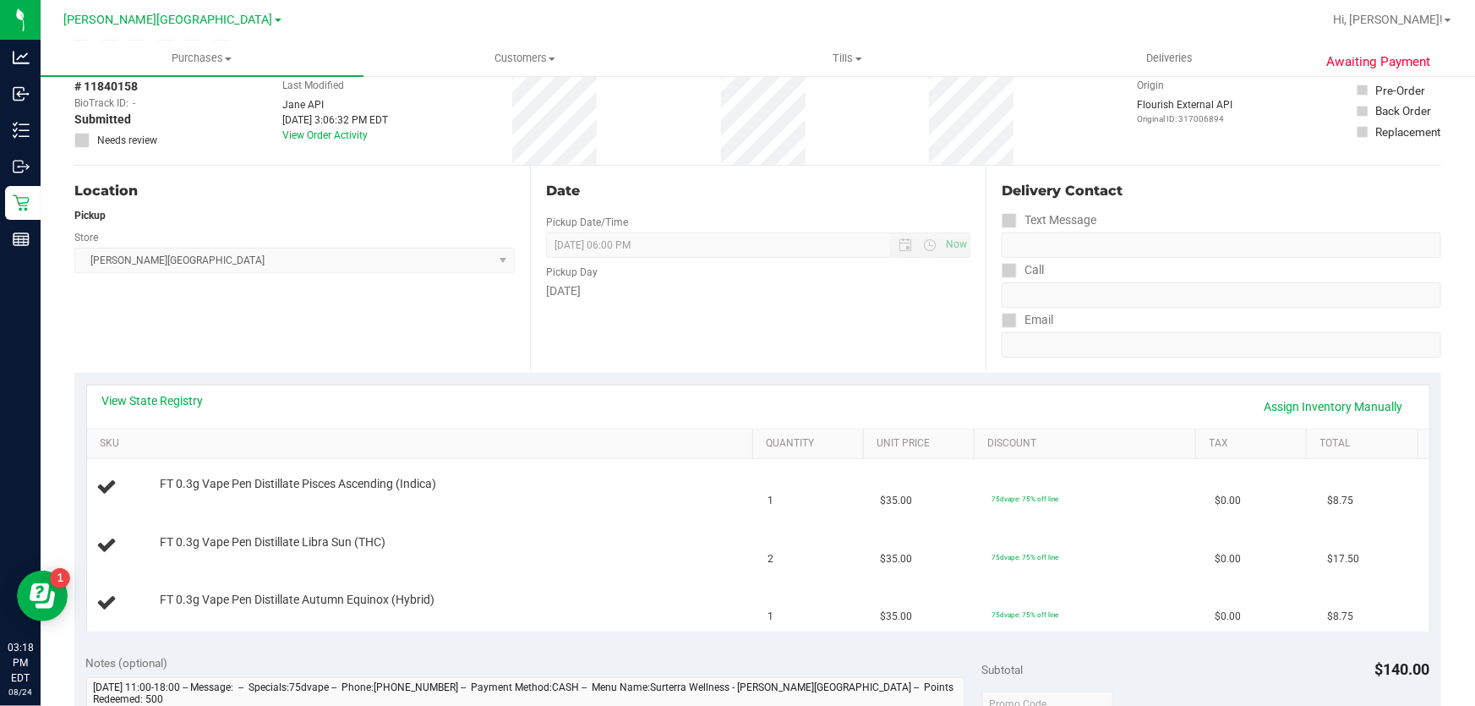
scroll to position [0, 0]
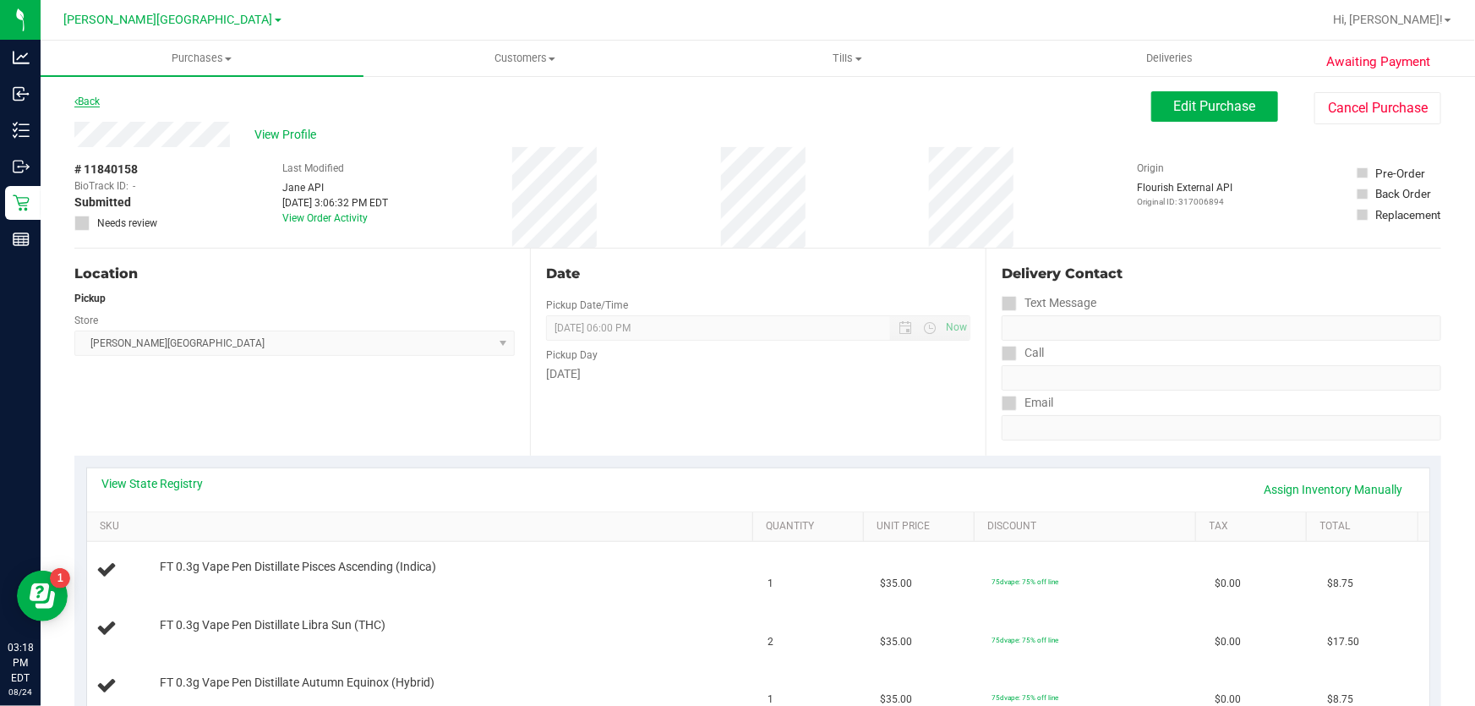
click at [86, 102] on link "Back" at bounding box center [86, 102] width 25 height 12
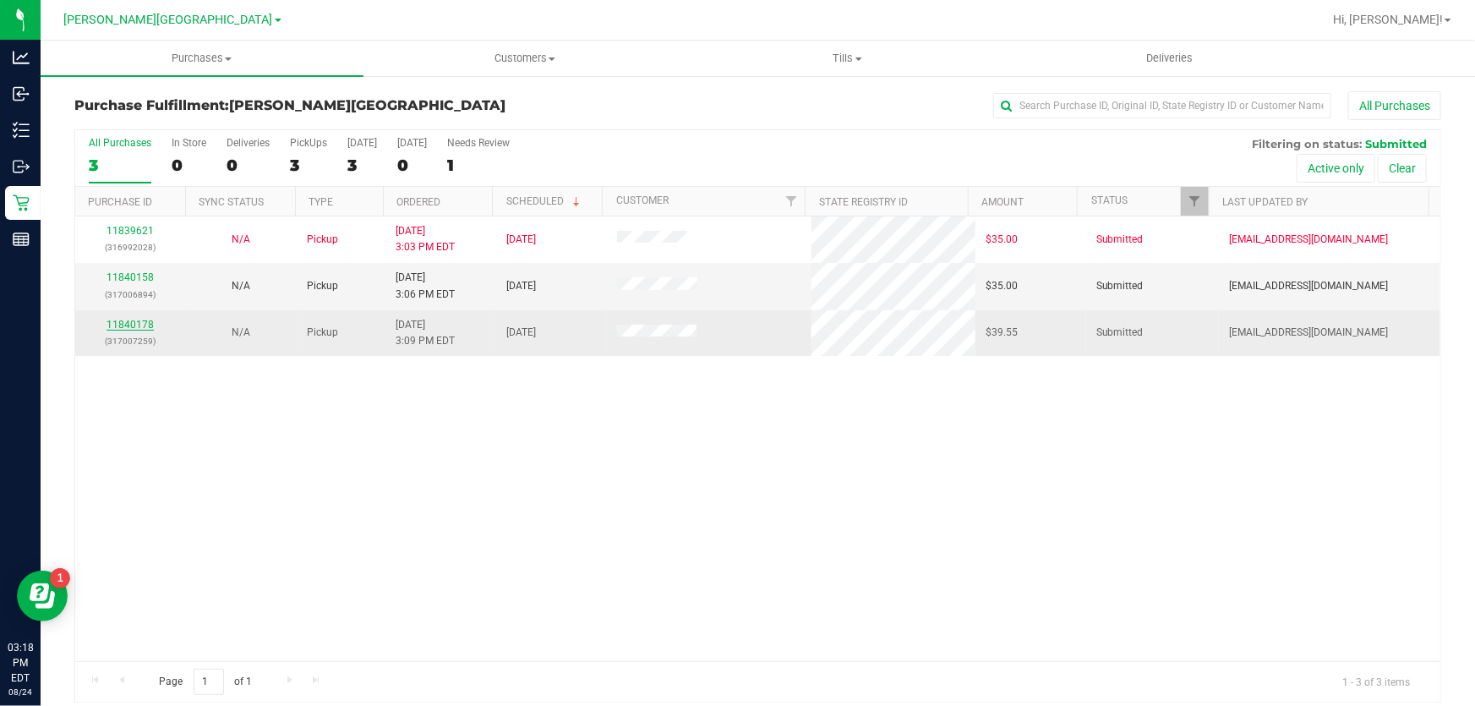
click at [142, 322] on link "11840178" at bounding box center [130, 325] width 47 height 12
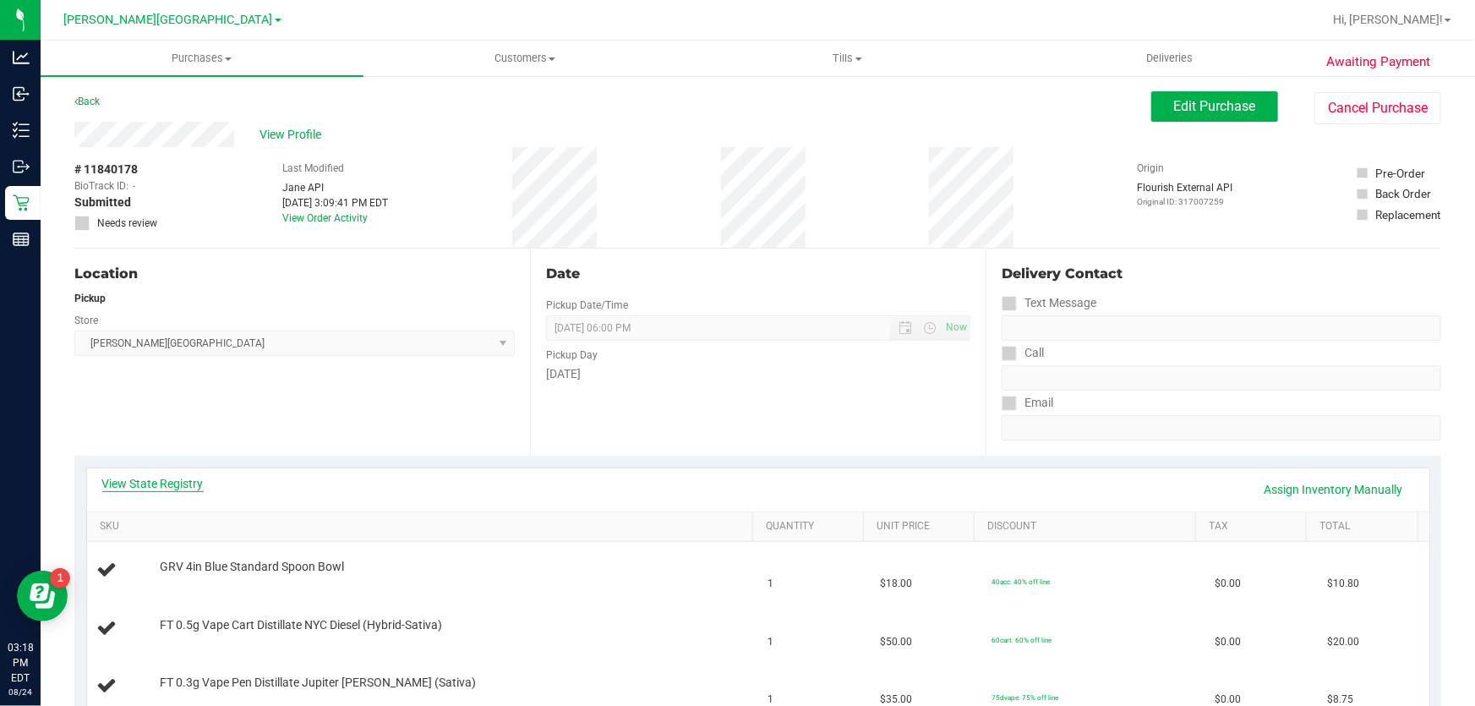
click at [156, 482] on link "View State Registry" at bounding box center [152, 483] width 101 height 17
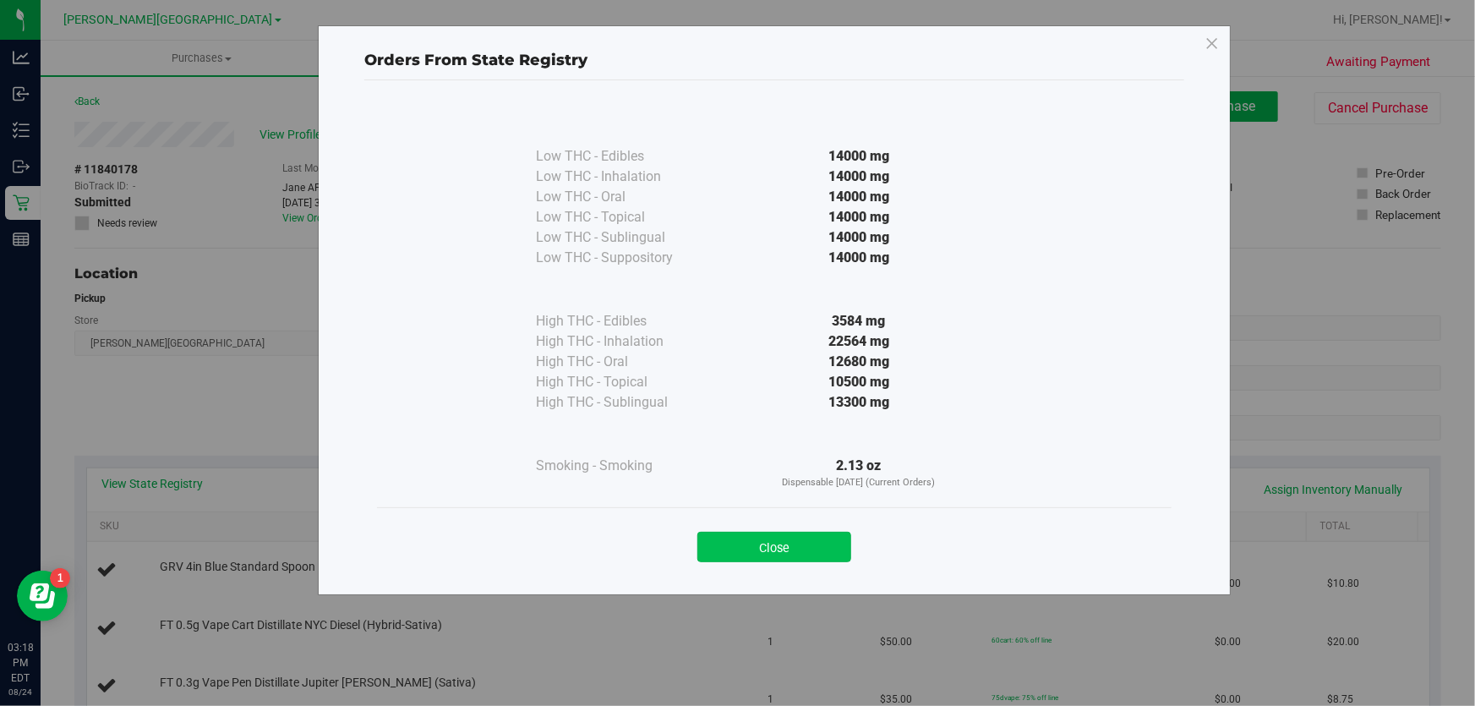
click at [756, 538] on button "Close" at bounding box center [774, 547] width 154 height 30
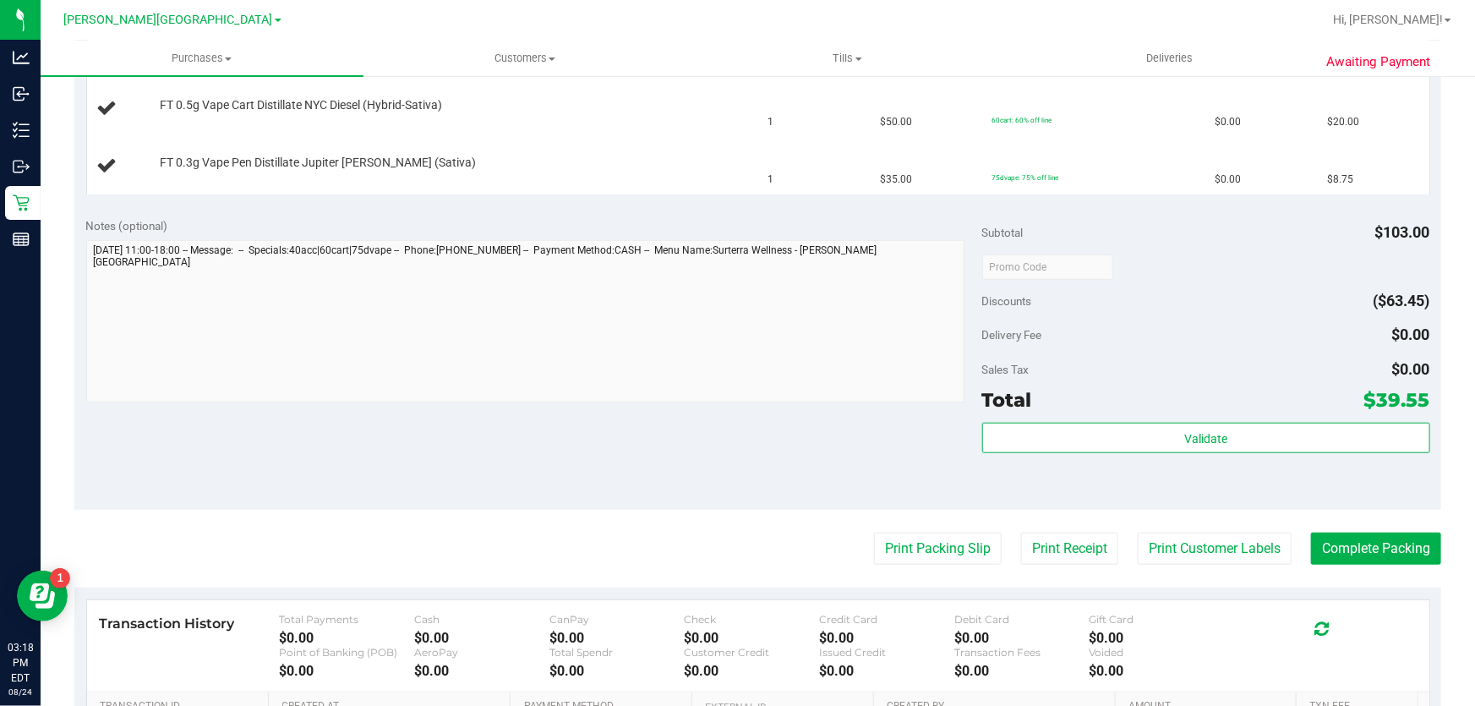
scroll to position [692, 0]
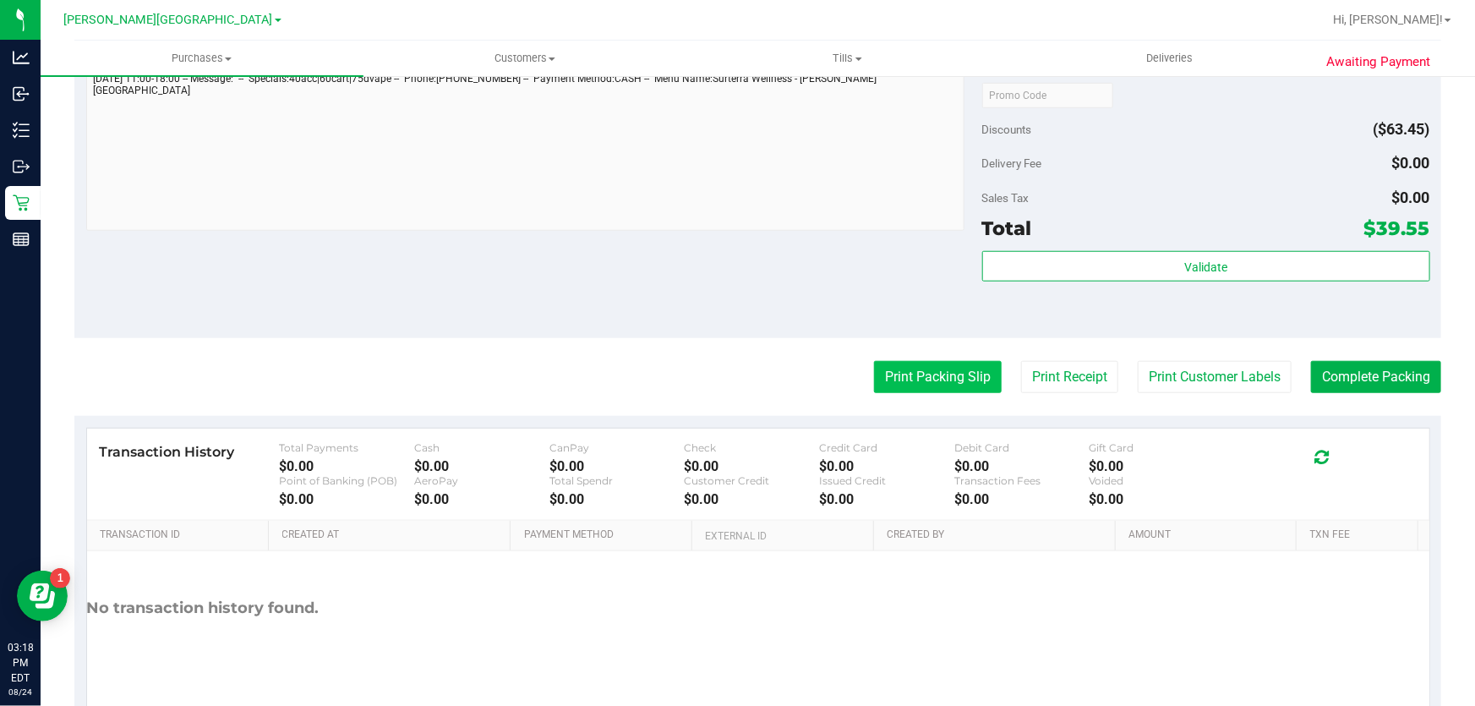
click at [893, 369] on button "Print Packing Slip" at bounding box center [938, 377] width 128 height 32
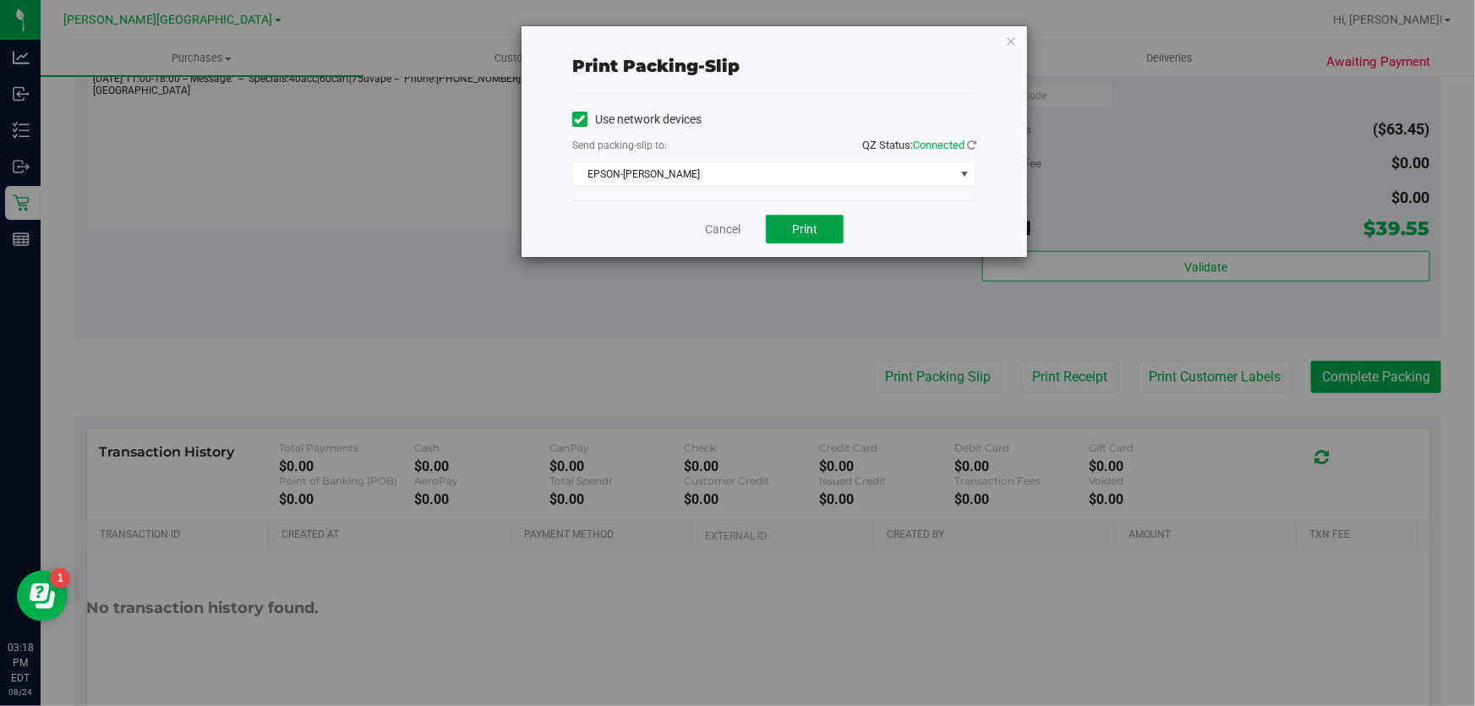
click at [800, 218] on button "Print" at bounding box center [805, 229] width 78 height 29
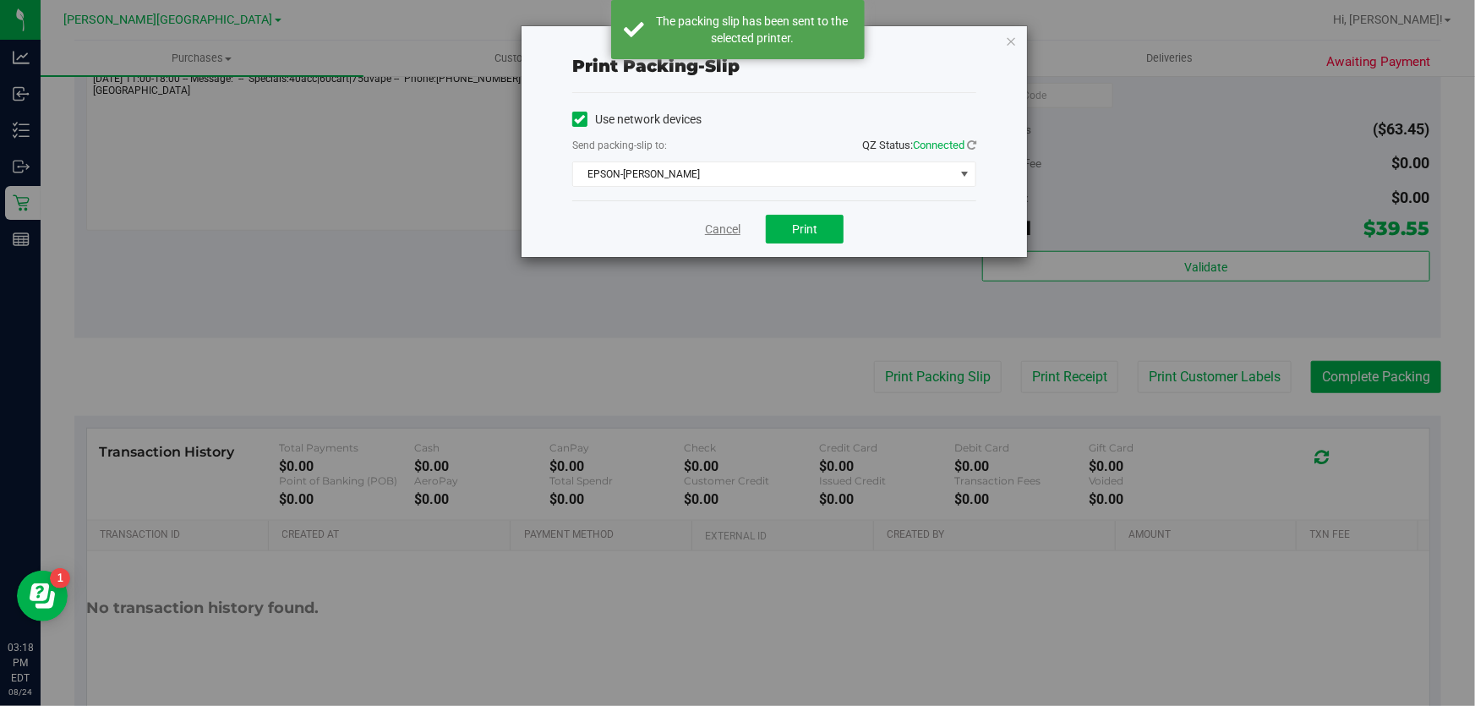
click at [728, 232] on link "Cancel" at bounding box center [723, 230] width 36 height 18
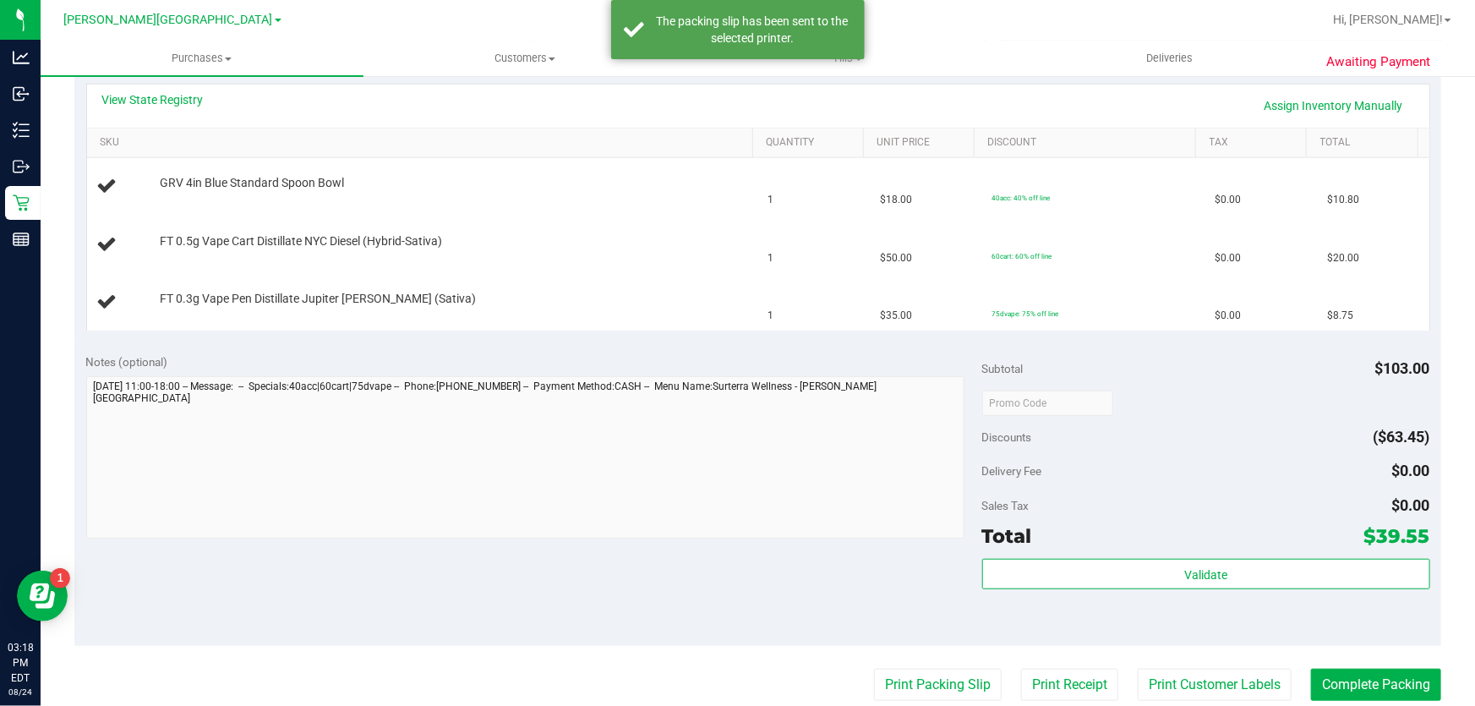
scroll to position [0, 0]
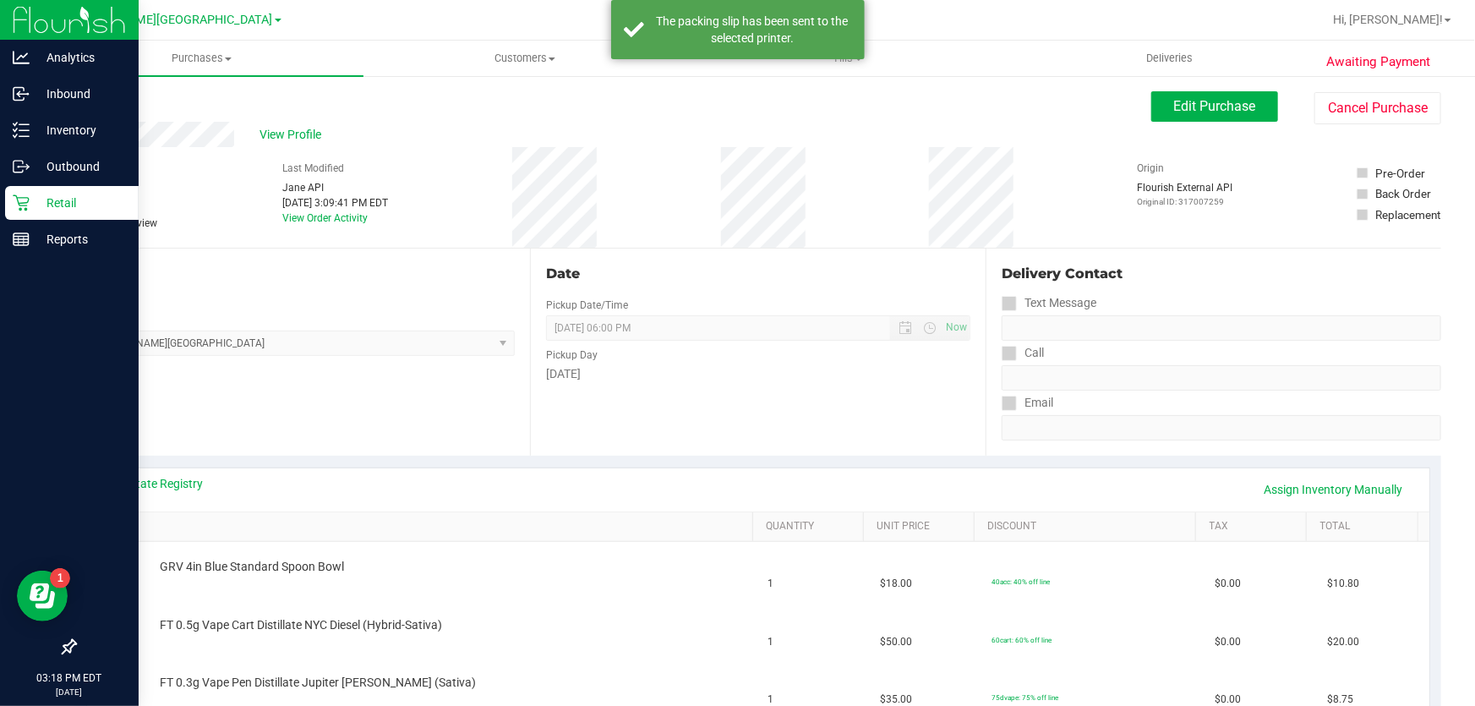
click at [50, 199] on p "Retail" at bounding box center [80, 203] width 101 height 20
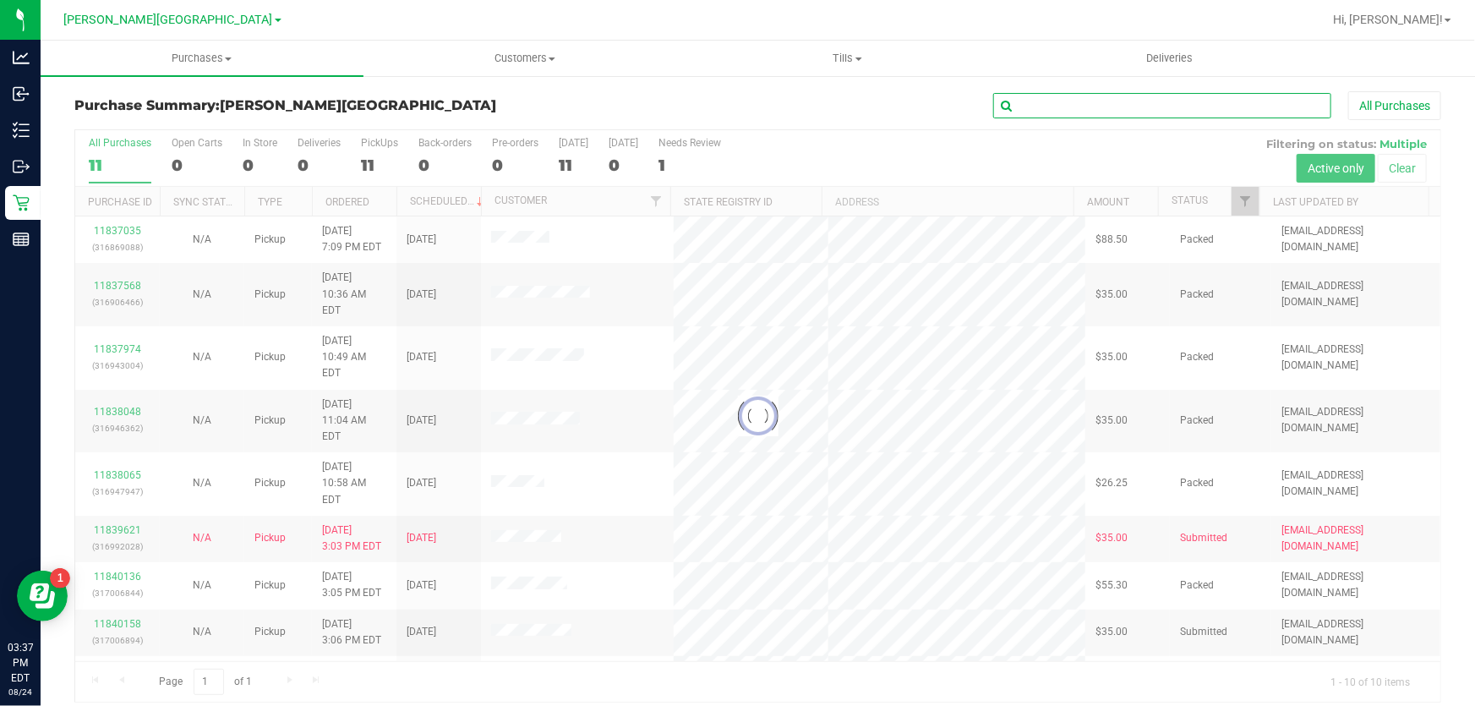
click at [1116, 101] on input "text" at bounding box center [1162, 105] width 338 height 25
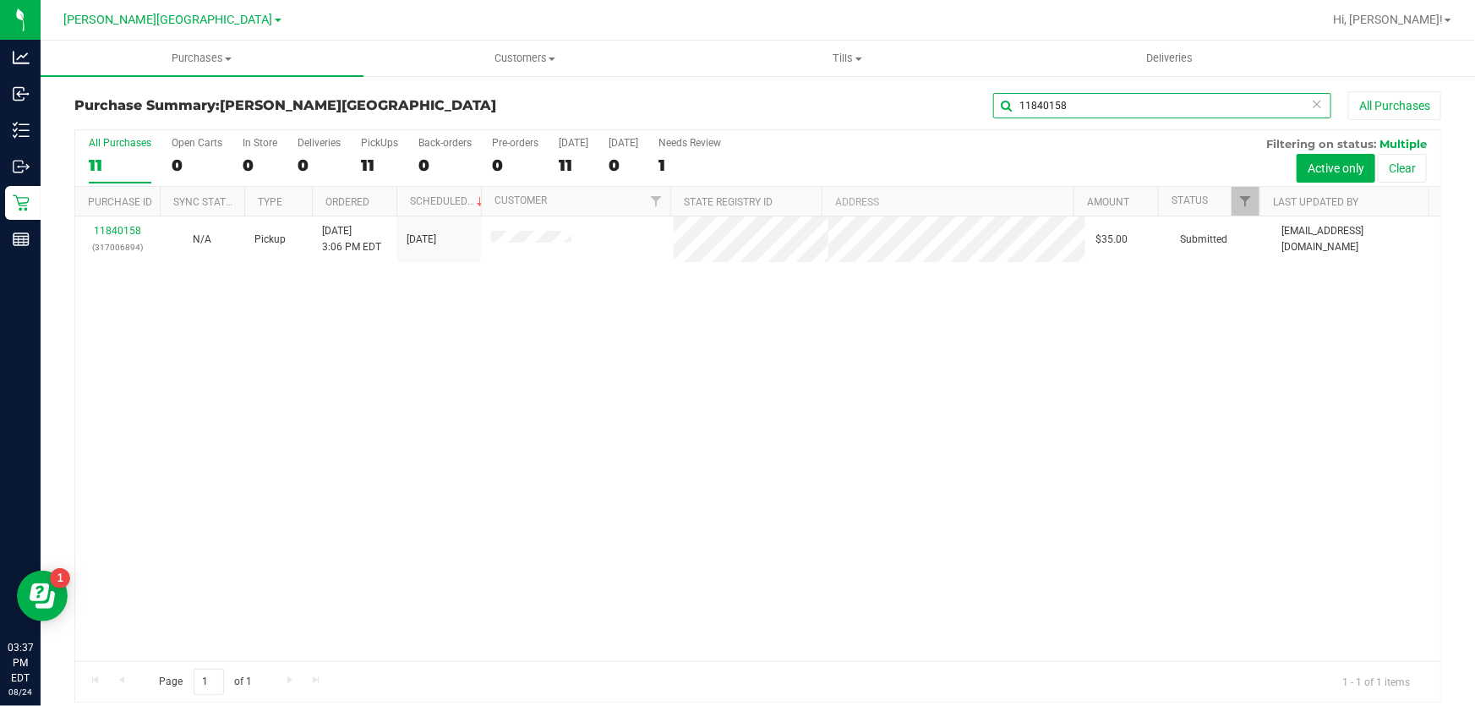
type input "11840158"
click at [121, 231] on link "11840158" at bounding box center [117, 231] width 47 height 12
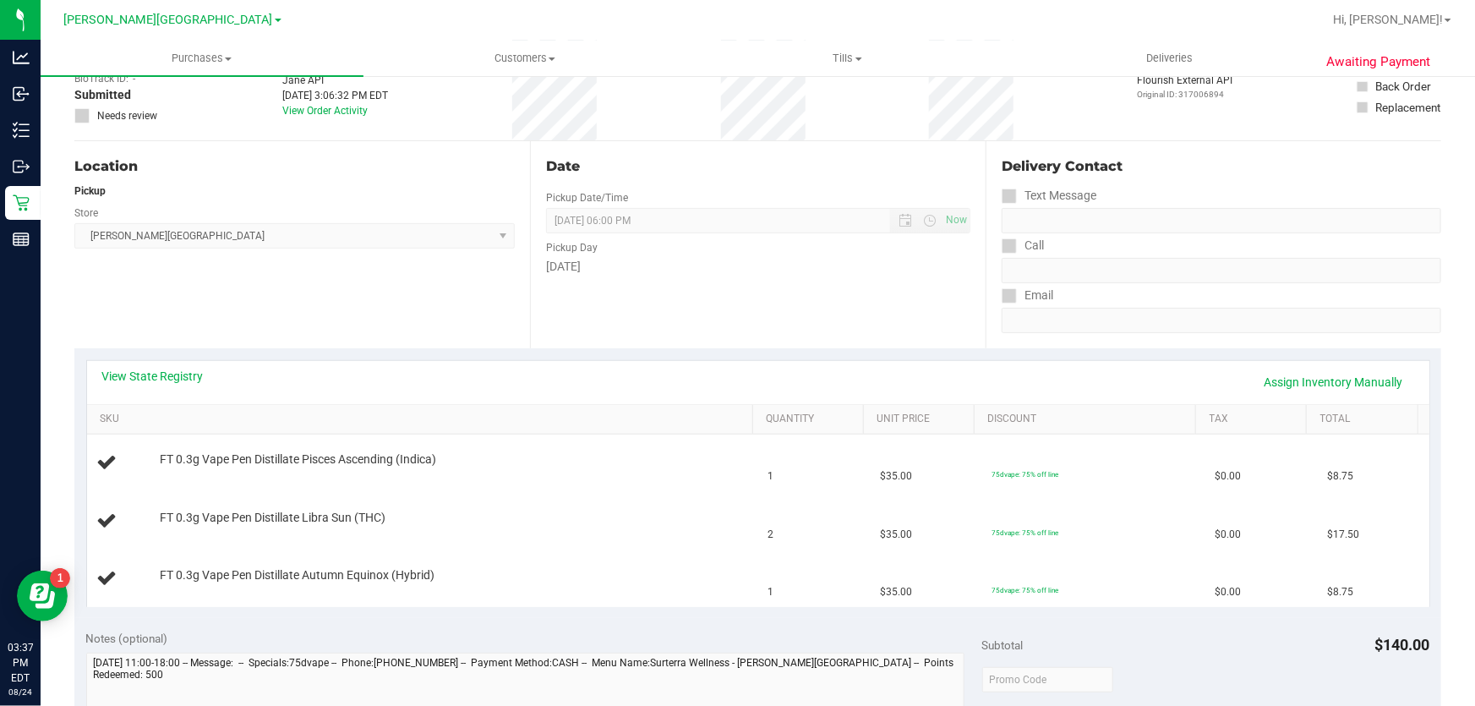
scroll to position [230, 0]
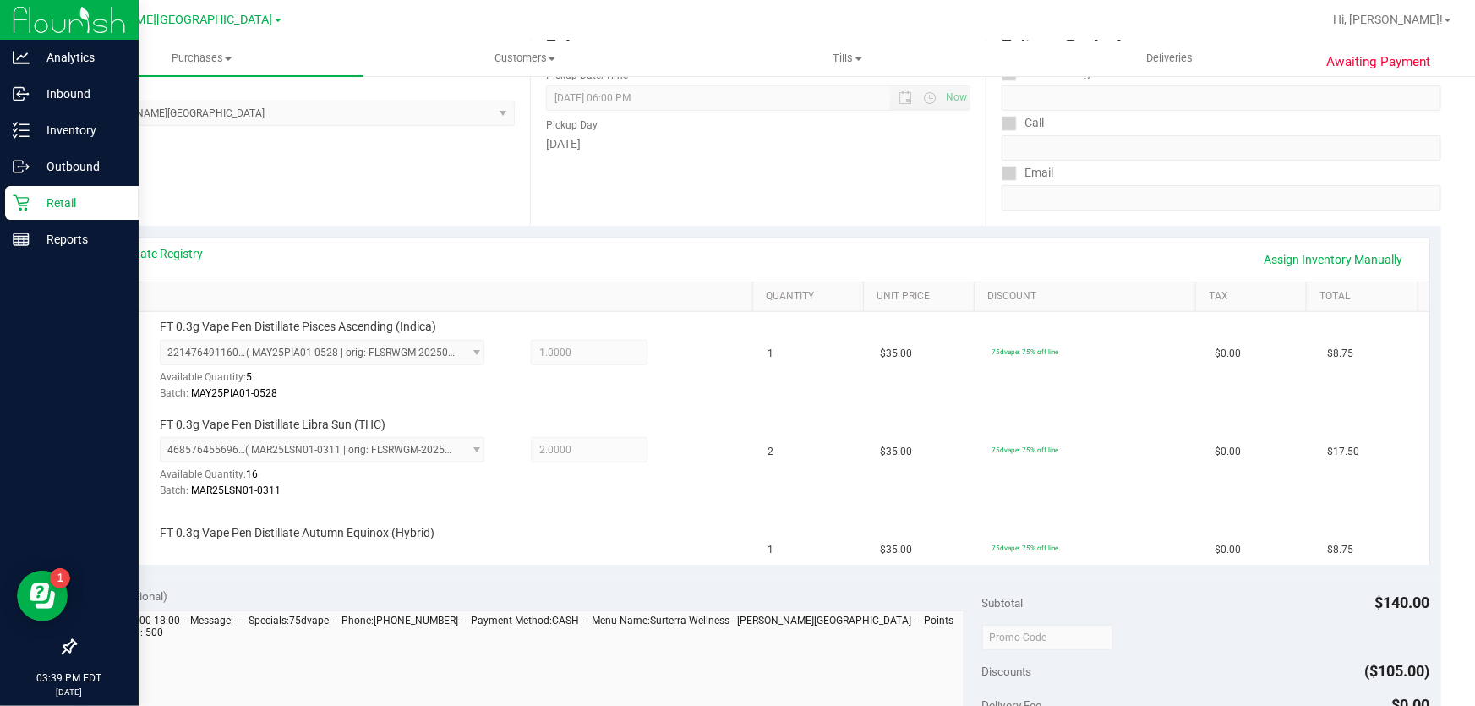
click at [17, 203] on icon at bounding box center [21, 202] width 17 height 17
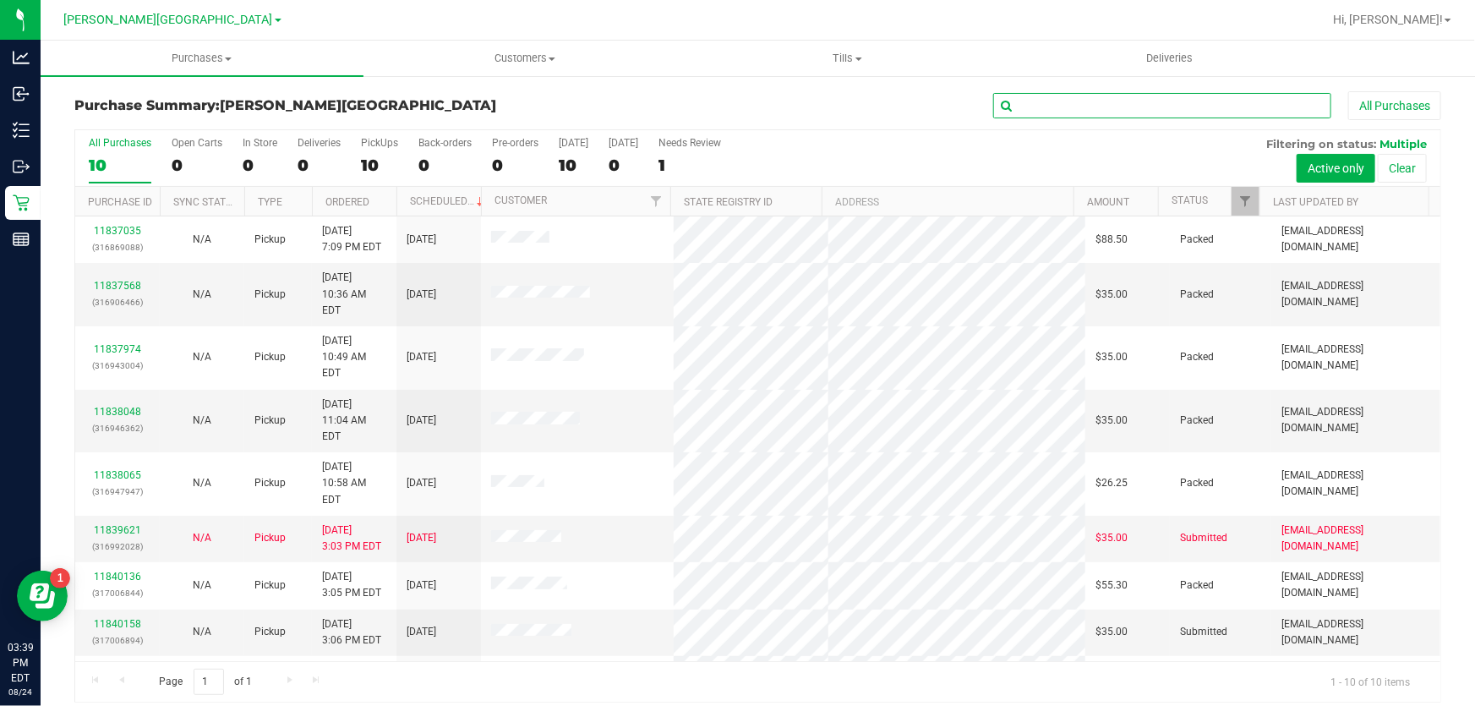
click at [1211, 108] on input "text" at bounding box center [1162, 105] width 338 height 25
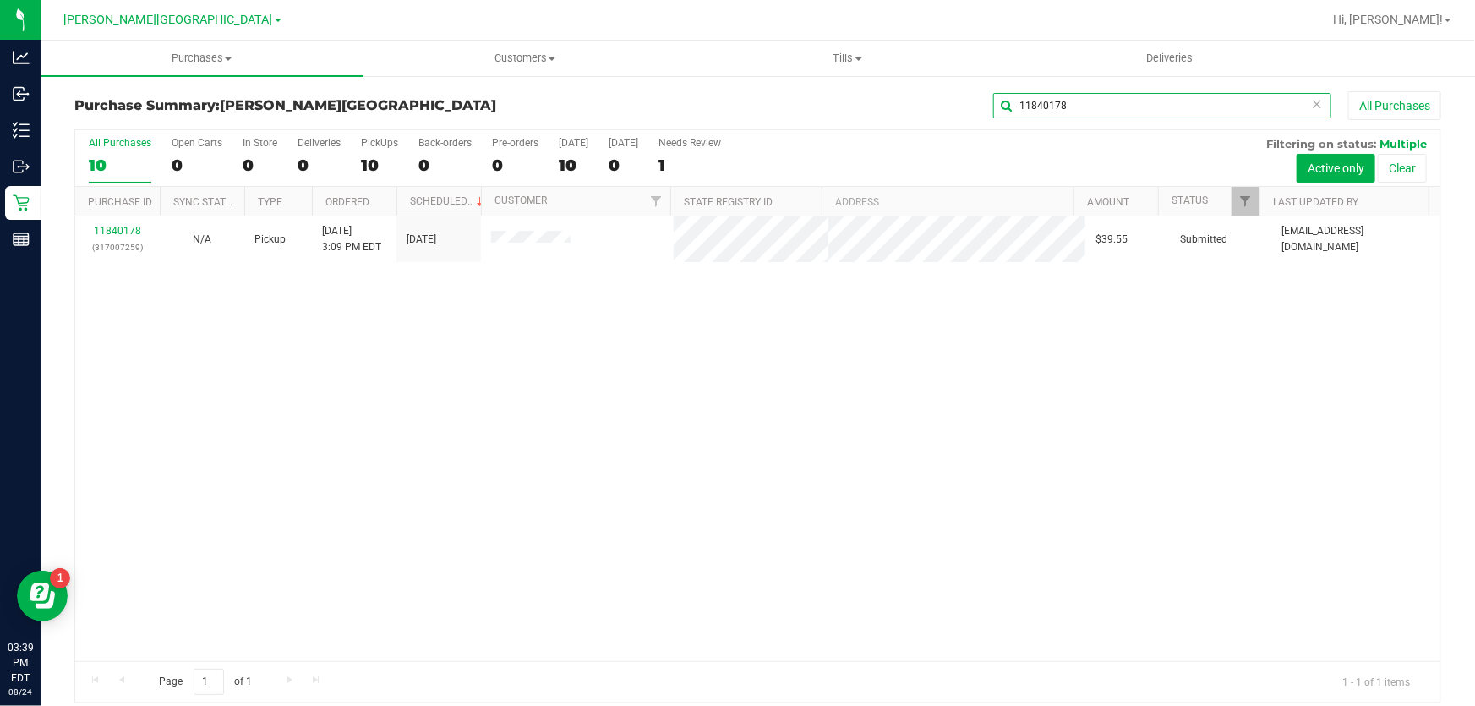
type input "11840178"
click at [110, 232] on link "11840178" at bounding box center [117, 231] width 47 height 12
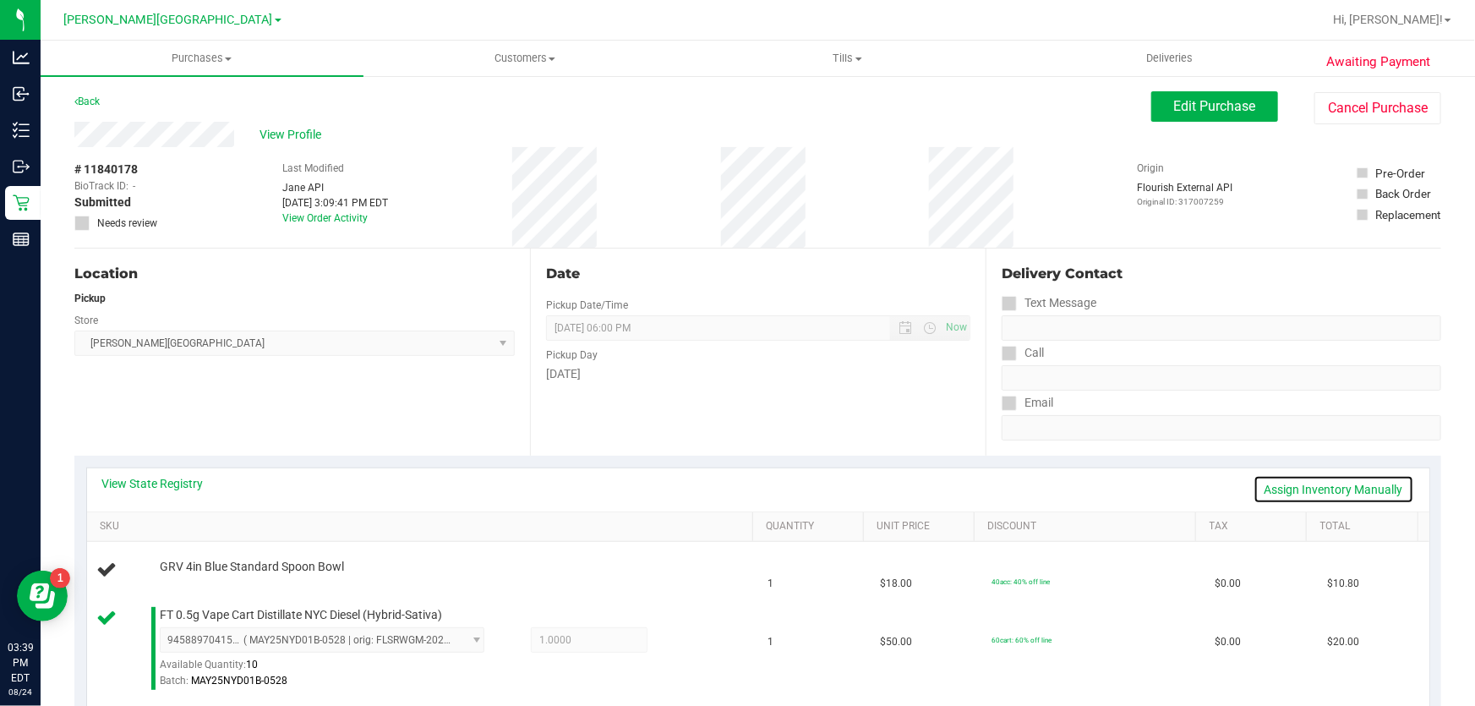
click at [1279, 489] on link "Assign Inventory Manually" at bounding box center [1334, 489] width 161 height 29
click at [212, 581] on link "Add Package" at bounding box center [190, 578] width 61 height 12
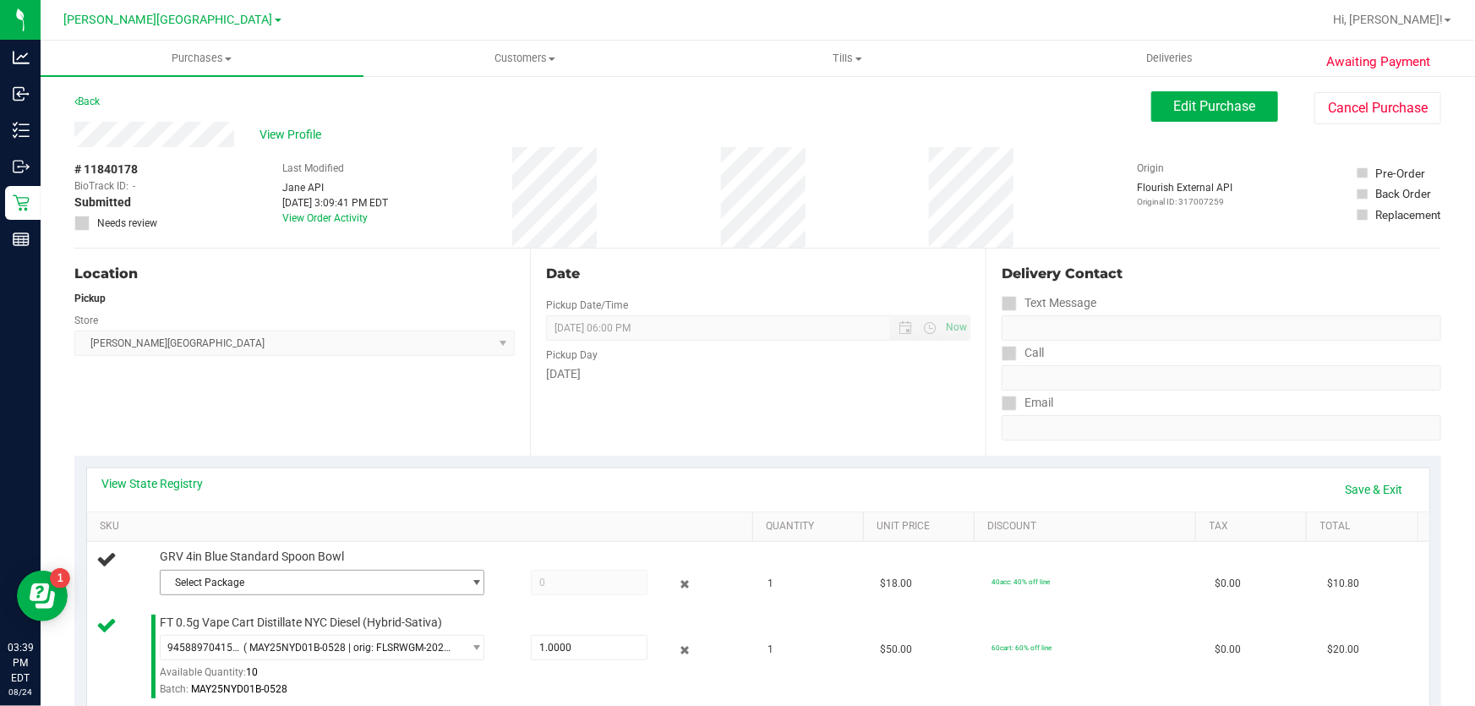
click at [286, 577] on span "Select Package" at bounding box center [312, 583] width 302 height 24
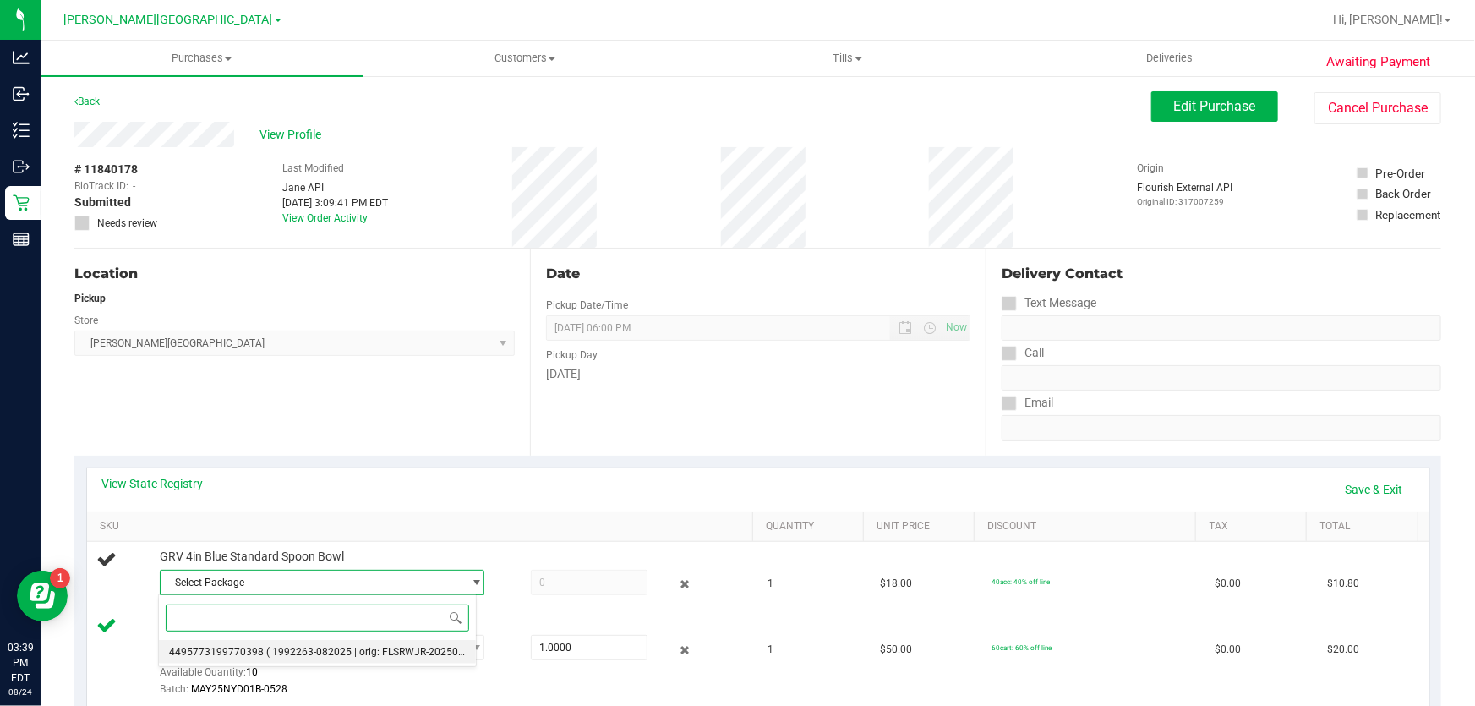
drag, startPoint x: 264, startPoint y: 651, endPoint x: 318, endPoint y: 625, distance: 60.1
click at [271, 647] on span "( 1992263-082025 | orig: FLSRWJR-20250813-014 )" at bounding box center [384, 652] width 236 height 12
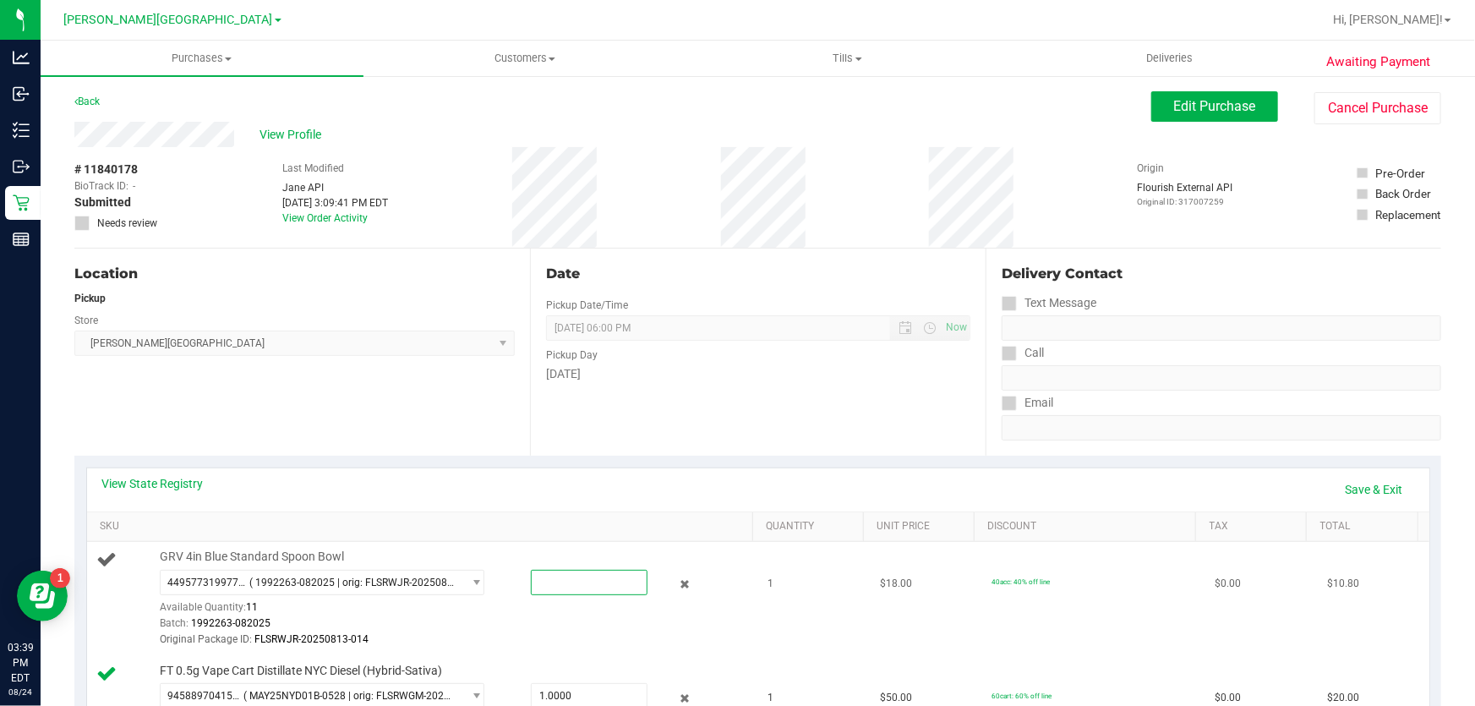
click at [607, 583] on span at bounding box center [590, 582] width 118 height 25
type input "1"
type input "1.0000"
click at [1350, 481] on link "Save & Exit" at bounding box center [1374, 489] width 79 height 29
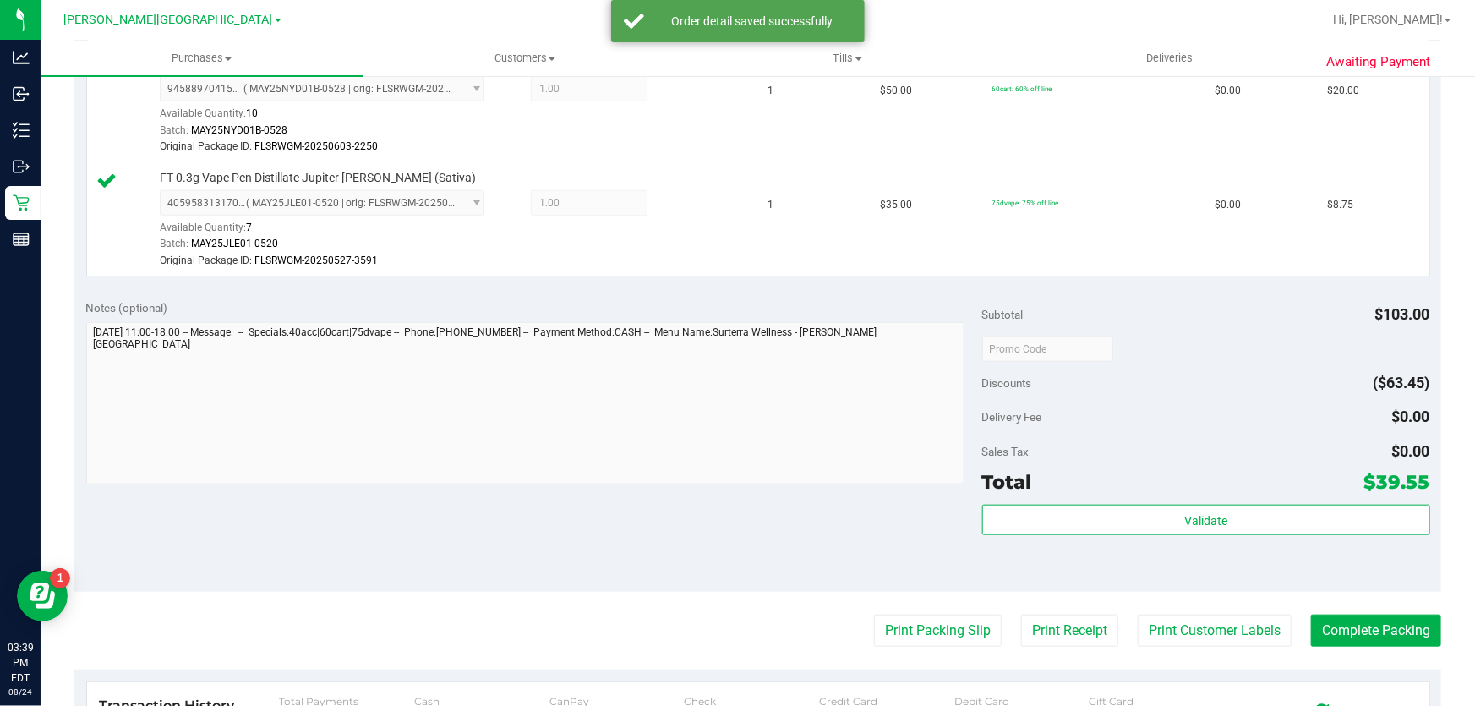
scroll to position [692, 0]
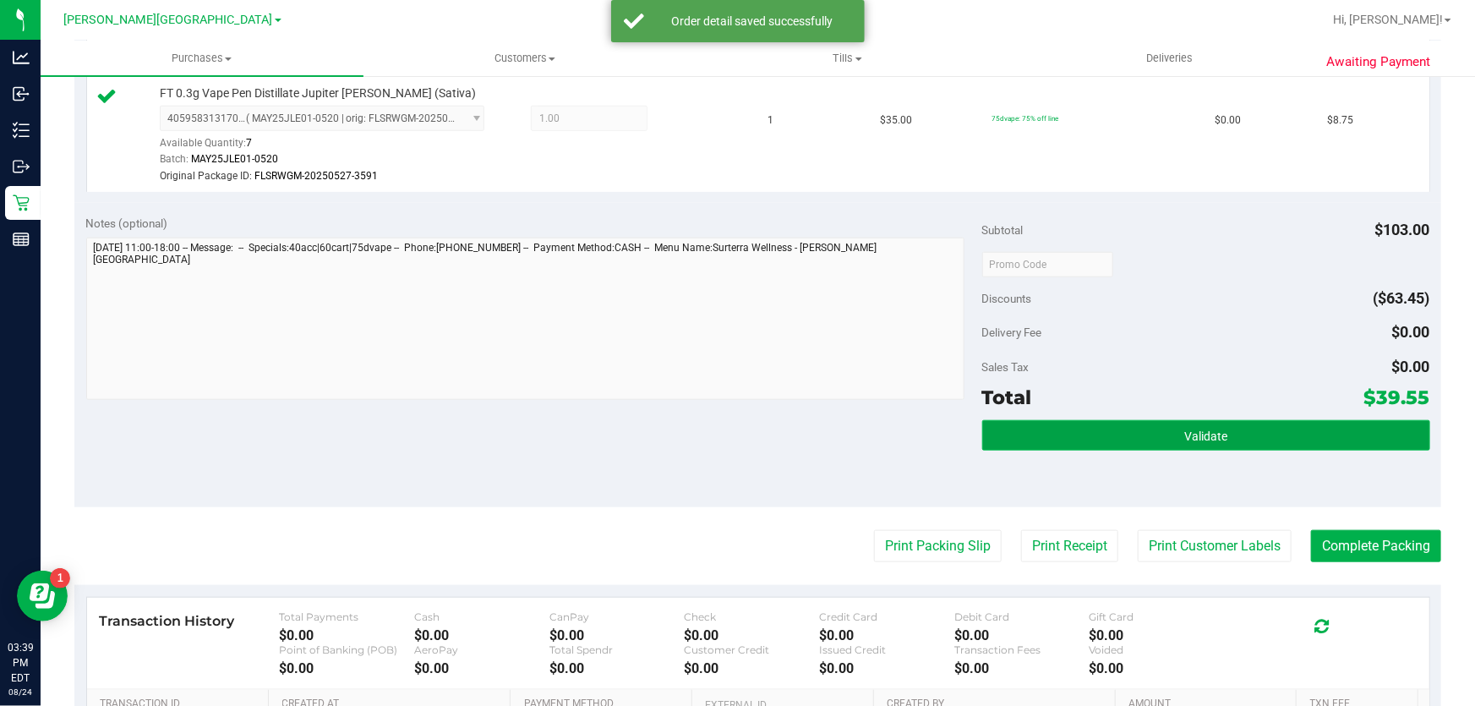
click at [1000, 423] on button "Validate" at bounding box center [1206, 435] width 448 height 30
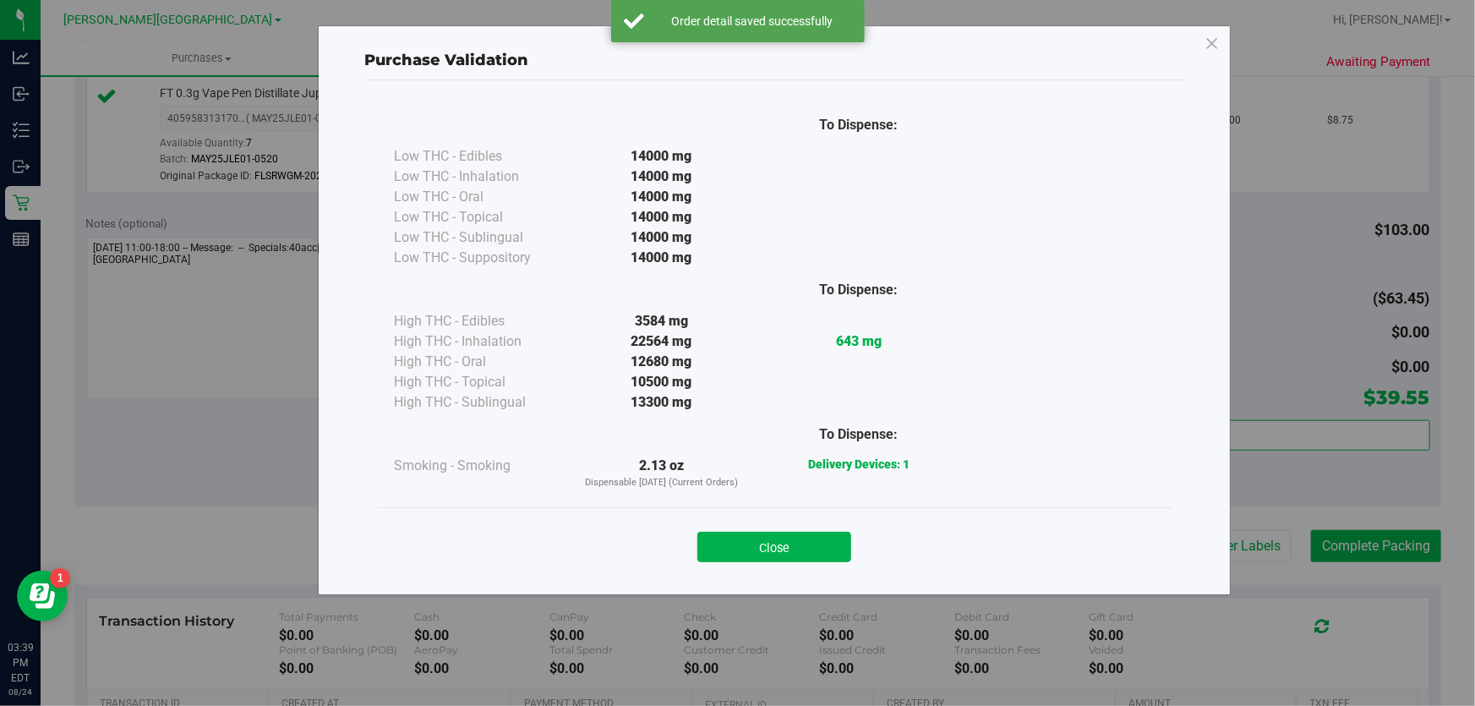
drag, startPoint x: 799, startPoint y: 549, endPoint x: 917, endPoint y: 549, distance: 118.4
click at [800, 549] on button "Close" at bounding box center [774, 547] width 154 height 30
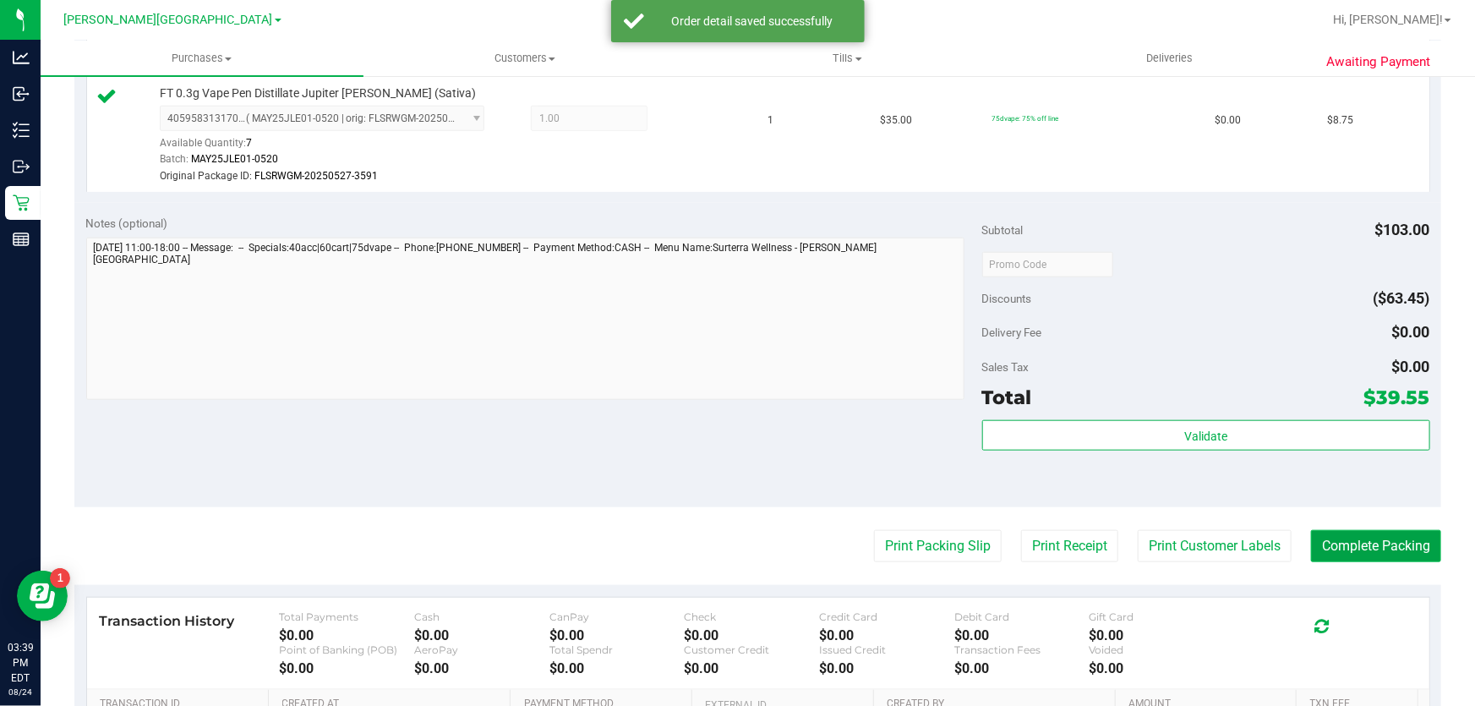
click at [1320, 537] on button "Complete Packing" at bounding box center [1376, 546] width 130 height 32
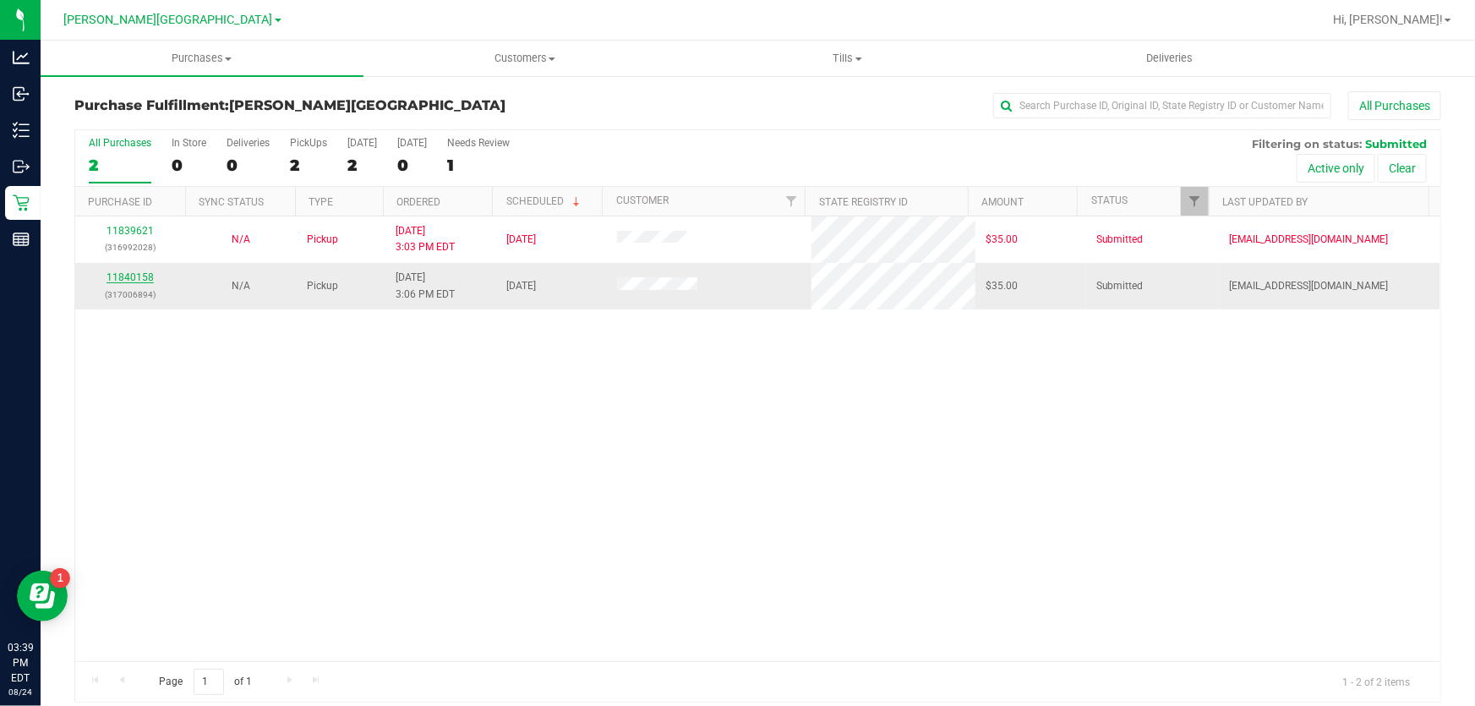
click at [142, 275] on link "11840158" at bounding box center [130, 277] width 47 height 12
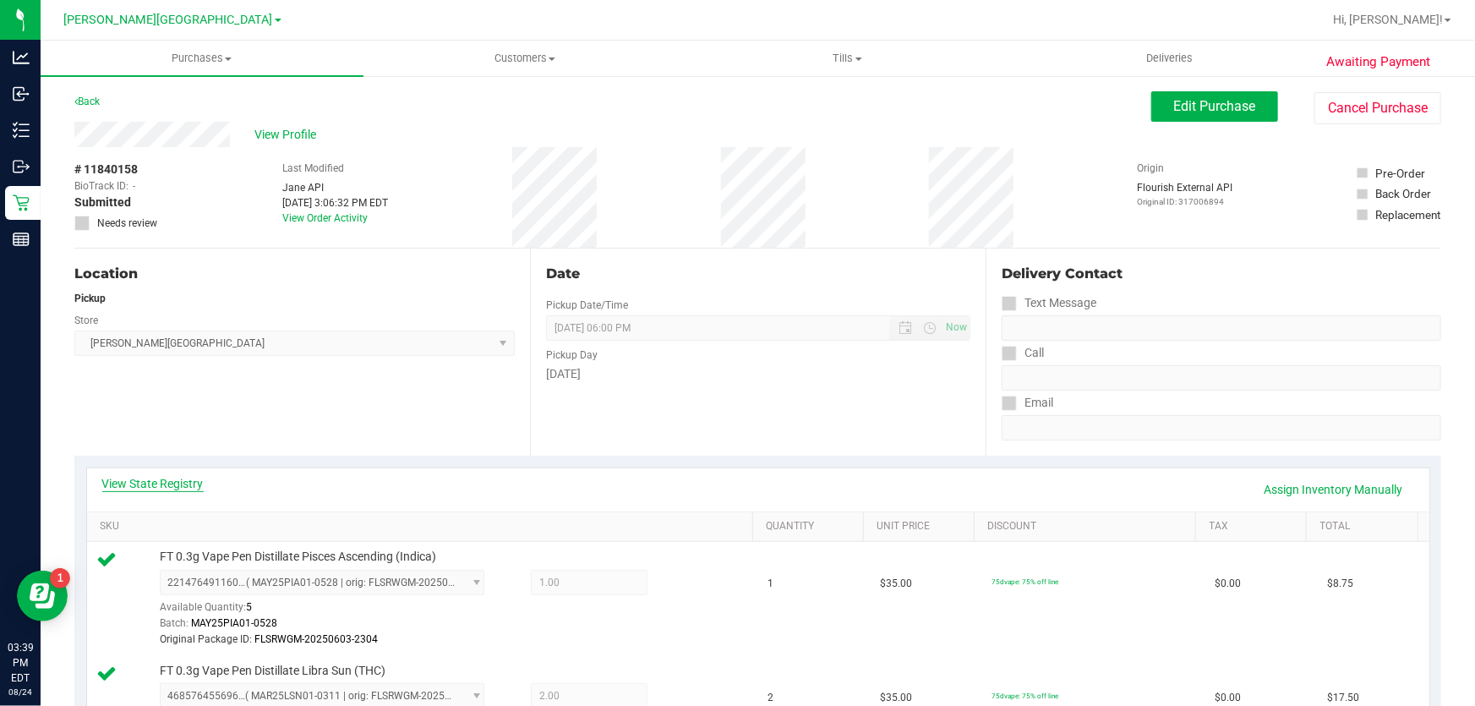
click at [158, 484] on link "View State Registry" at bounding box center [152, 483] width 101 height 17
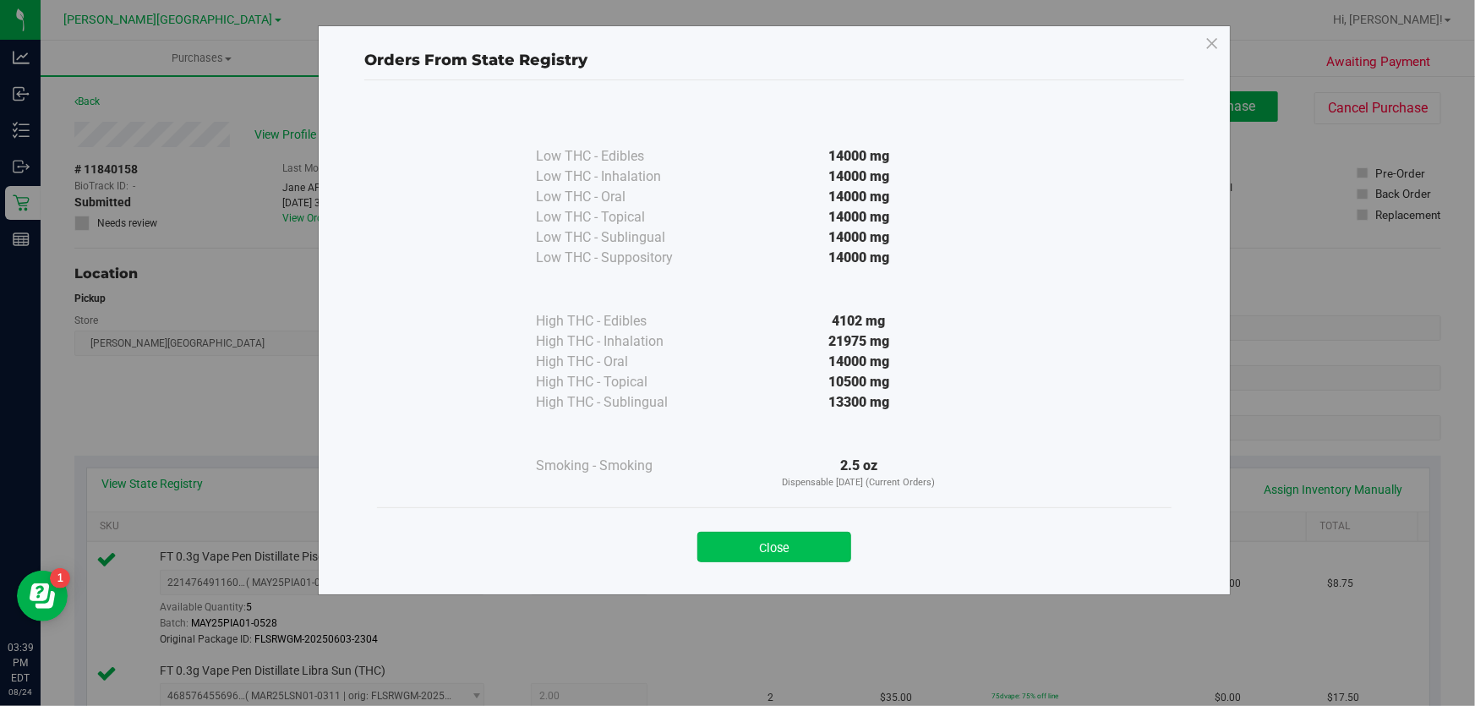
click at [785, 548] on button "Close" at bounding box center [774, 547] width 154 height 30
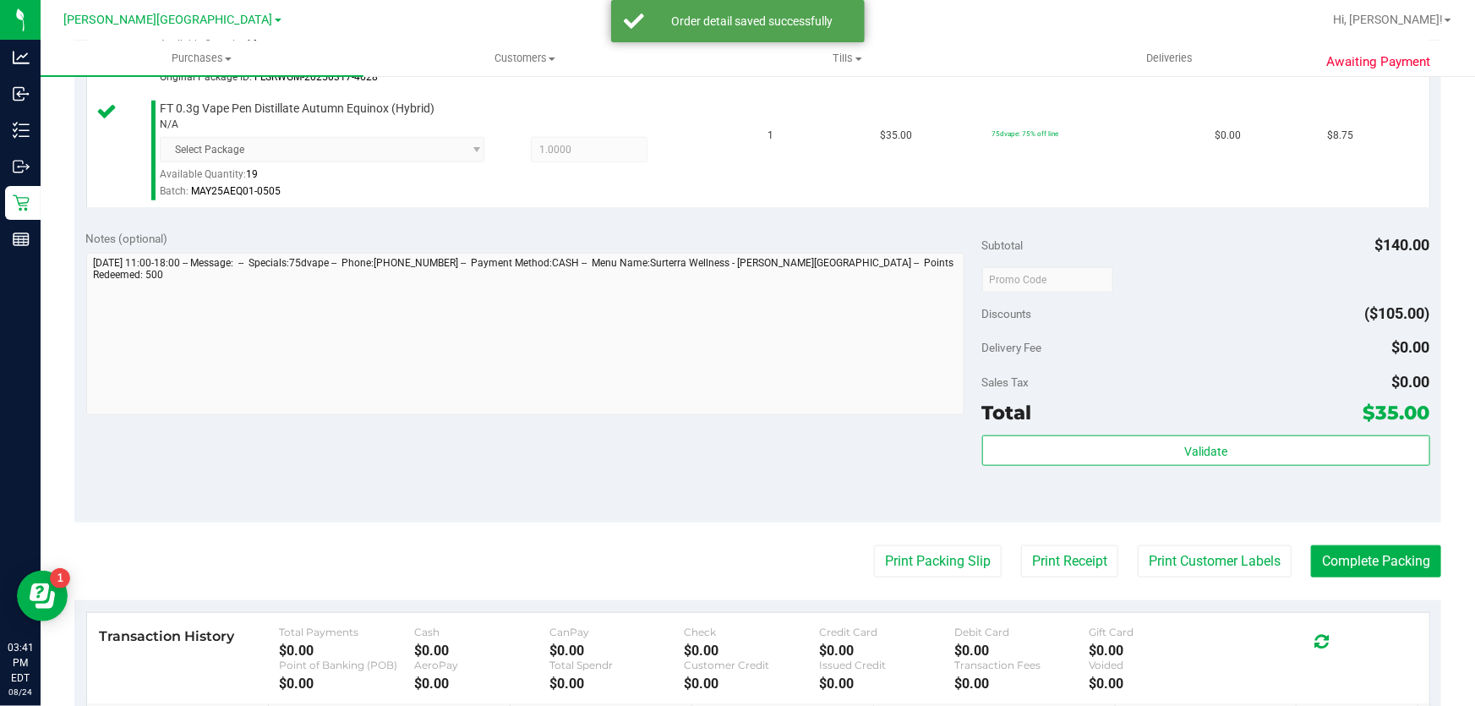
scroll to position [918, 0]
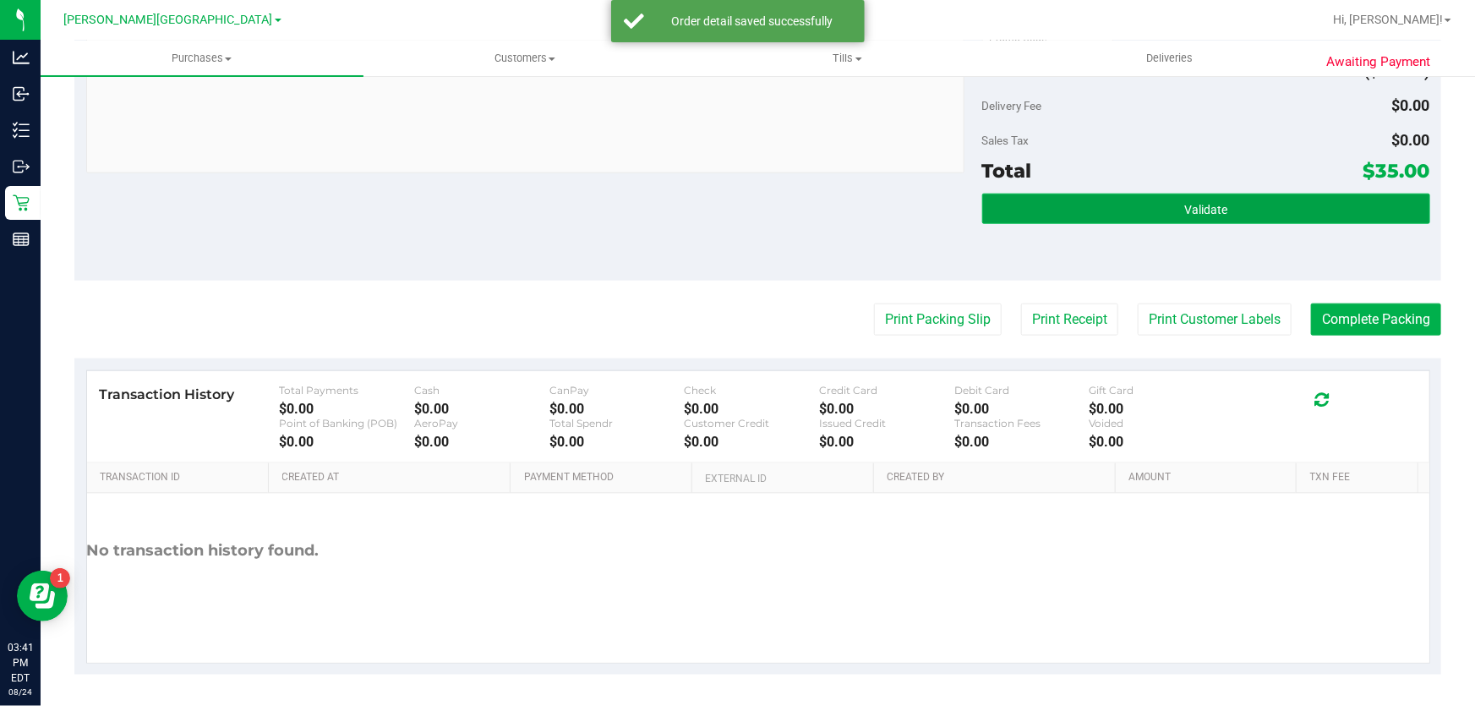
click at [1050, 209] on button "Validate" at bounding box center [1206, 209] width 448 height 30
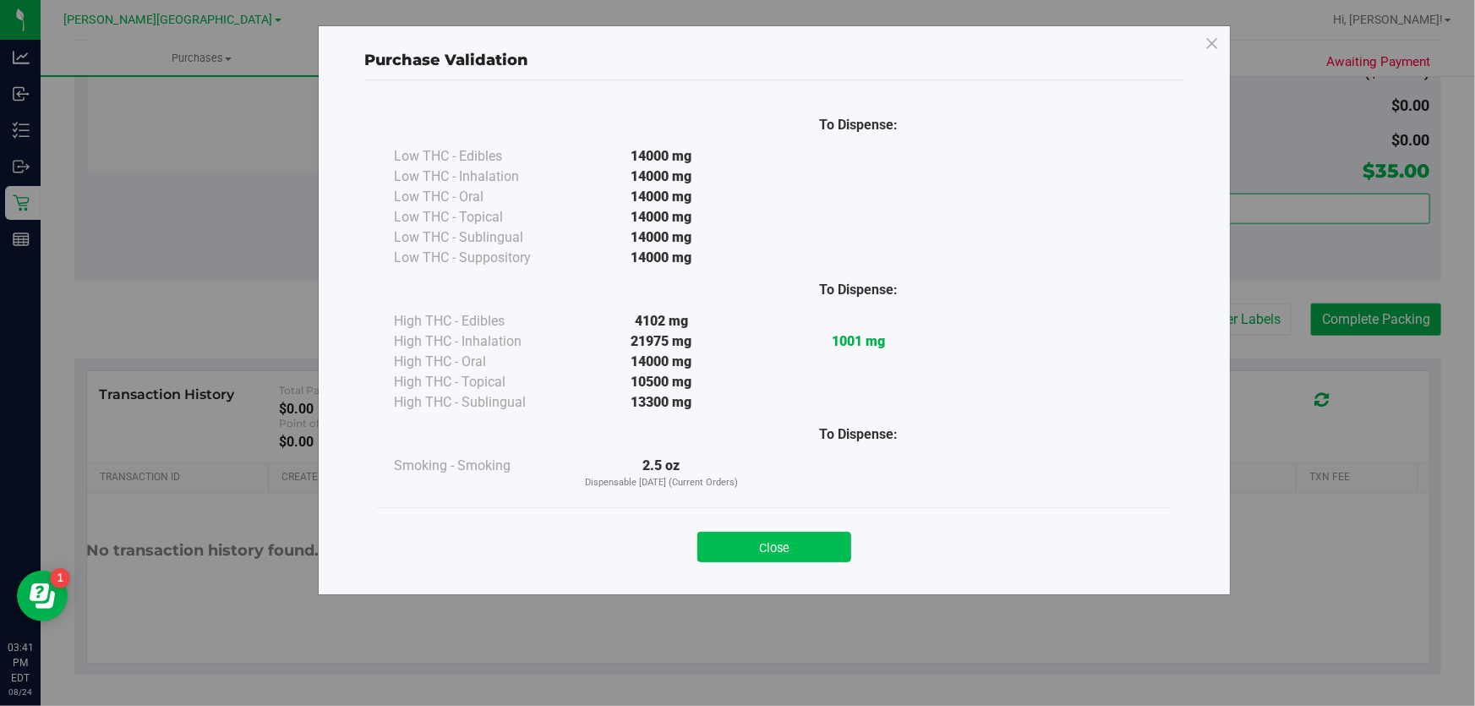
click at [823, 540] on button "Close" at bounding box center [774, 547] width 154 height 30
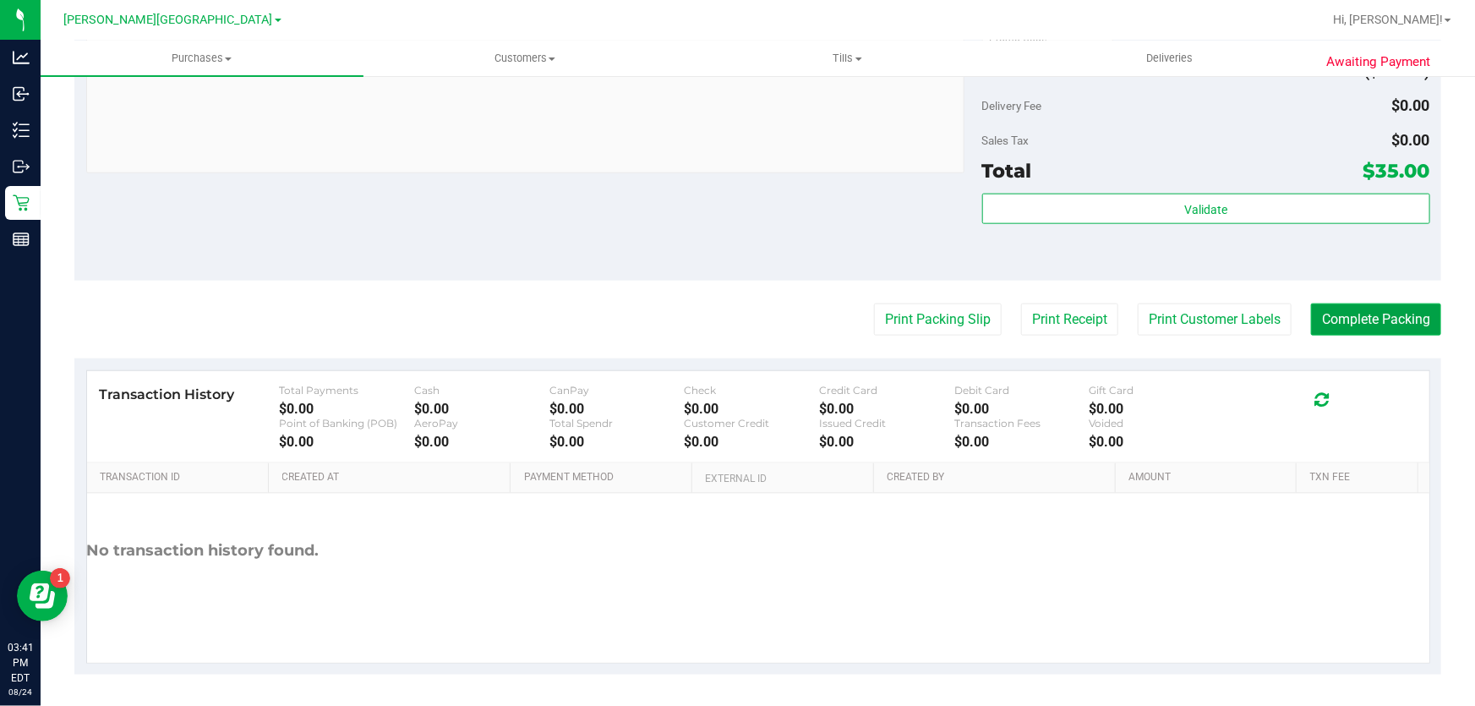
click at [1385, 328] on button "Complete Packing" at bounding box center [1376, 319] width 130 height 32
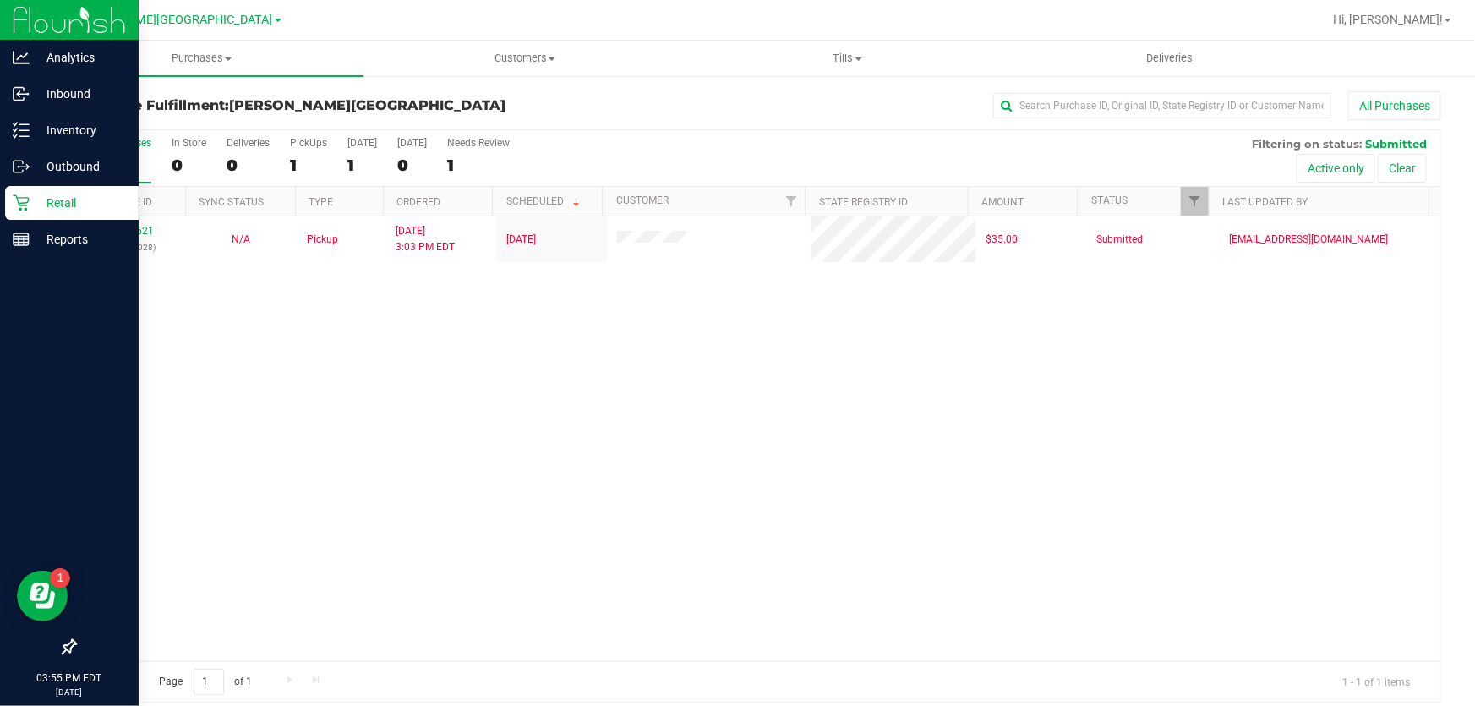
click at [43, 204] on p "Retail" at bounding box center [80, 203] width 101 height 20
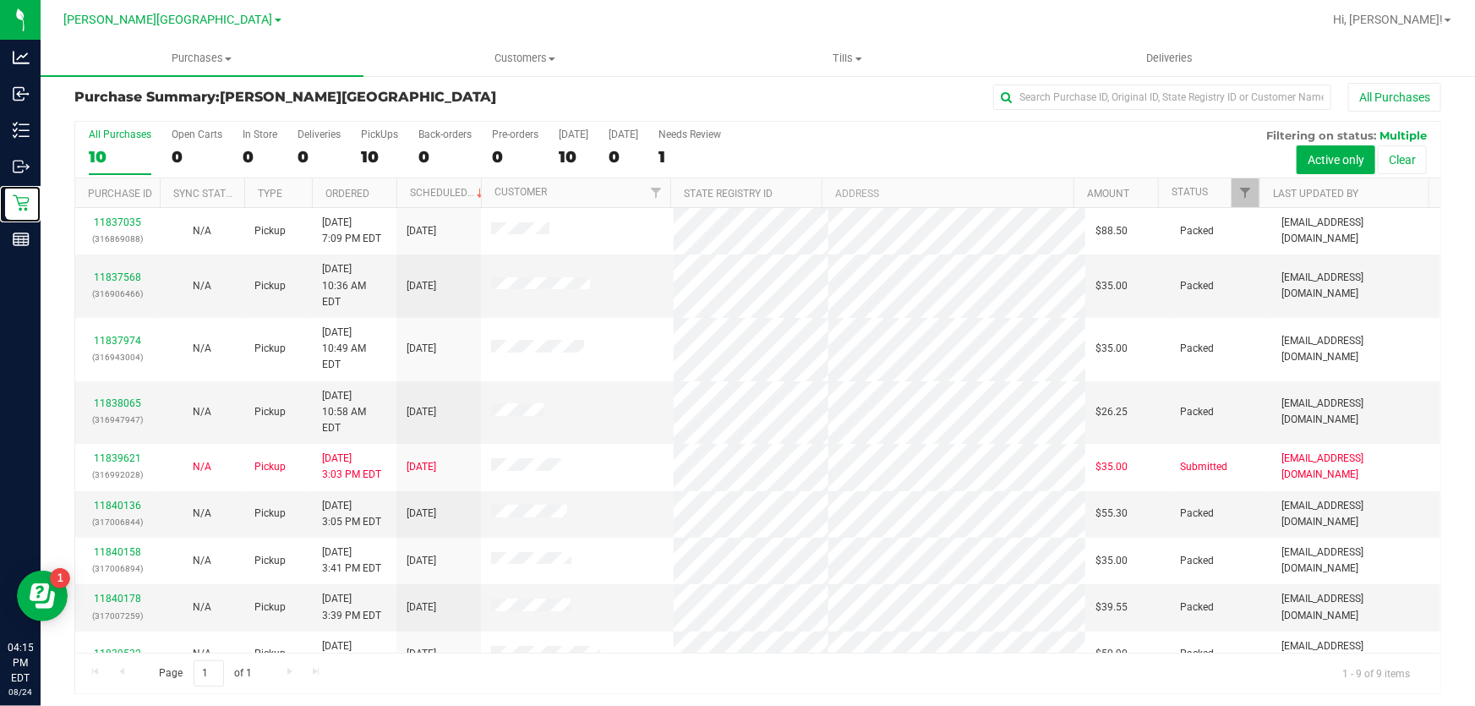
scroll to position [13, 0]
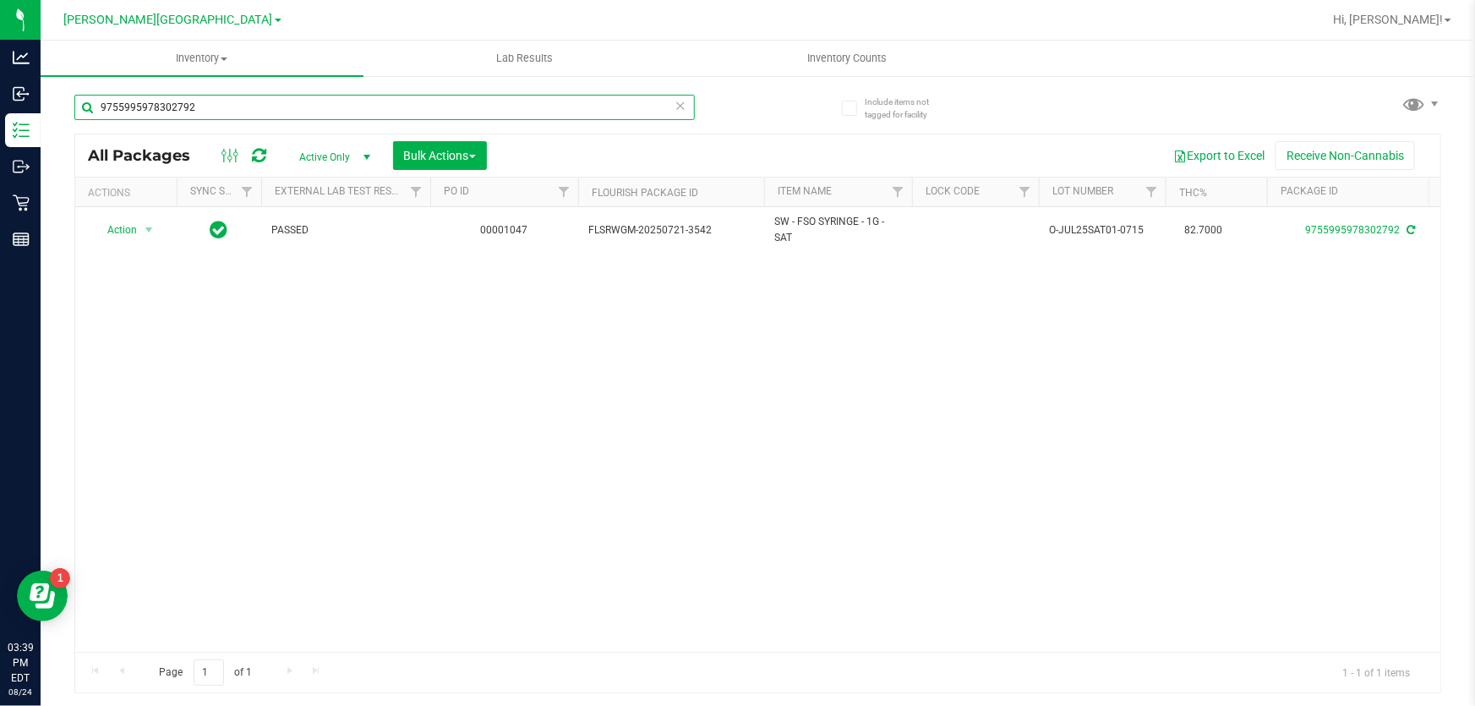
click at [347, 118] on input "9755995978302792" at bounding box center [384, 107] width 621 height 25
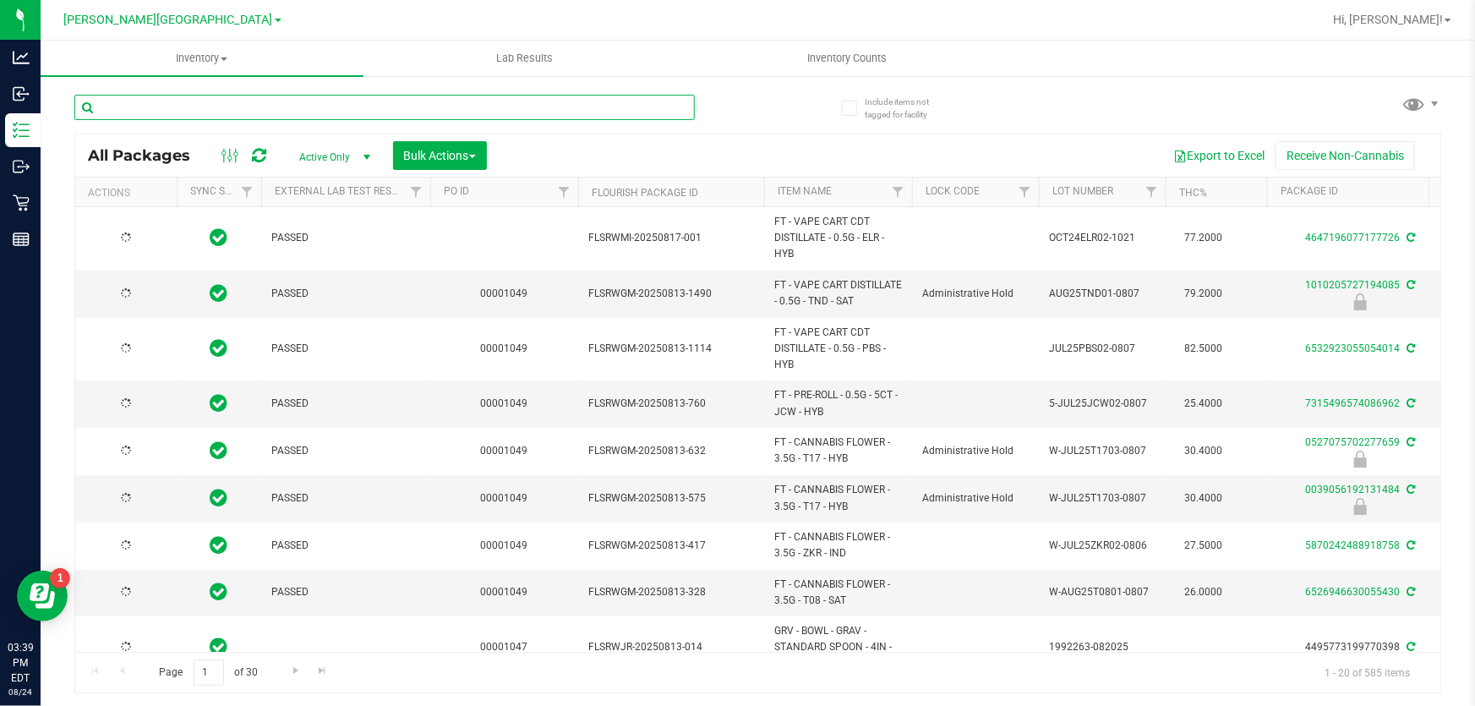
type input "[DATE]"
